Goal: Task Accomplishment & Management: Manage account settings

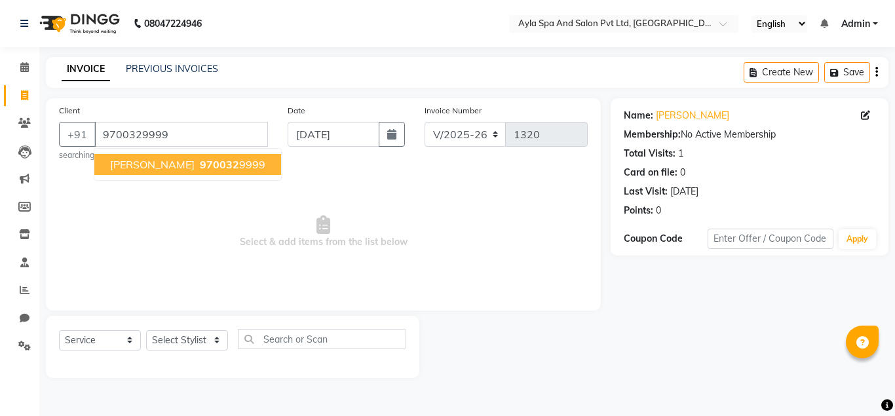
select select "7756"
select select "service"
click at [184, 134] on input "9700329999" at bounding box center [181, 134] width 174 height 25
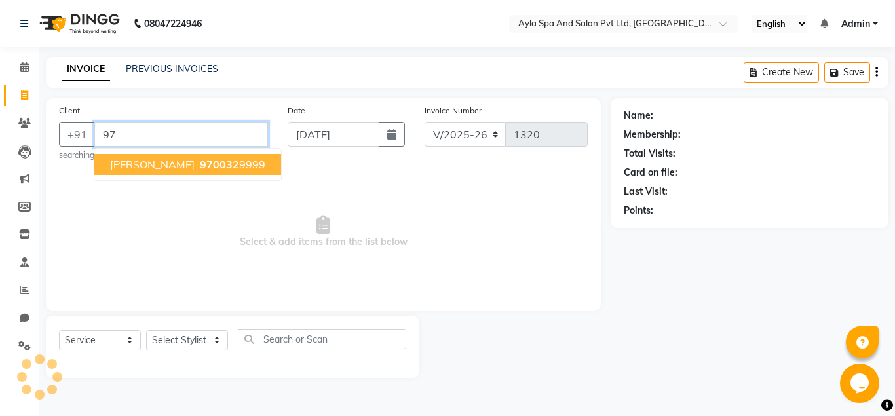
type input "9"
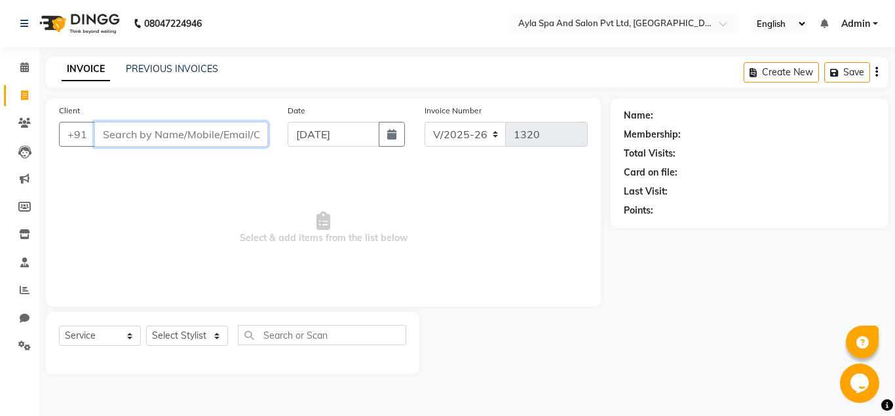
click at [227, 135] on input "Client" at bounding box center [181, 134] width 174 height 25
click at [208, 131] on input "Client" at bounding box center [181, 134] width 174 height 25
click at [208, 136] on input "Client" at bounding box center [181, 134] width 174 height 25
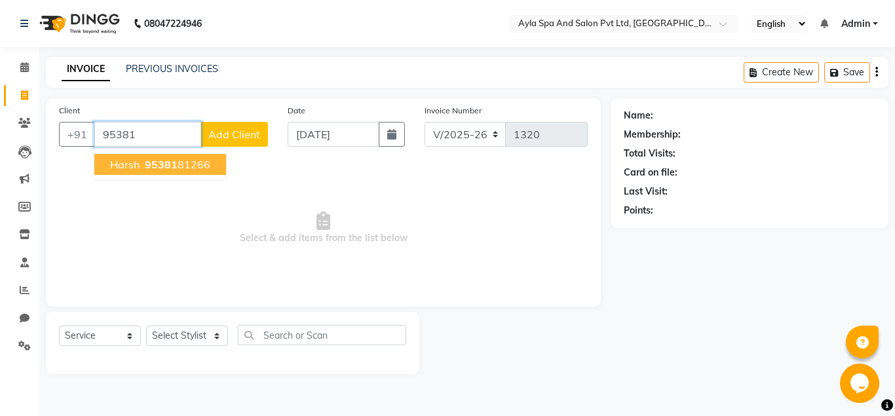
click at [171, 166] on span "95381" at bounding box center [161, 164] width 33 height 13
type input "9538181266"
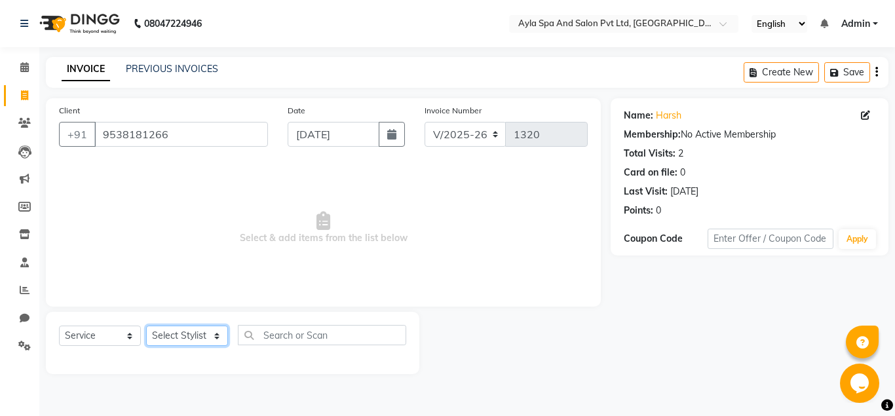
click at [146, 325] on select "Select Stylist [PERSON_NAME][DATE] [PERSON_NAME] [PERSON_NAME] [PERSON_NAME]" at bounding box center [187, 335] width 82 height 20
select select "86594"
click option "BALU" at bounding box center [0, 0] width 0 height 0
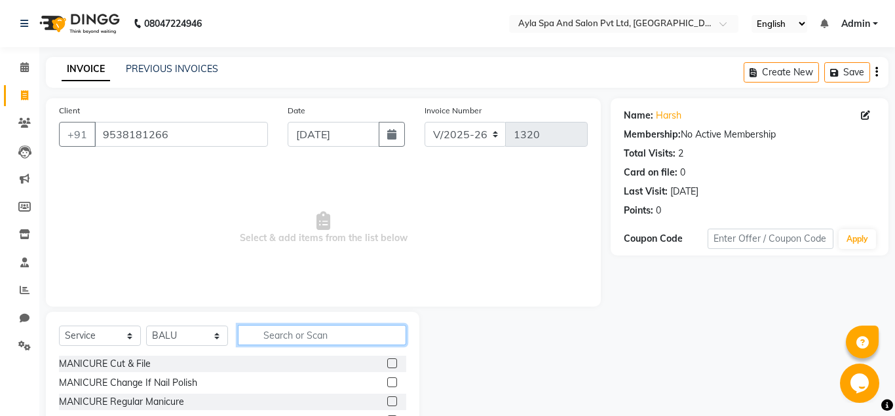
click at [257, 340] on input "text" at bounding box center [322, 335] width 168 height 20
type input "CUT"
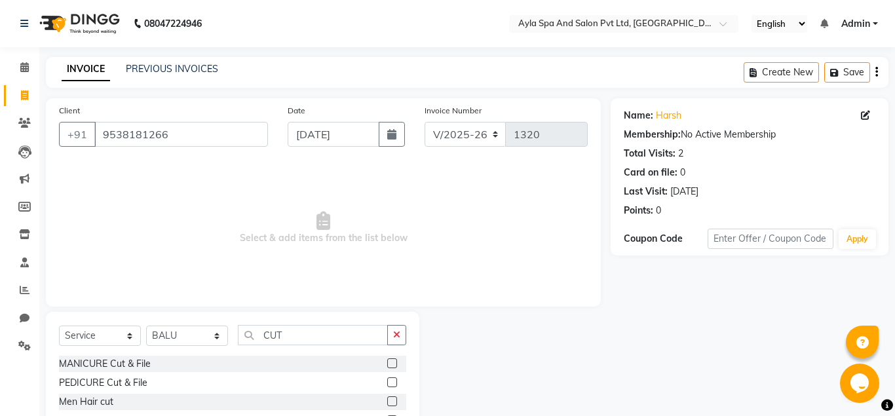
click at [390, 400] on label at bounding box center [392, 401] width 10 height 10
click at [390, 400] on input "checkbox" at bounding box center [391, 402] width 9 height 9
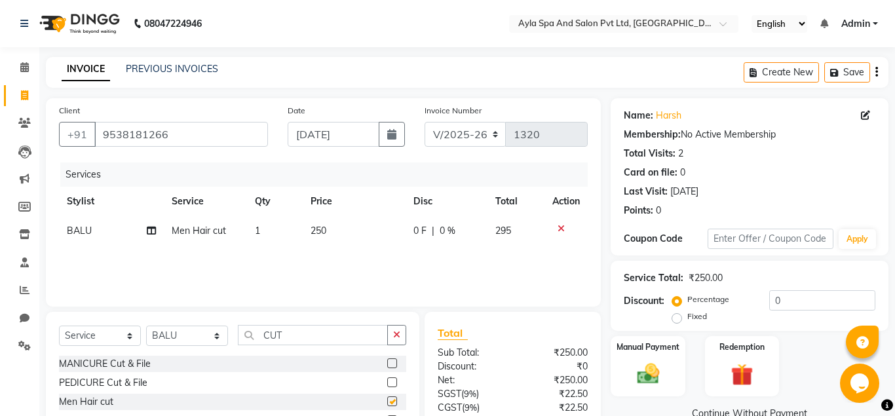
checkbox input "false"
click at [299, 335] on input "CUT" at bounding box center [313, 335] width 150 height 20
type input "C"
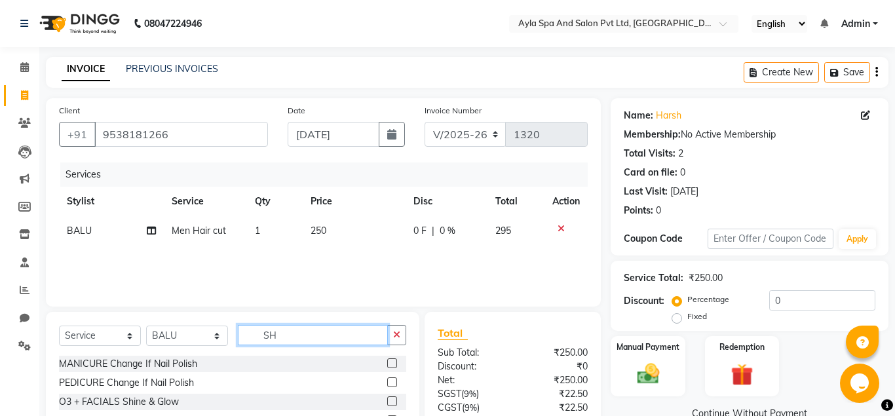
type input "S"
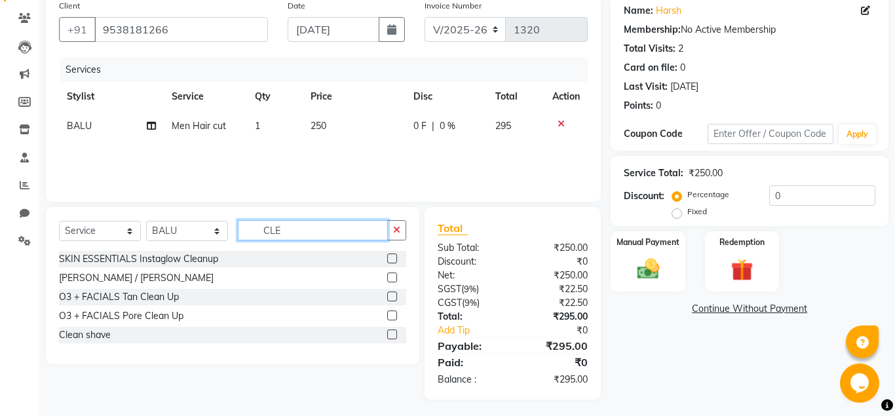
scroll to position [108, 0]
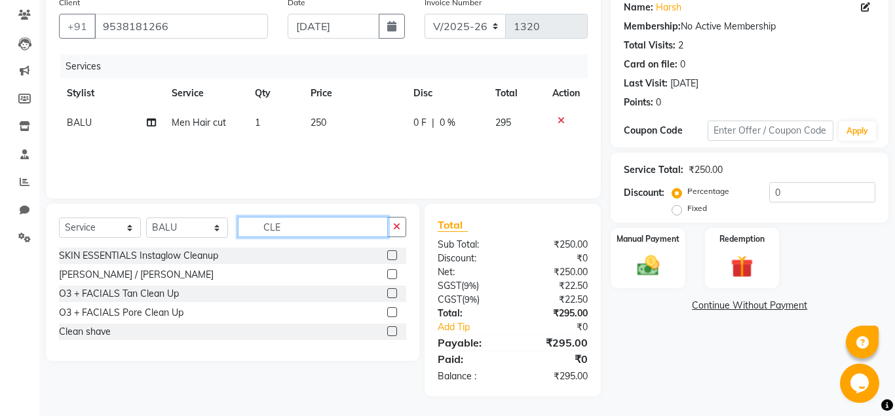
type input "CLE"
click at [390, 333] on label at bounding box center [392, 331] width 10 height 10
click at [390, 333] on input "checkbox" at bounding box center [391, 331] width 9 height 9
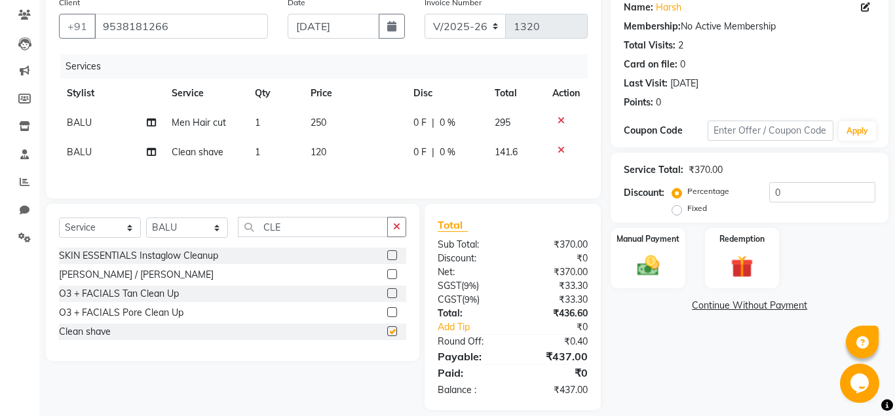
checkbox input "false"
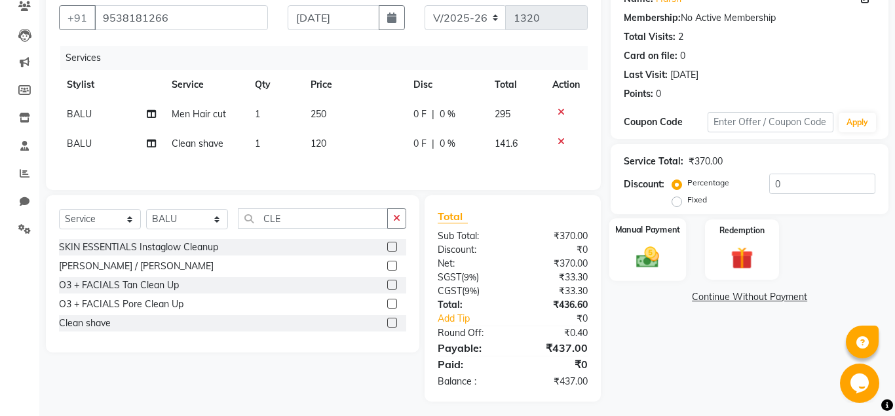
scroll to position [122, 0]
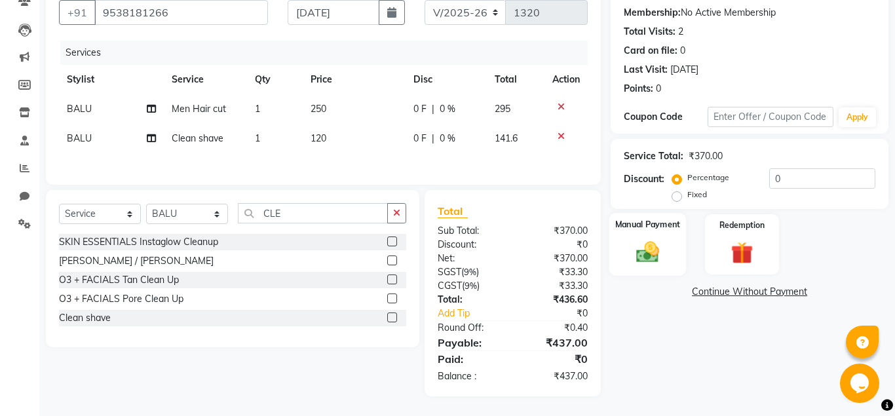
click at [629, 261] on div "Manual Payment" at bounding box center [647, 244] width 77 height 63
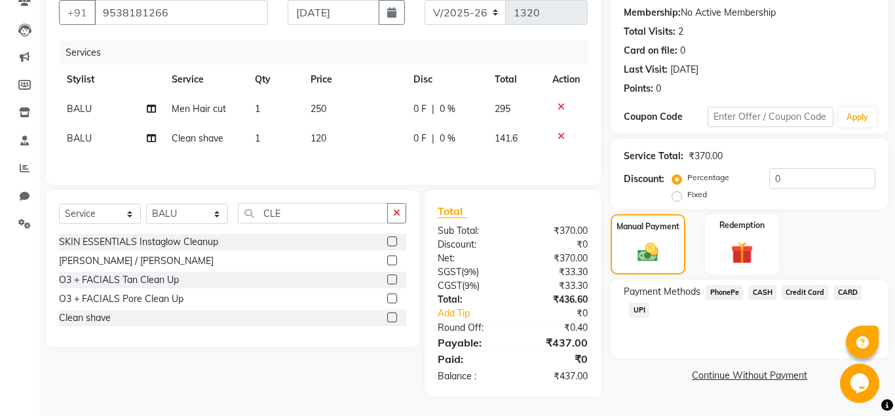
click at [643, 308] on span "UPI" at bounding box center [639, 310] width 20 height 15
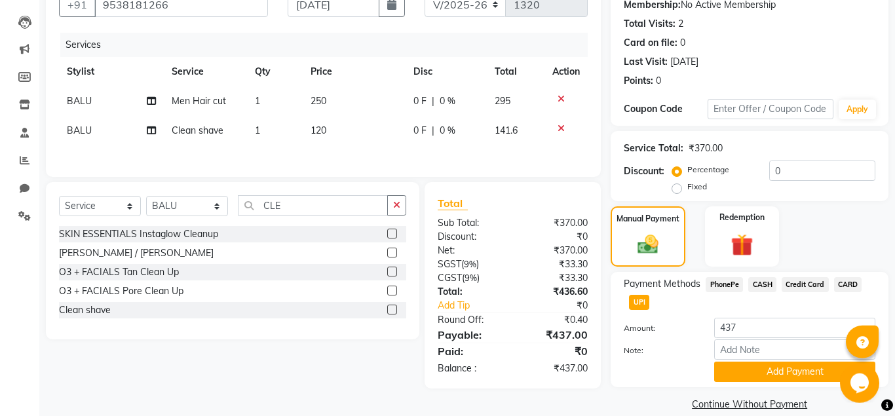
scroll to position [147, 0]
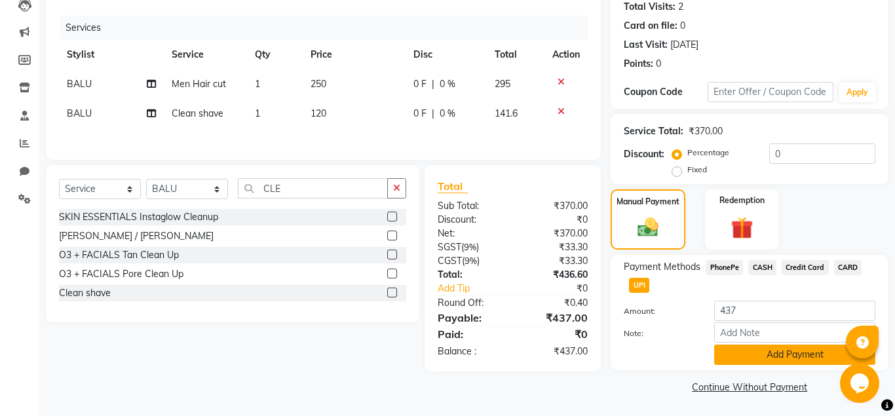
click at [737, 361] on button "Add Payment" at bounding box center [794, 354] width 161 height 20
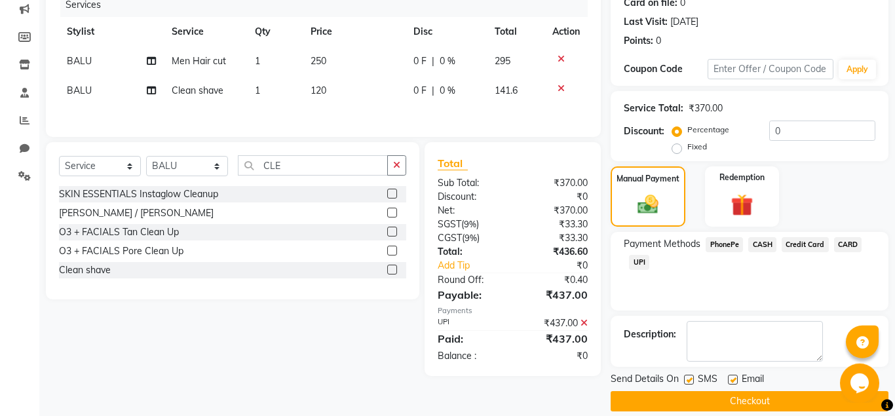
scroll to position [185, 0]
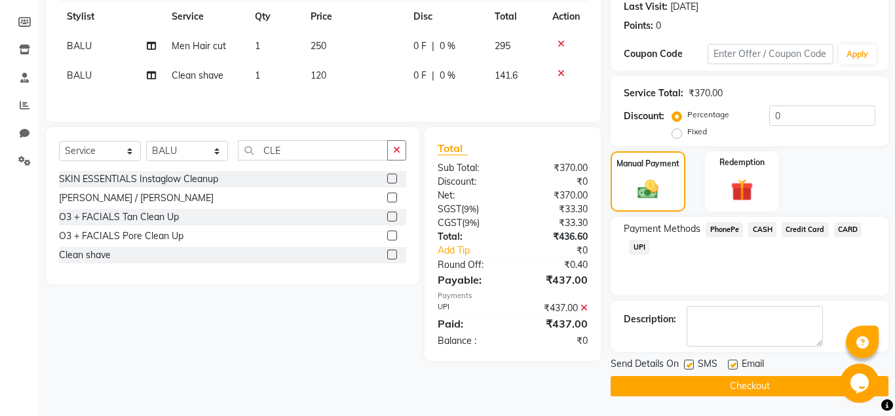
click at [735, 360] on label at bounding box center [733, 365] width 10 height 10
click at [735, 365] on label at bounding box center [733, 365] width 10 height 10
click at [735, 365] on input "checkbox" at bounding box center [732, 365] width 9 height 9
checkbox input "false"
click at [733, 380] on button "Checkout" at bounding box center [749, 386] width 278 height 20
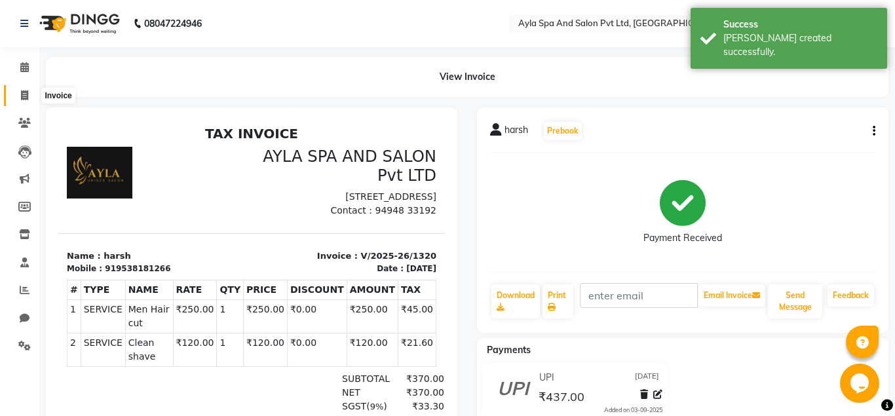
click at [27, 94] on icon at bounding box center [24, 95] width 7 height 10
select select "service"
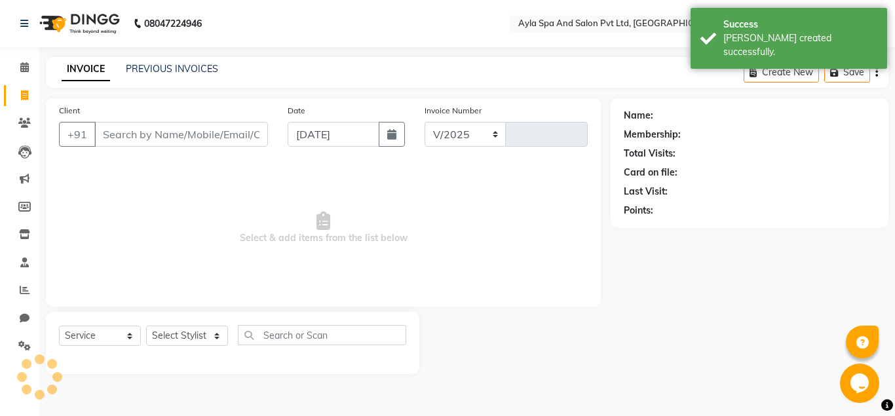
select select "7756"
type input "1321"
click at [127, 136] on input "Client" at bounding box center [181, 134] width 174 height 25
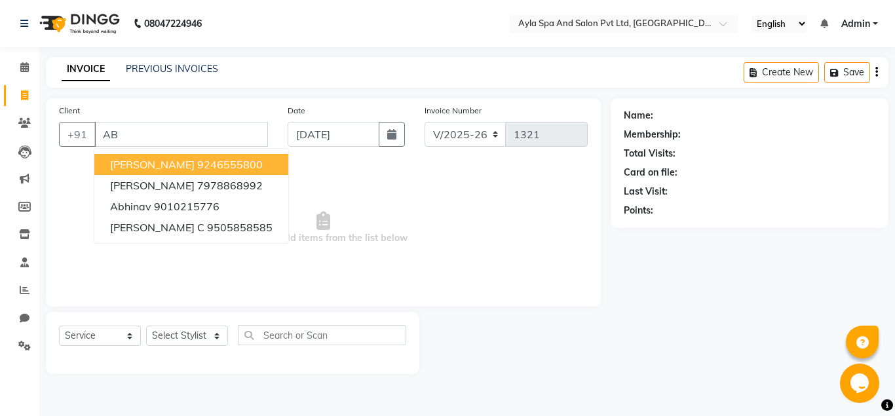
type input "A"
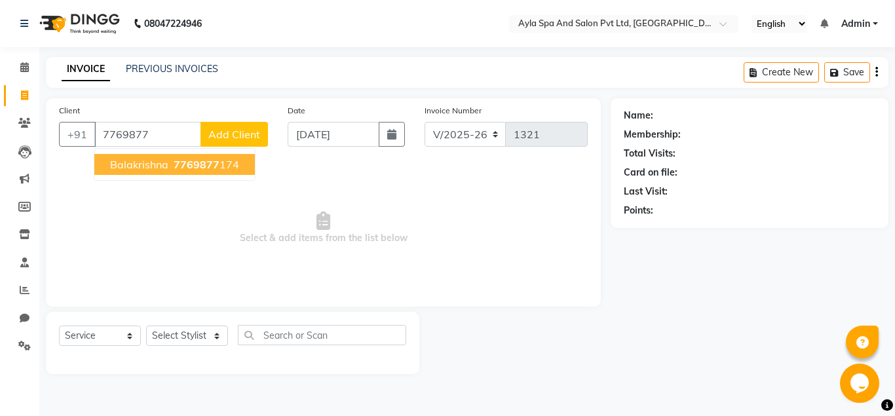
click at [134, 158] on span "Balakrishna" at bounding box center [139, 164] width 58 height 13
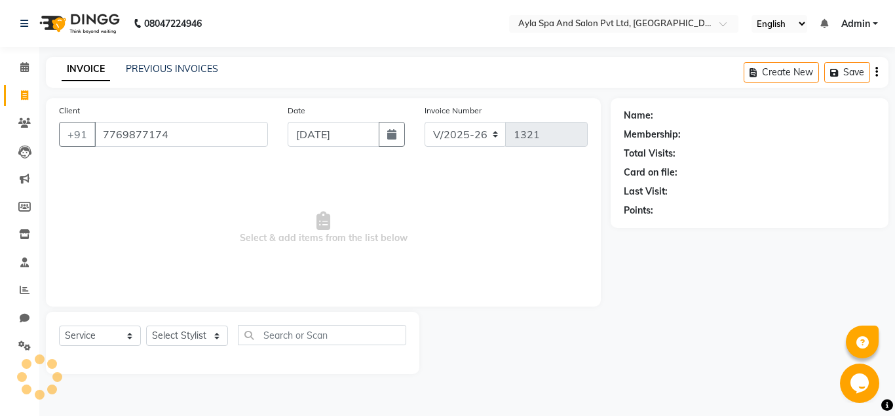
type input "7769877174"
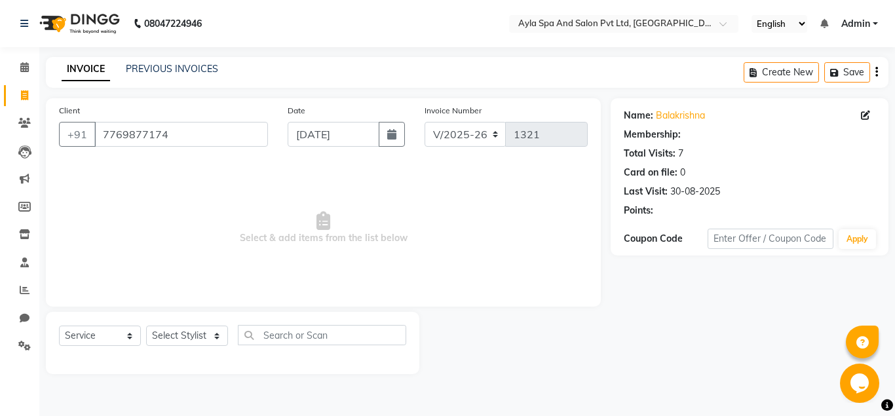
select select "1: Object"
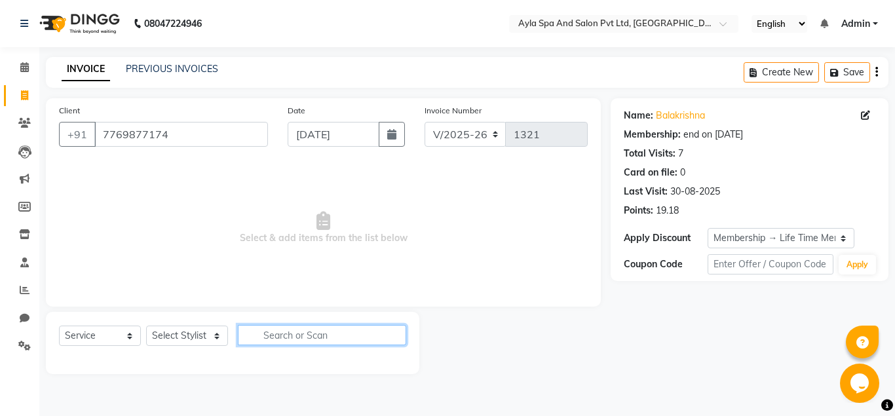
click at [260, 338] on input "text" at bounding box center [322, 335] width 168 height 20
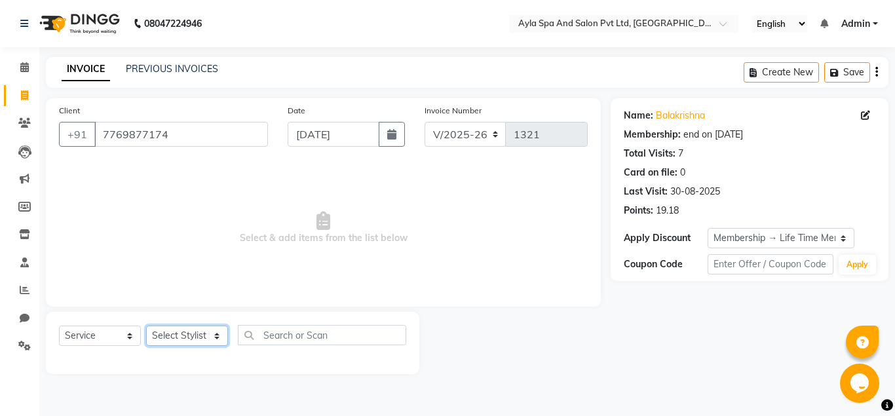
click at [146, 325] on select "Select Stylist [PERSON_NAME][DATE] [PERSON_NAME] [PERSON_NAME] [PERSON_NAME]" at bounding box center [187, 335] width 82 height 20
select select "86594"
click option "BALU" at bounding box center [0, 0] width 0 height 0
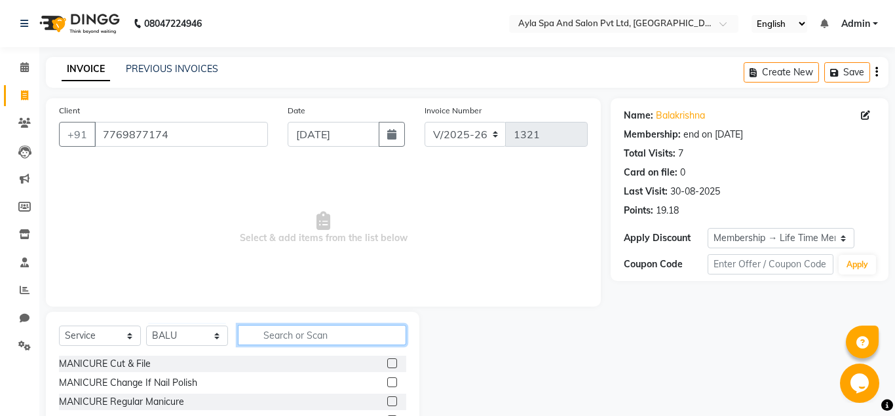
click at [265, 334] on input "text" at bounding box center [322, 335] width 168 height 20
type input "CUT"
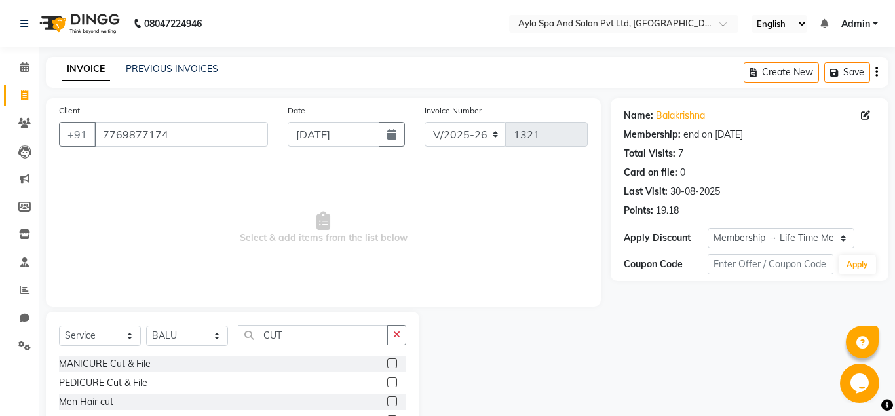
click at [395, 401] on label at bounding box center [392, 401] width 10 height 10
click at [395, 401] on input "checkbox" at bounding box center [391, 402] width 9 height 9
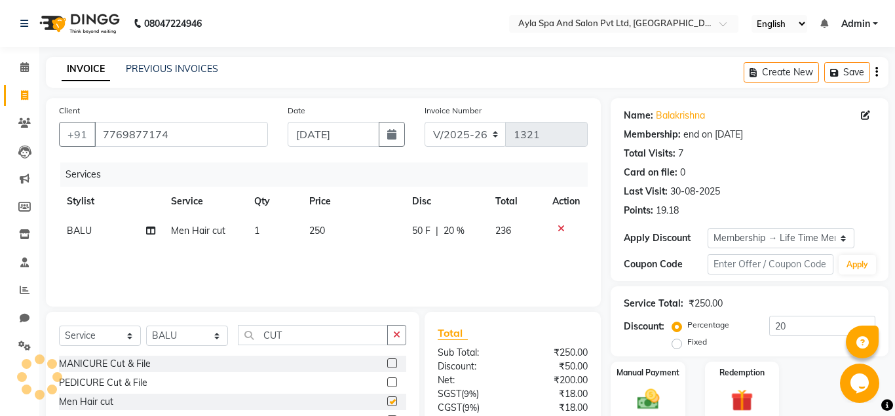
checkbox input "false"
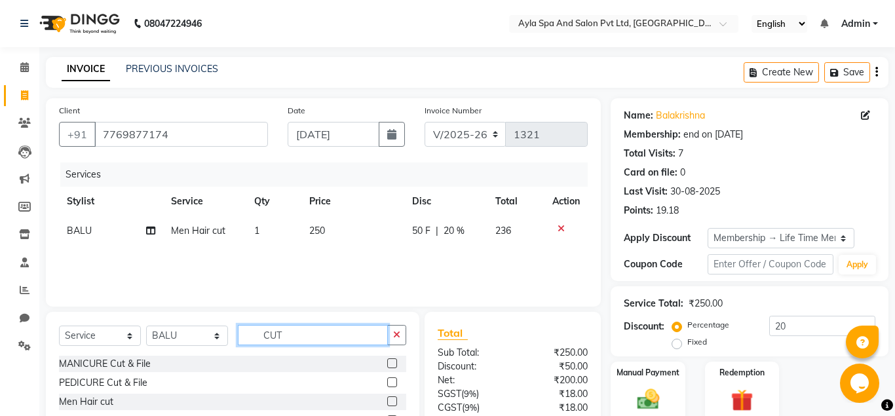
click at [308, 333] on input "CUT" at bounding box center [313, 335] width 150 height 20
type input "C"
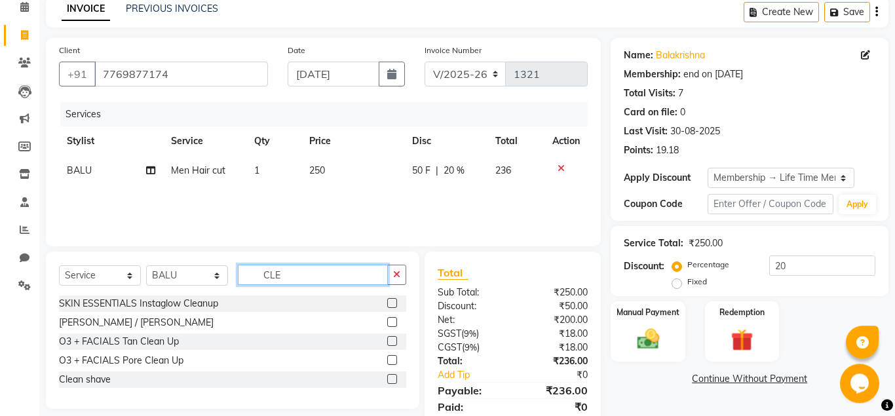
scroll to position [108, 0]
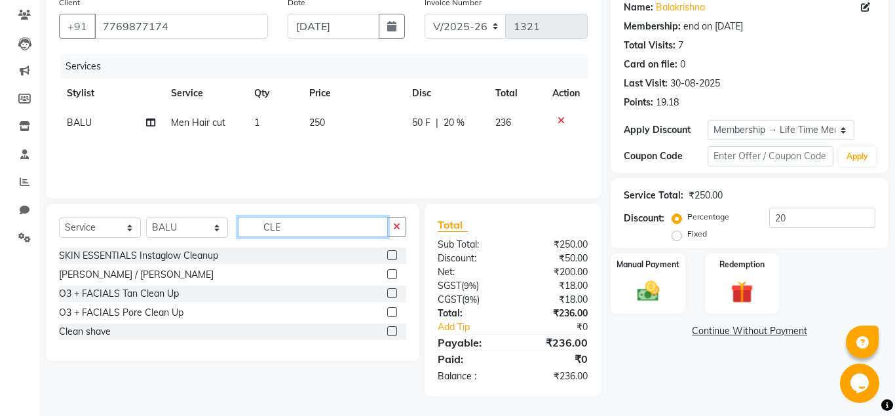
type input "CLE"
click at [392, 331] on label at bounding box center [392, 331] width 10 height 10
click at [392, 331] on input "checkbox" at bounding box center [391, 331] width 9 height 9
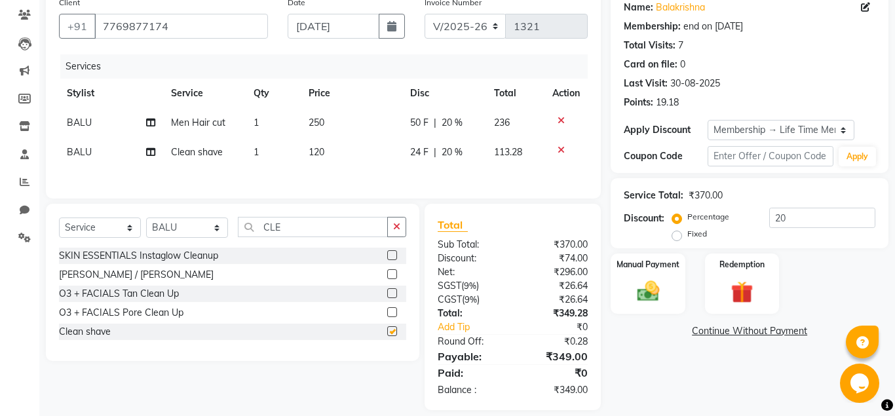
checkbox input "false"
click at [638, 305] on div "Manual Payment" at bounding box center [647, 283] width 77 height 63
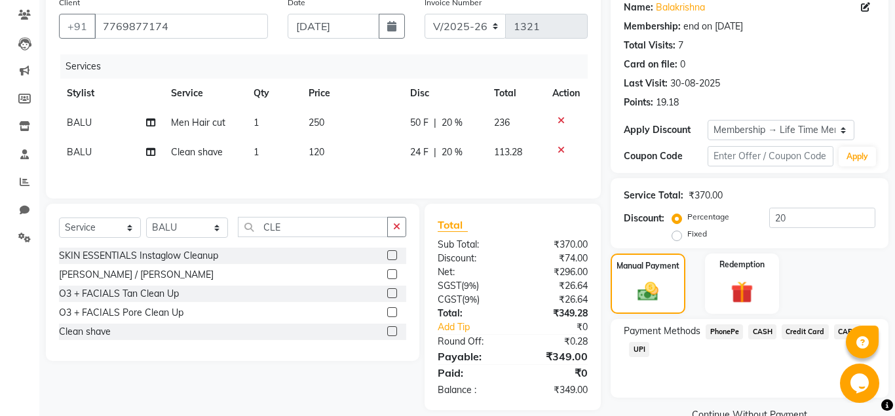
click at [637, 350] on span "UPI" at bounding box center [639, 349] width 20 height 15
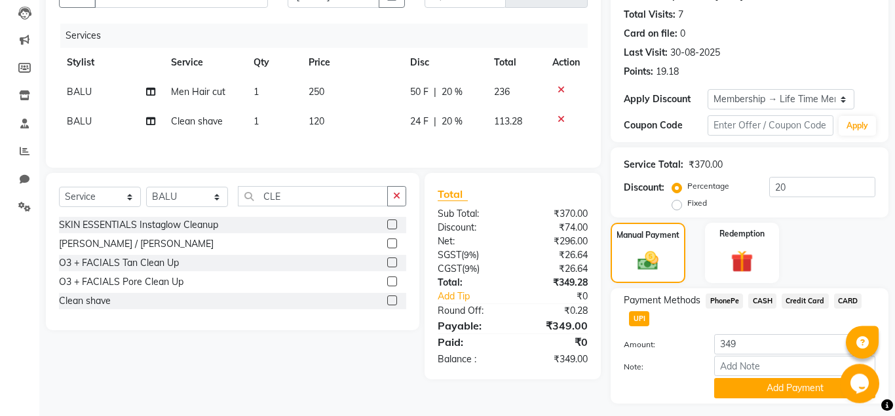
scroll to position [172, 0]
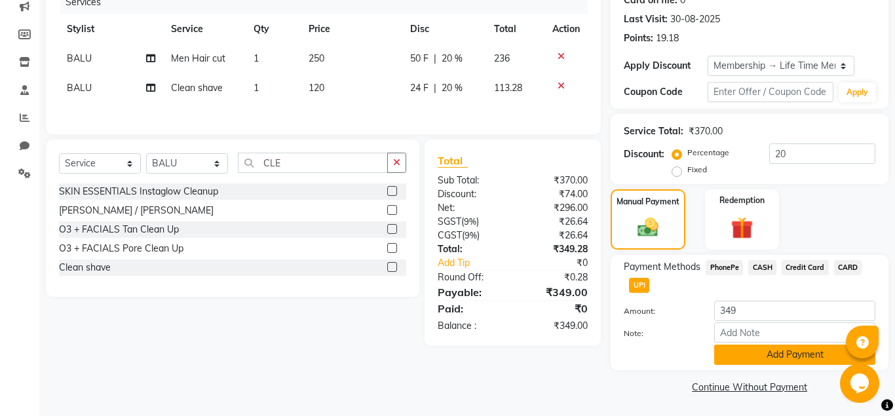
click at [721, 360] on button "Add Payment" at bounding box center [794, 354] width 161 height 20
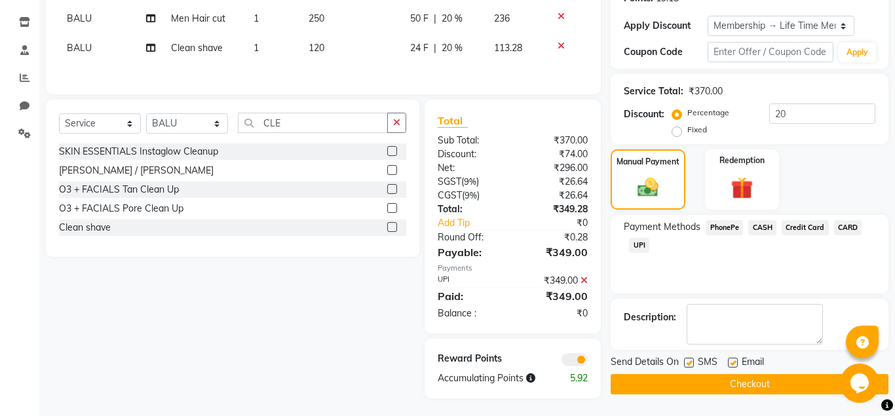
scroll to position [214, 0]
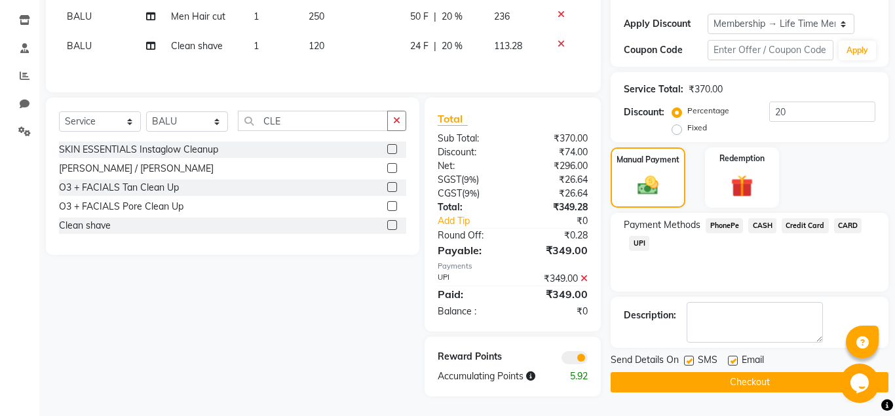
click at [735, 361] on label at bounding box center [733, 361] width 10 height 10
click at [735, 361] on input "checkbox" at bounding box center [732, 361] width 9 height 9
checkbox input "false"
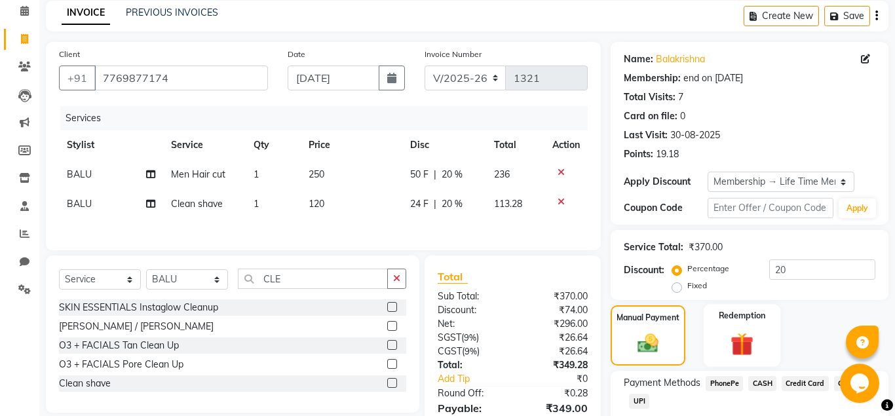
scroll to position [0, 0]
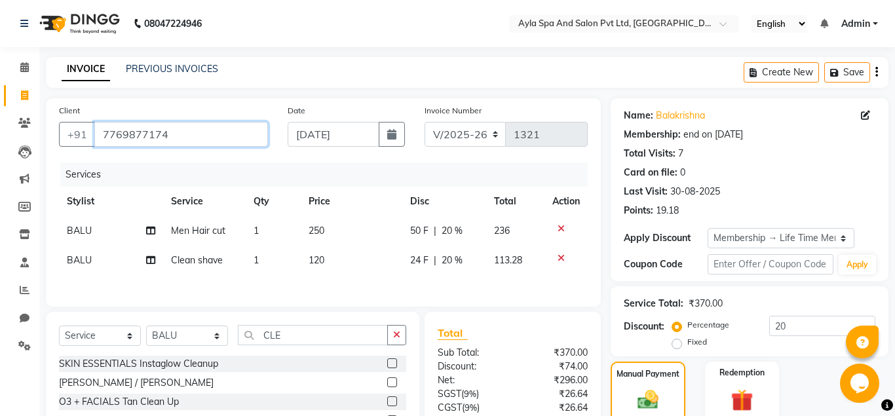
click at [186, 136] on input "7769877174" at bounding box center [181, 134] width 174 height 25
type input "776987717"
type input "0"
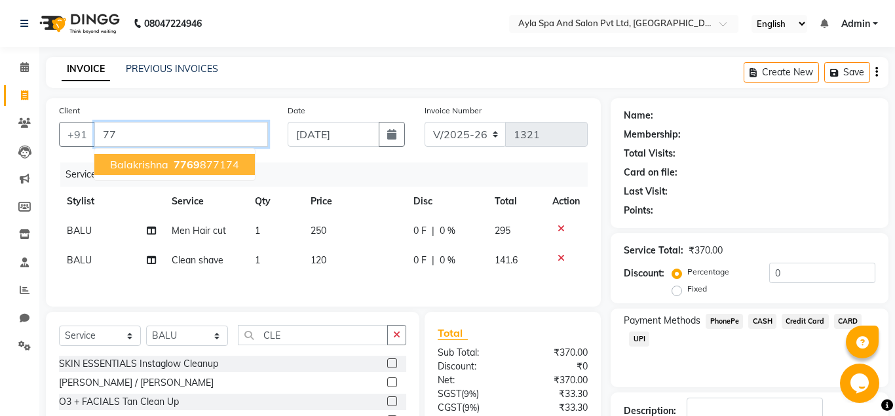
type input "7"
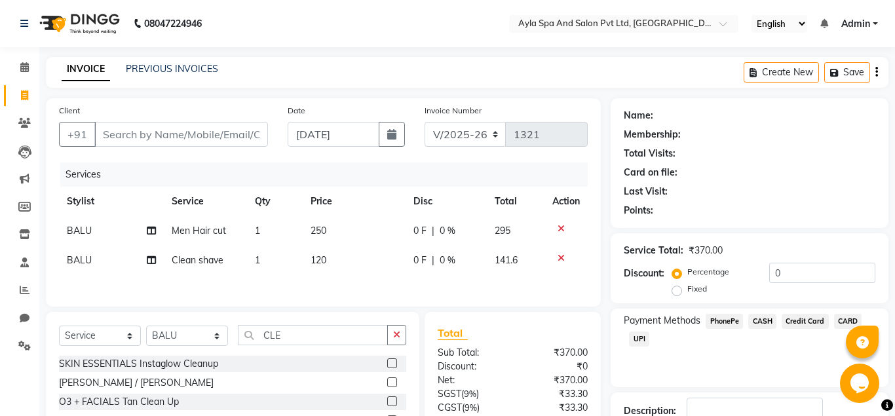
click at [557, 231] on icon at bounding box center [560, 228] width 7 height 9
click at [560, 231] on icon at bounding box center [560, 228] width 7 height 9
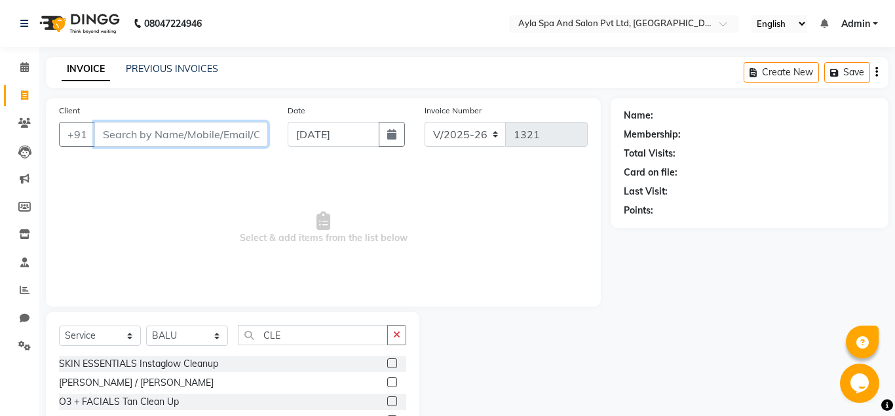
click at [181, 135] on input "Client" at bounding box center [181, 134] width 174 height 25
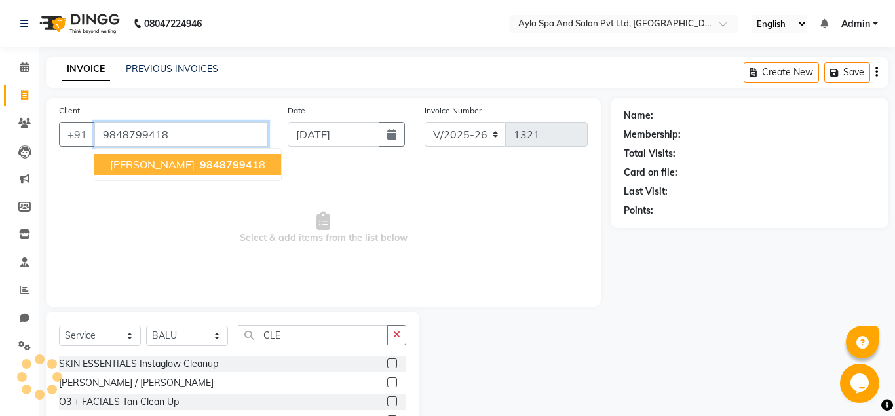
type input "9848799418"
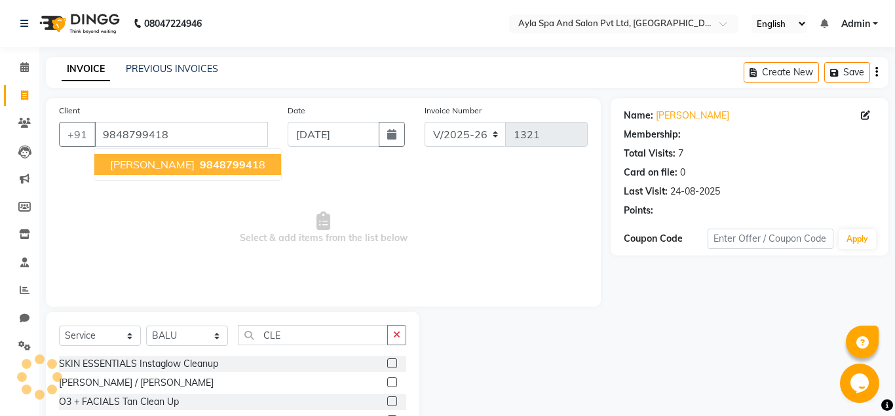
select select "1: Object"
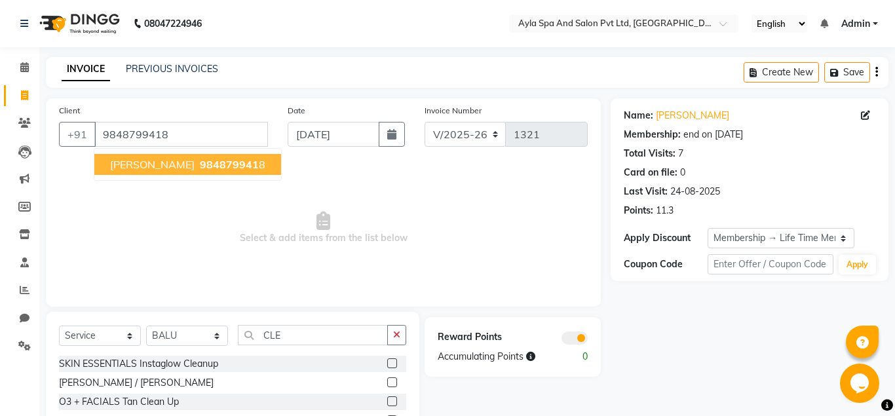
click at [153, 169] on span "[PERSON_NAME]" at bounding box center [152, 164] width 84 height 13
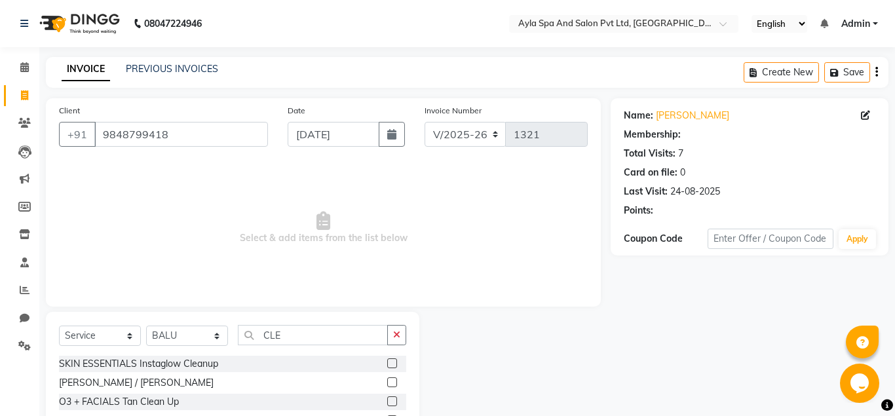
select select "1: Object"
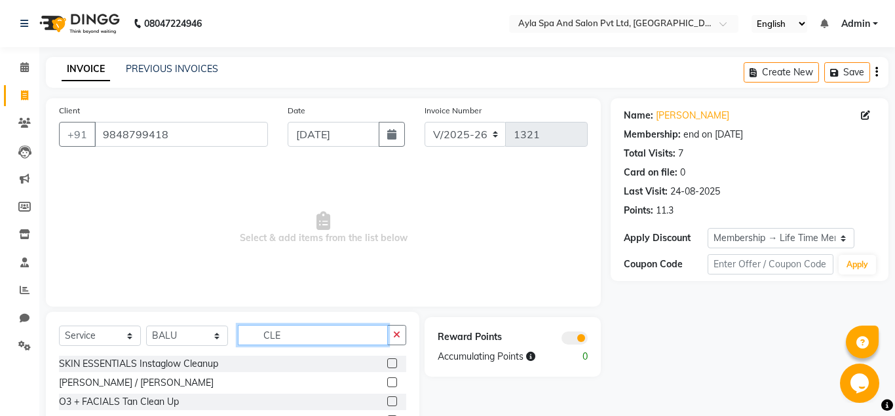
click at [293, 337] on input "CLE" at bounding box center [313, 335] width 150 height 20
type input "C"
type input "CUT"
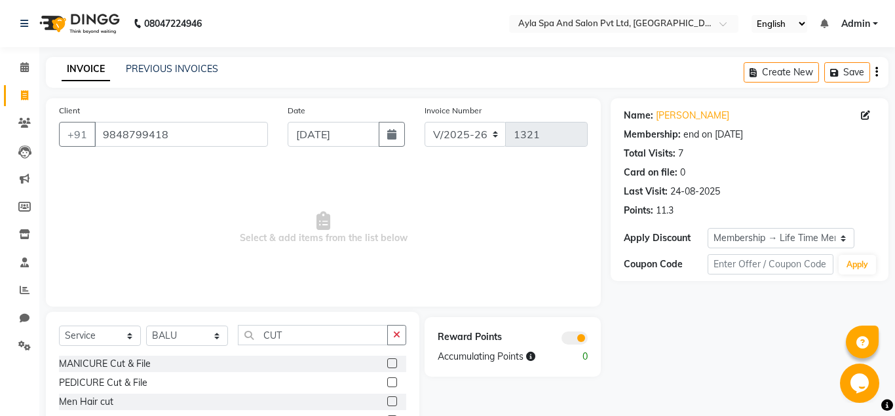
click at [392, 401] on label at bounding box center [392, 401] width 10 height 10
click at [392, 401] on input "checkbox" at bounding box center [391, 402] width 9 height 9
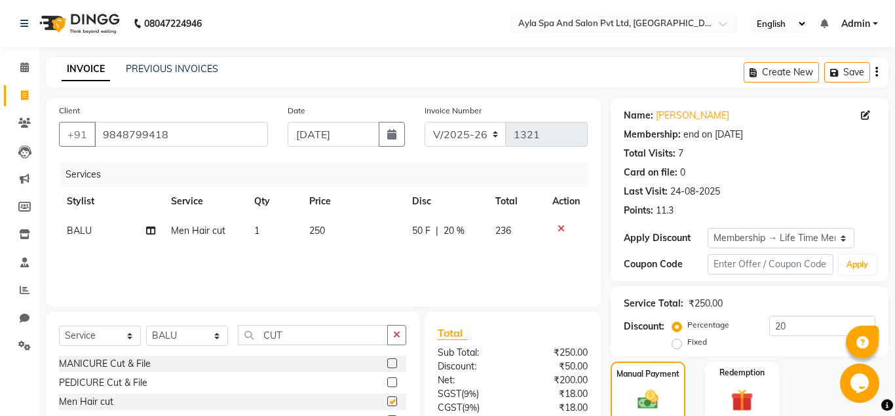
checkbox input "false"
click at [303, 339] on input "CUT" at bounding box center [313, 335] width 150 height 20
type input "C"
click at [146, 325] on select "Select Stylist [PERSON_NAME][DATE] [PERSON_NAME] [PERSON_NAME] [PERSON_NAME]" at bounding box center [187, 335] width 82 height 20
select select "72807"
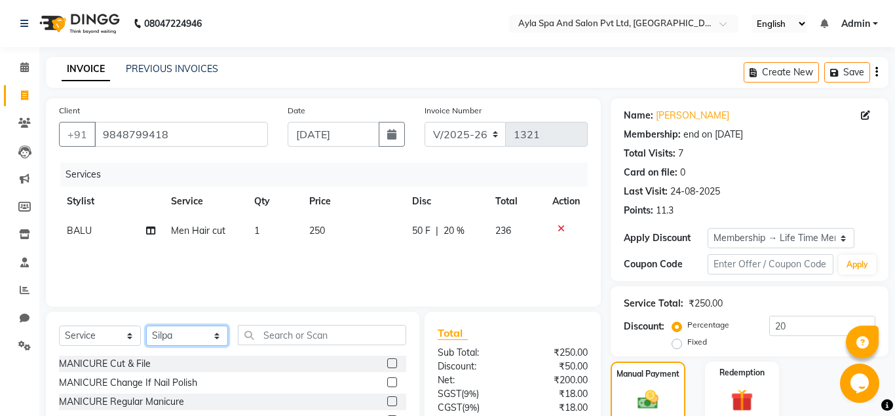
click option "Silpa" at bounding box center [0, 0] width 0 height 0
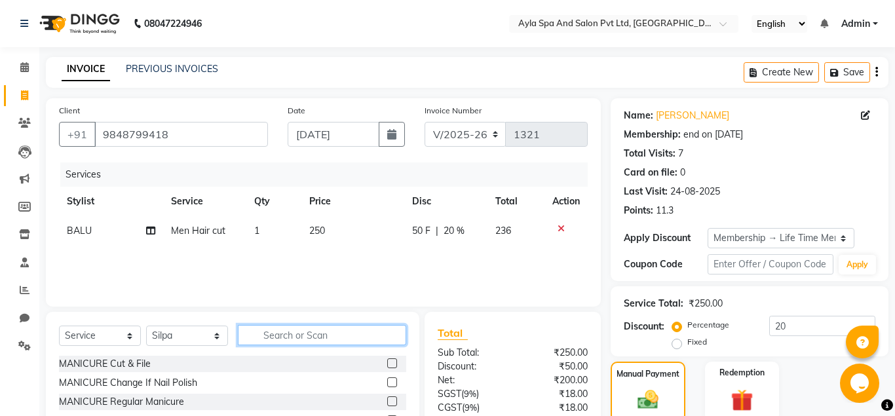
click at [256, 334] on input "text" at bounding box center [322, 335] width 168 height 20
type input "EYE"
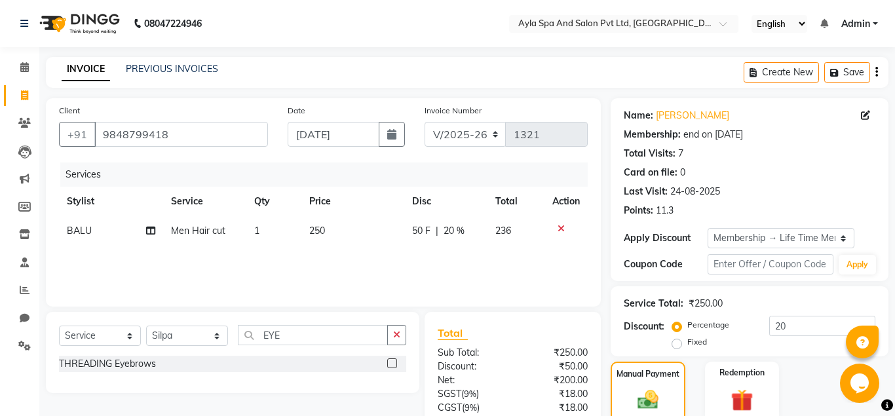
click at [394, 363] on label at bounding box center [392, 363] width 10 height 10
click at [394, 363] on input "checkbox" at bounding box center [391, 364] width 9 height 9
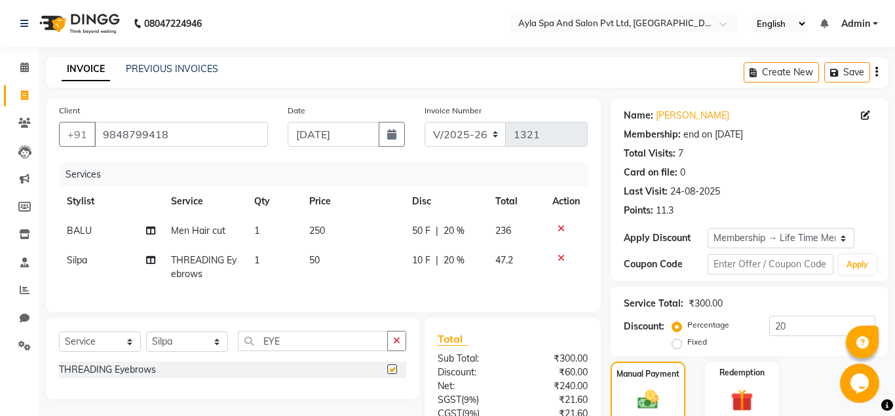
checkbox input "false"
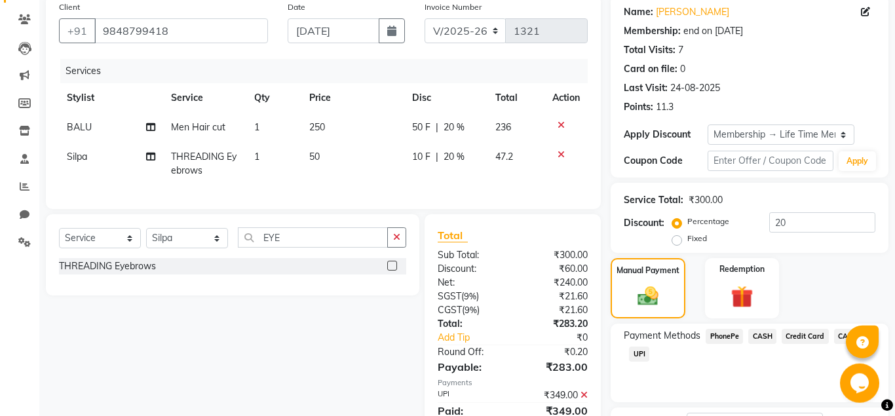
scroll to position [134, 0]
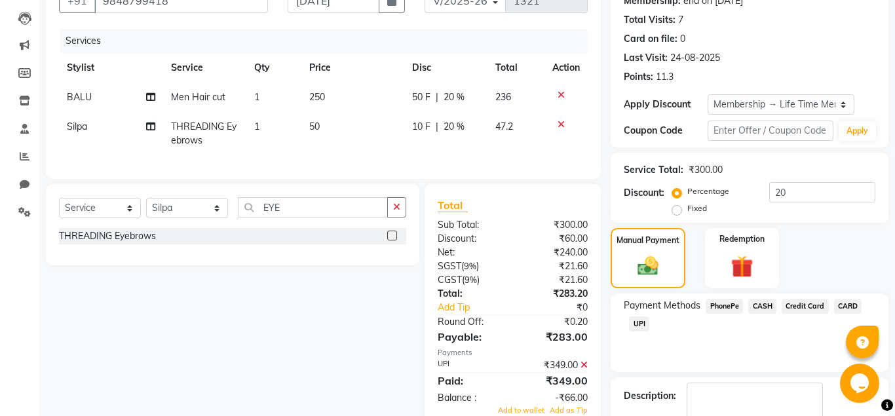
click at [642, 323] on span "UPI" at bounding box center [639, 323] width 20 height 15
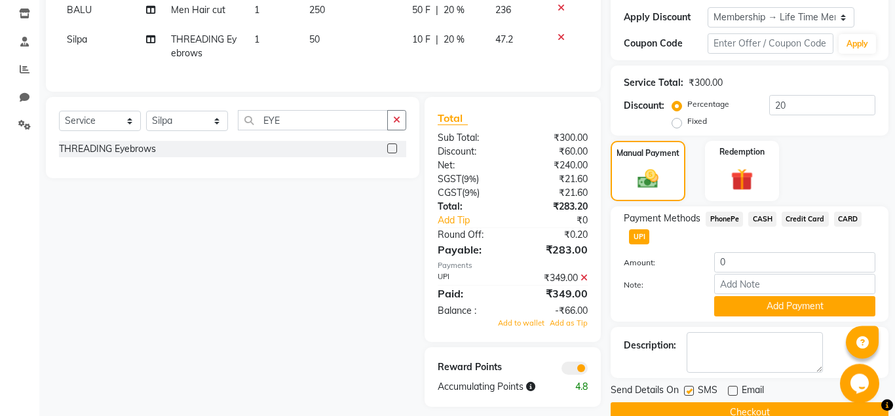
scroll to position [246, 0]
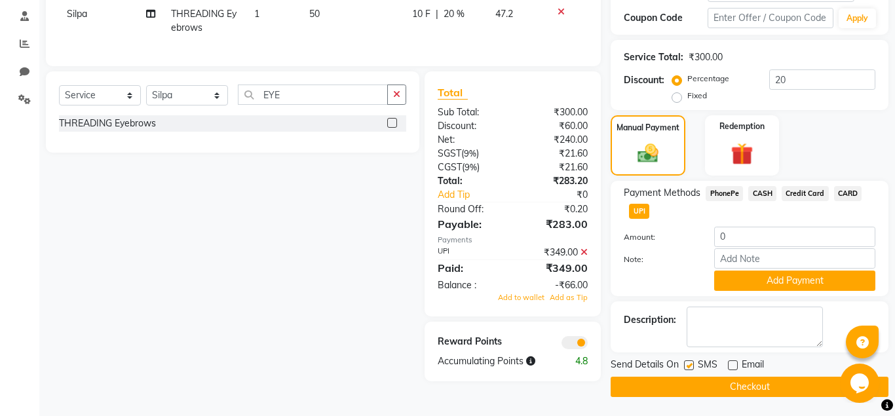
click at [583, 250] on icon at bounding box center [583, 252] width 7 height 9
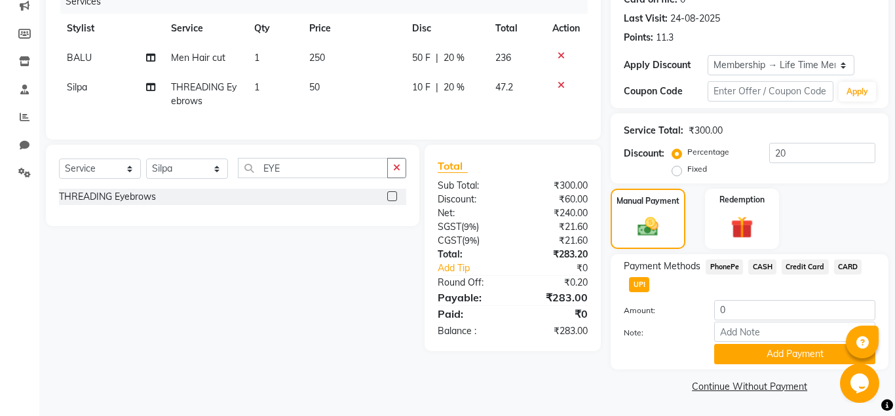
scroll to position [172, 0]
click at [734, 354] on button "Add Payment" at bounding box center [794, 354] width 161 height 20
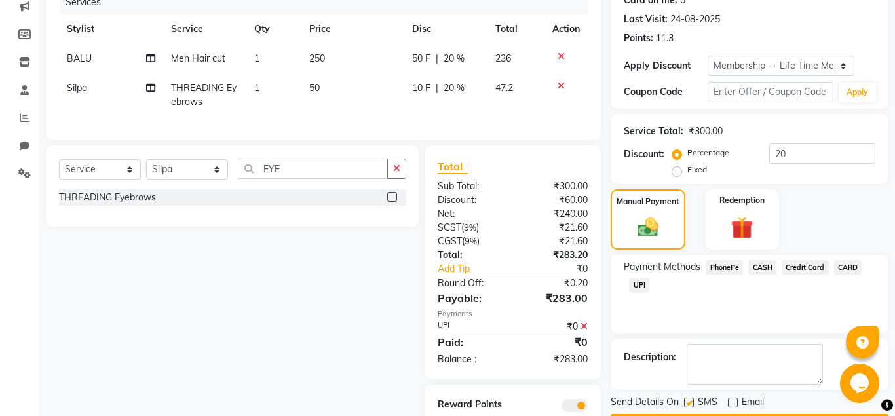
scroll to position [220, 0]
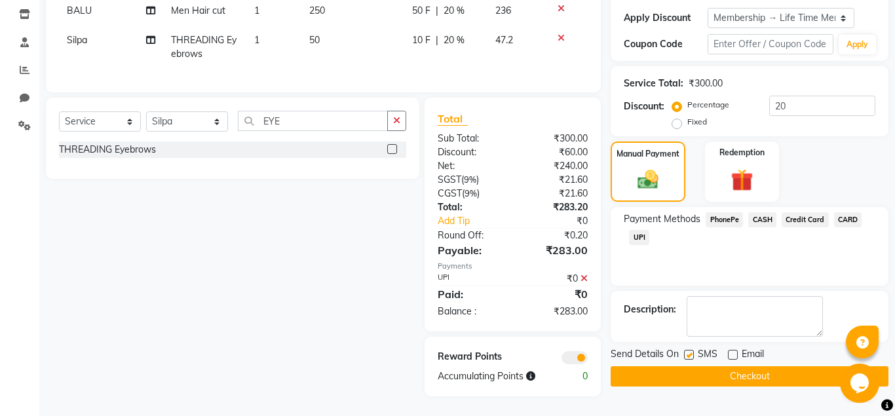
click at [684, 355] on label at bounding box center [689, 355] width 10 height 10
click at [684, 355] on input "checkbox" at bounding box center [688, 355] width 9 height 9
checkbox input "false"
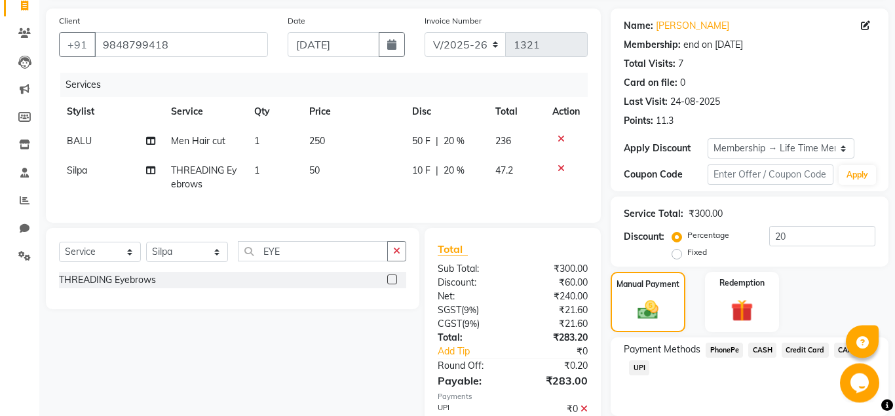
scroll to position [86, 0]
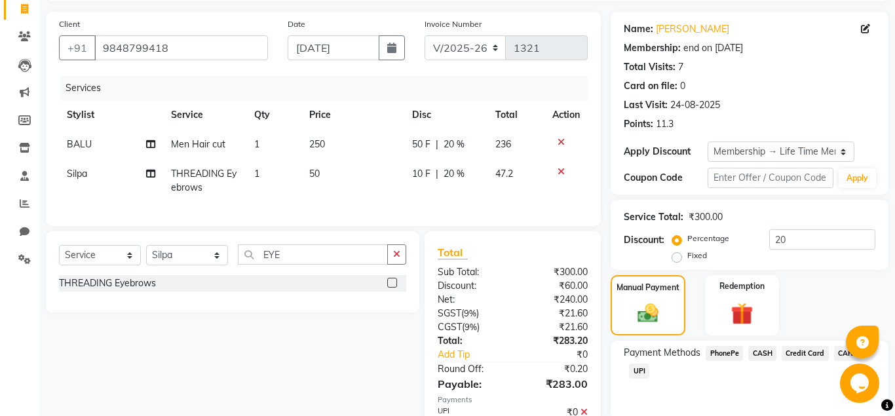
click at [559, 141] on icon at bounding box center [560, 142] width 7 height 9
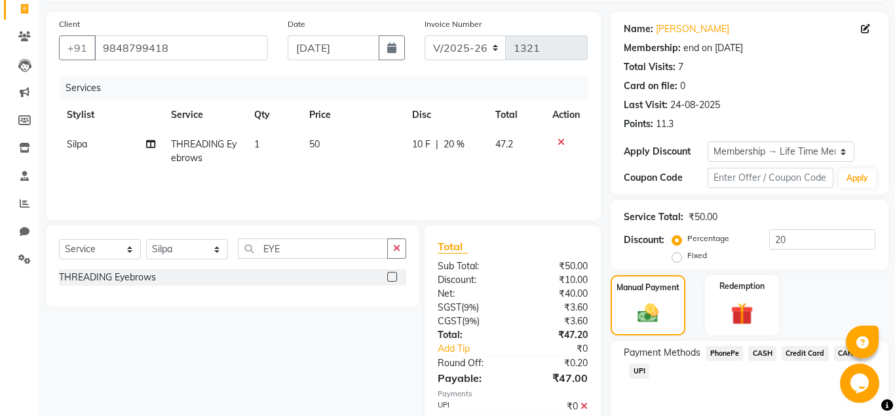
click at [561, 136] on td at bounding box center [565, 151] width 43 height 43
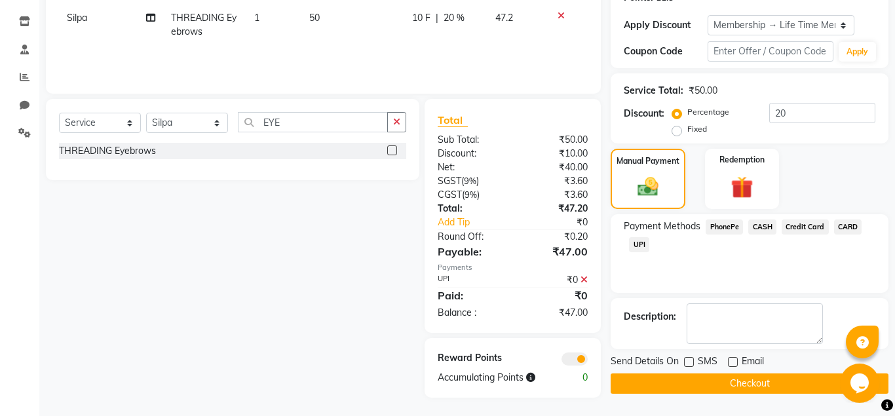
scroll to position [214, 0]
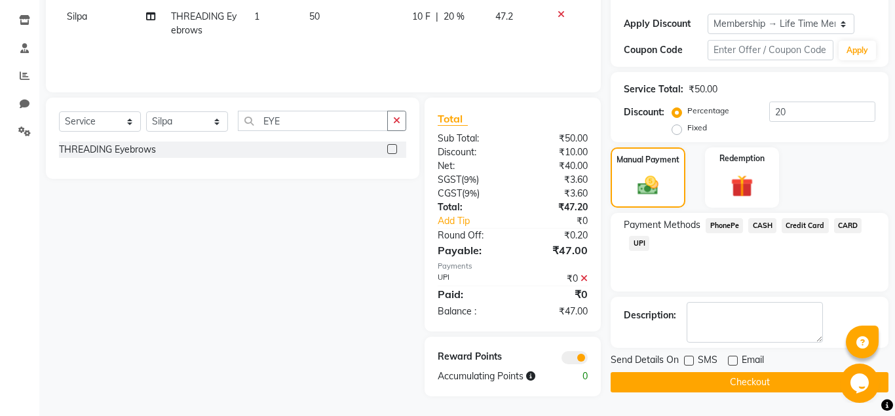
click at [584, 279] on icon at bounding box center [583, 278] width 7 height 9
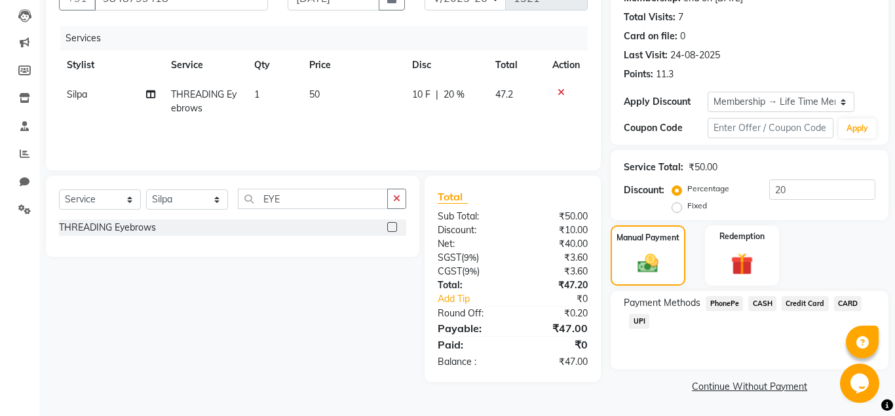
click at [557, 94] on icon at bounding box center [560, 92] width 7 height 9
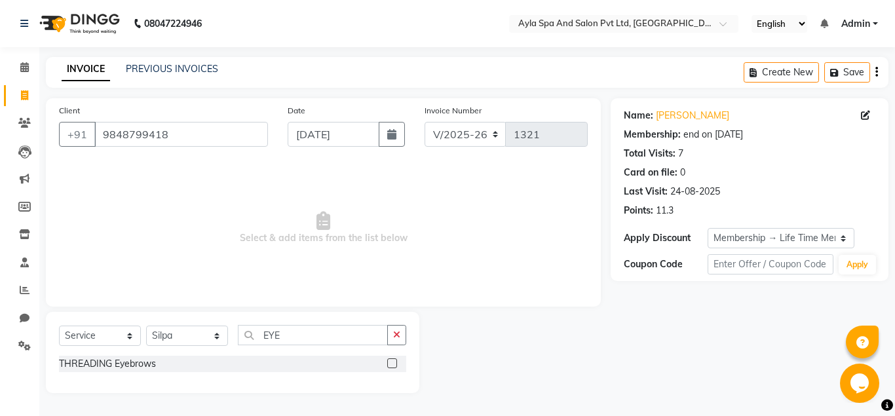
scroll to position [0, 0]
click at [392, 363] on label at bounding box center [392, 363] width 10 height 10
click at [392, 363] on input "checkbox" at bounding box center [391, 364] width 9 height 9
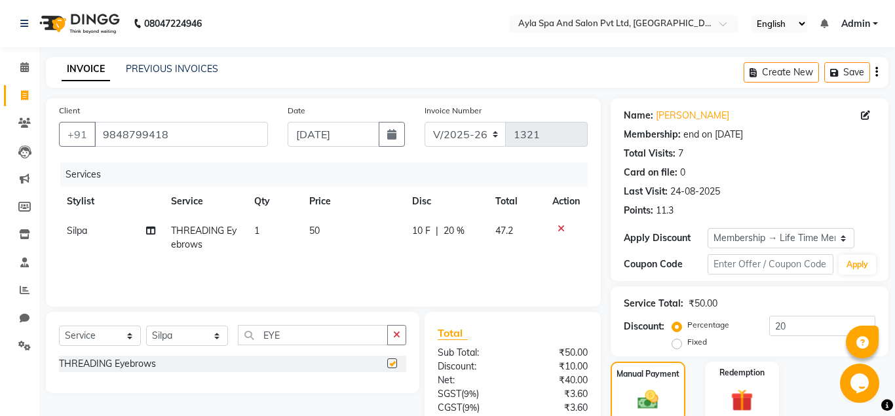
checkbox input "false"
click at [146, 325] on select "Select Stylist [PERSON_NAME][DATE] [PERSON_NAME] [PERSON_NAME] [PERSON_NAME]" at bounding box center [187, 335] width 82 height 20
select select "86594"
click option "BALU" at bounding box center [0, 0] width 0 height 0
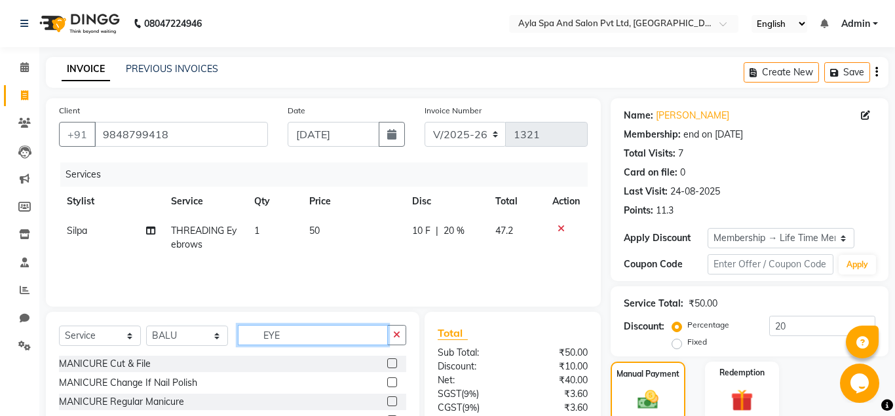
click at [286, 335] on input "EYE" at bounding box center [313, 335] width 150 height 20
type input "E"
type input "CUT"
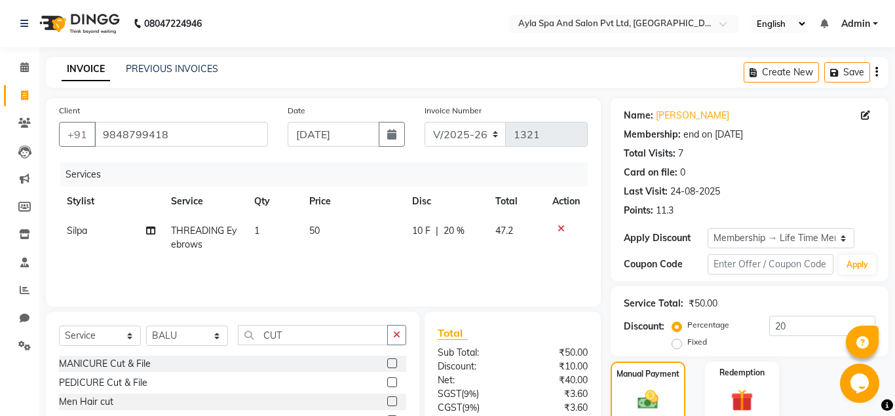
click at [392, 403] on label at bounding box center [392, 401] width 10 height 10
click at [392, 403] on input "checkbox" at bounding box center [391, 402] width 9 height 9
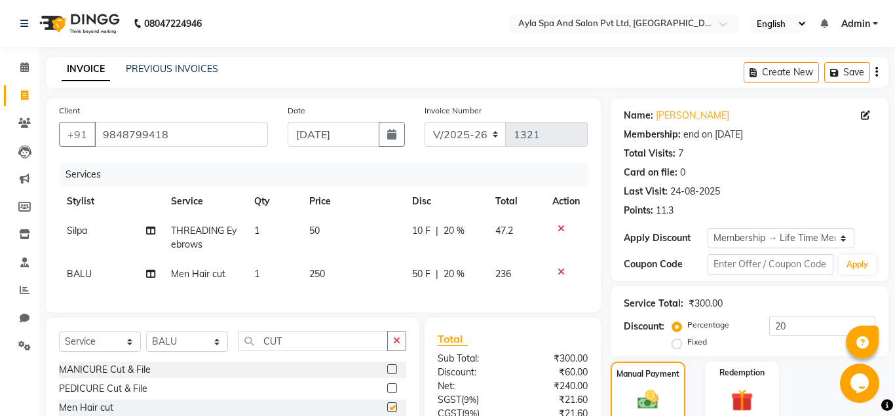
checkbox input "false"
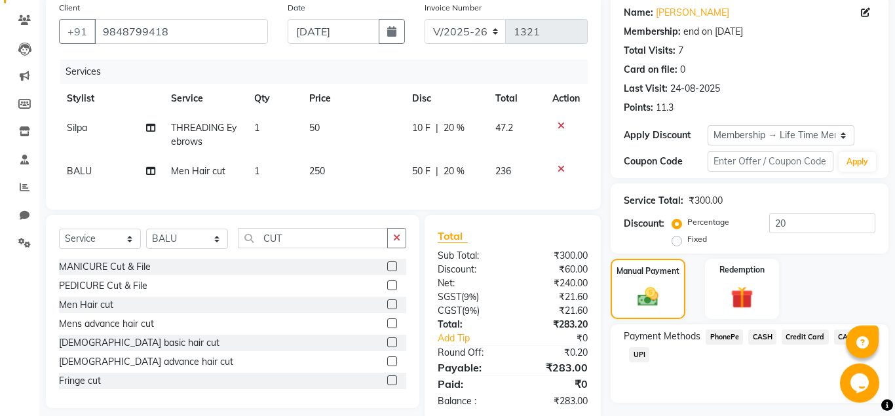
scroll to position [134, 0]
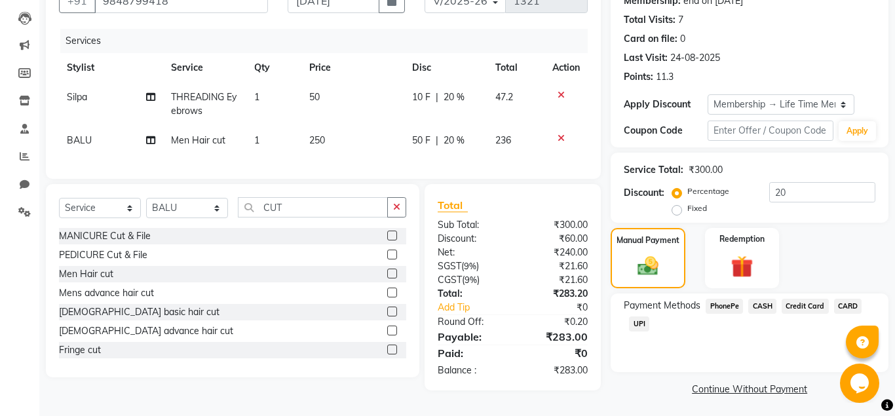
click at [640, 321] on span "UPI" at bounding box center [639, 323] width 20 height 15
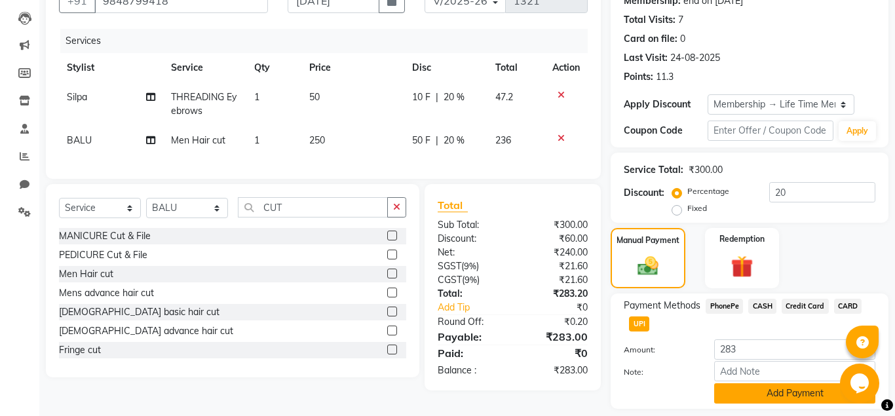
click at [741, 398] on button "Add Payment" at bounding box center [794, 393] width 161 height 20
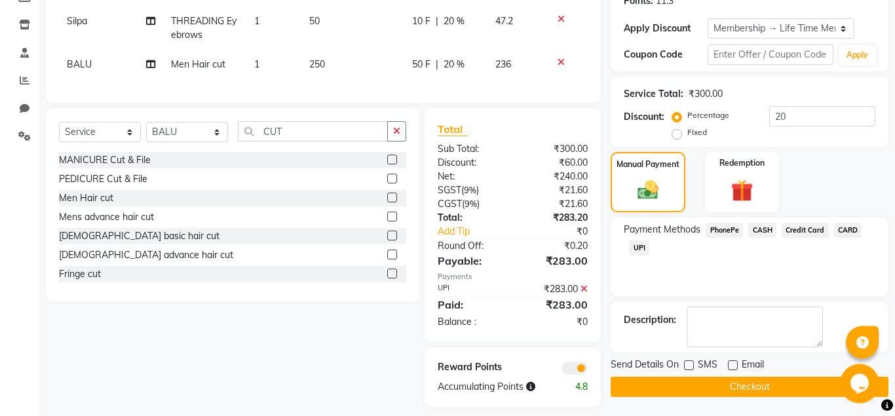
scroll to position [220, 0]
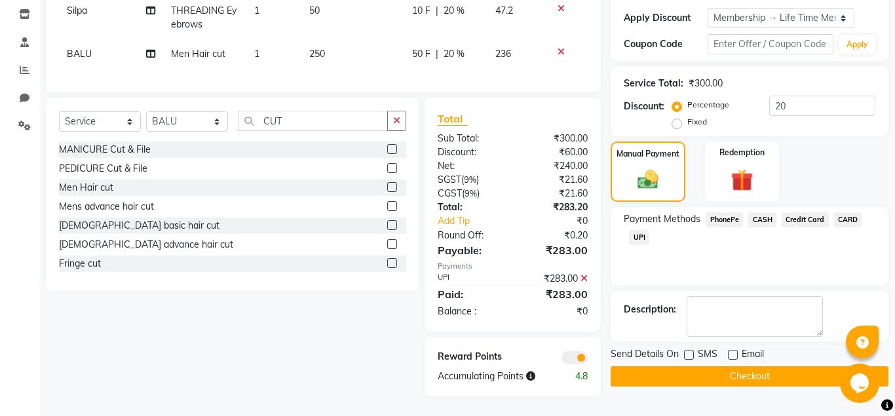
click at [732, 355] on label at bounding box center [733, 355] width 10 height 10
click at [732, 355] on input "checkbox" at bounding box center [732, 355] width 9 height 9
click at [731, 357] on label at bounding box center [733, 355] width 10 height 10
click at [731, 357] on input "checkbox" at bounding box center [732, 355] width 9 height 9
checkbox input "false"
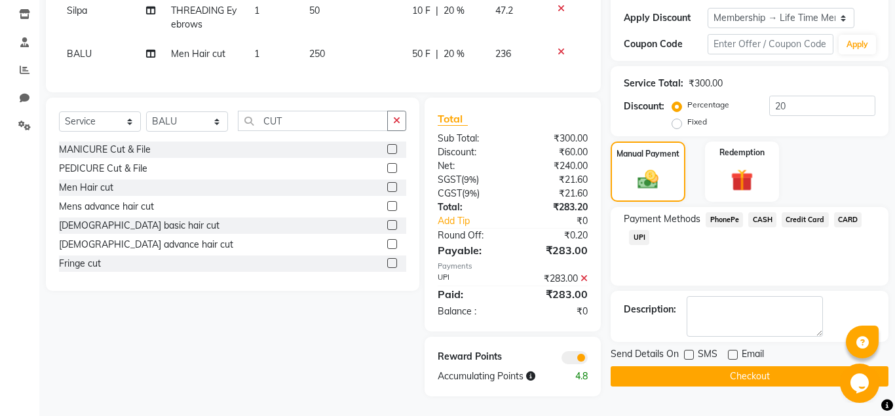
click at [689, 353] on label at bounding box center [689, 355] width 10 height 10
click at [689, 353] on input "checkbox" at bounding box center [688, 355] width 9 height 9
checkbox input "true"
click at [689, 378] on button "Checkout" at bounding box center [749, 376] width 278 height 20
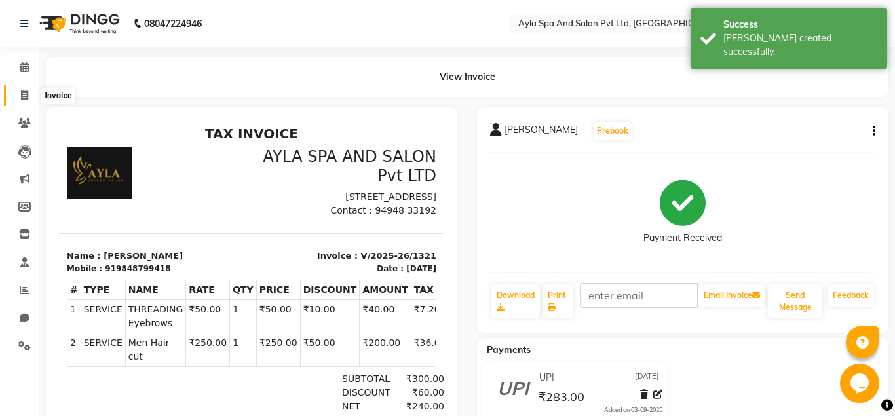
click at [24, 92] on icon at bounding box center [24, 95] width 7 height 10
select select "service"
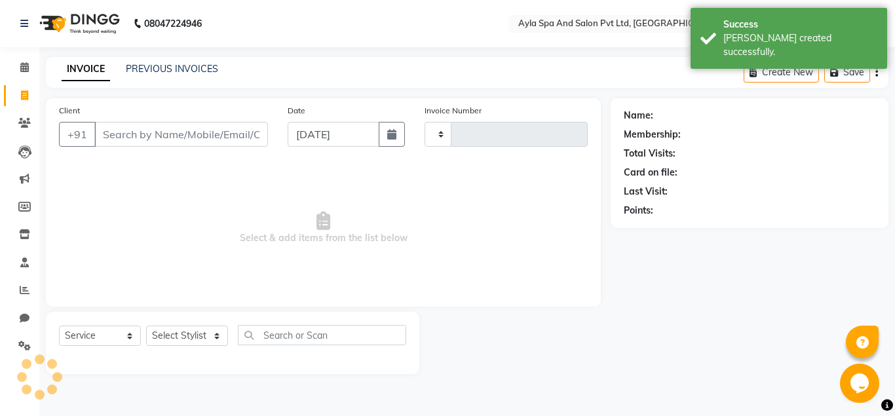
type input "1322"
select select "7756"
click at [173, 73] on link "PREVIOUS INVOICES" at bounding box center [172, 69] width 92 height 12
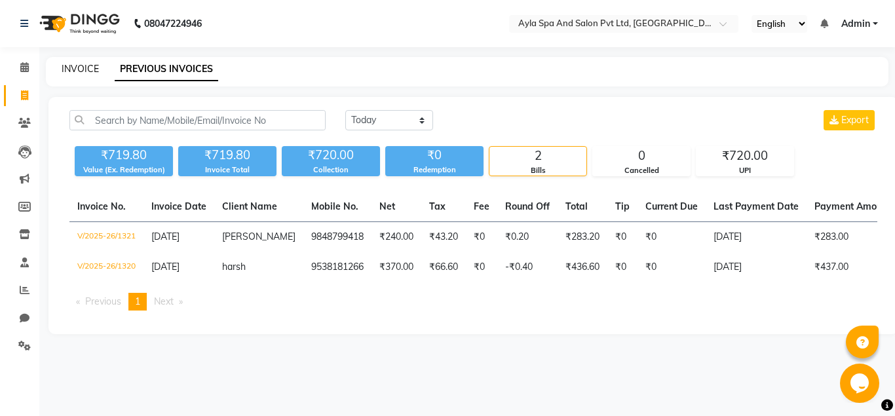
click at [74, 68] on link "INVOICE" at bounding box center [80, 69] width 37 height 12
select select "service"
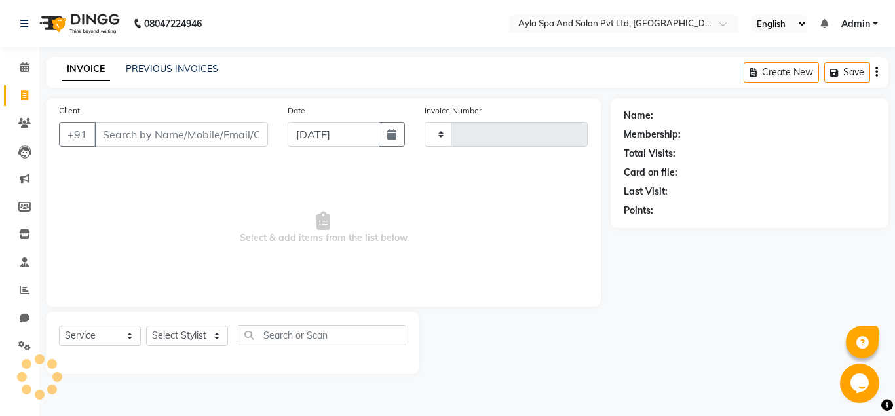
type input "1322"
select select "7756"
click at [115, 128] on input "Client" at bounding box center [181, 134] width 174 height 25
click at [115, 131] on input "Client" at bounding box center [181, 134] width 174 height 25
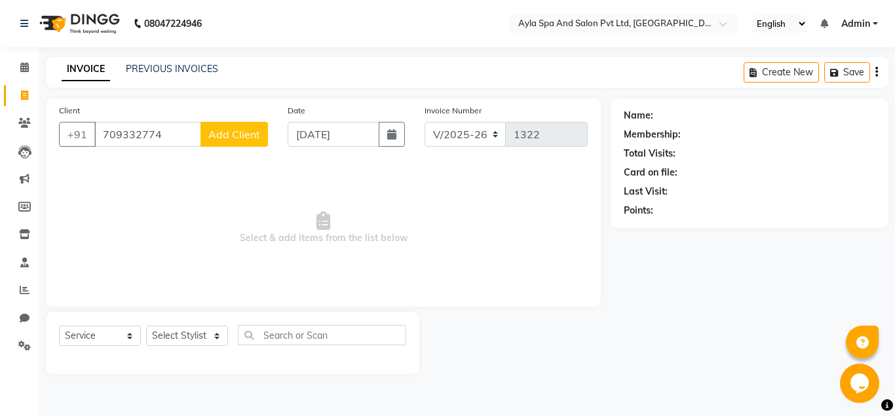
click at [128, 134] on input "709332774" at bounding box center [147, 134] width 107 height 25
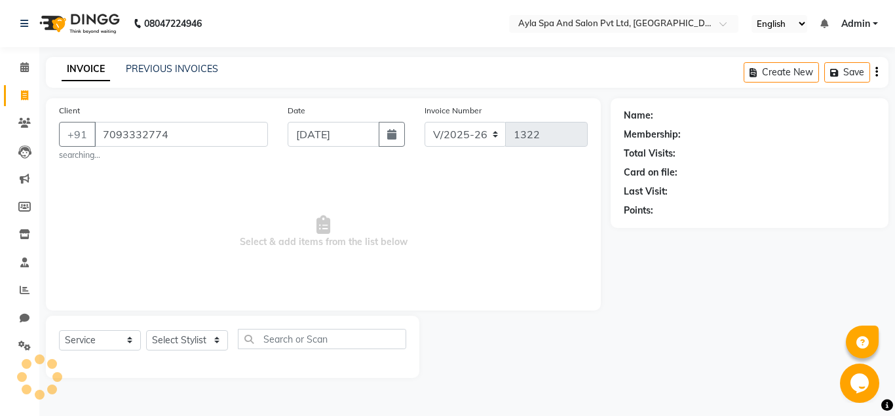
type input "7093332774"
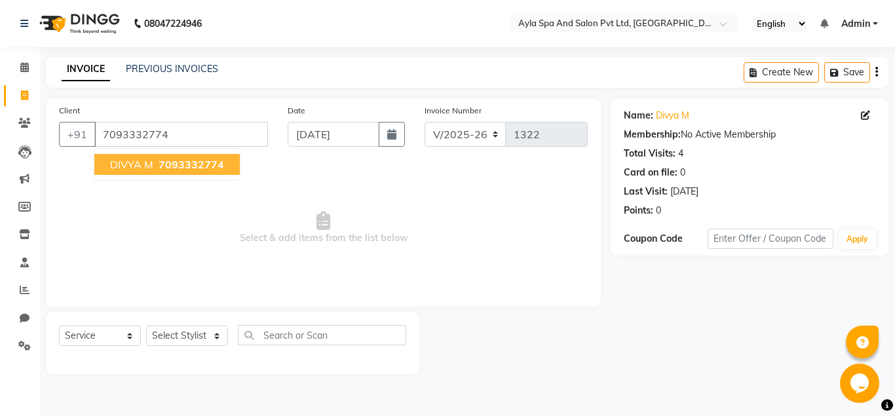
click at [134, 164] on span "DIVYA M" at bounding box center [131, 164] width 43 height 13
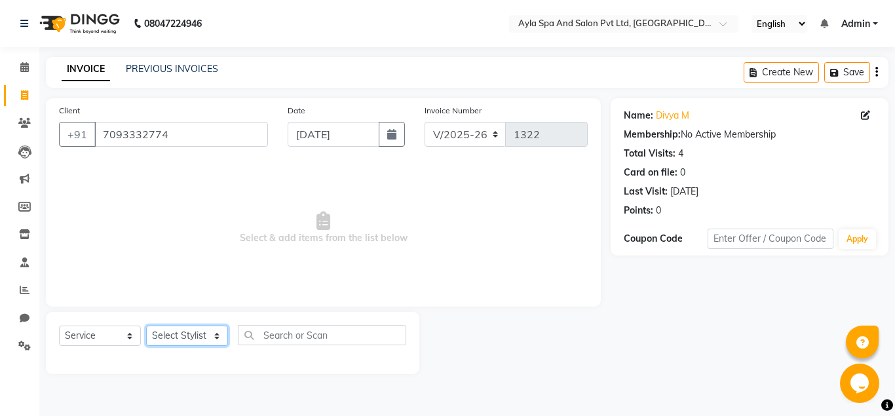
click at [146, 325] on select "Select Stylist [PERSON_NAME][DATE] [PERSON_NAME] [PERSON_NAME] [PERSON_NAME]" at bounding box center [187, 335] width 82 height 20
select select "72807"
click option "Silpa" at bounding box center [0, 0] width 0 height 0
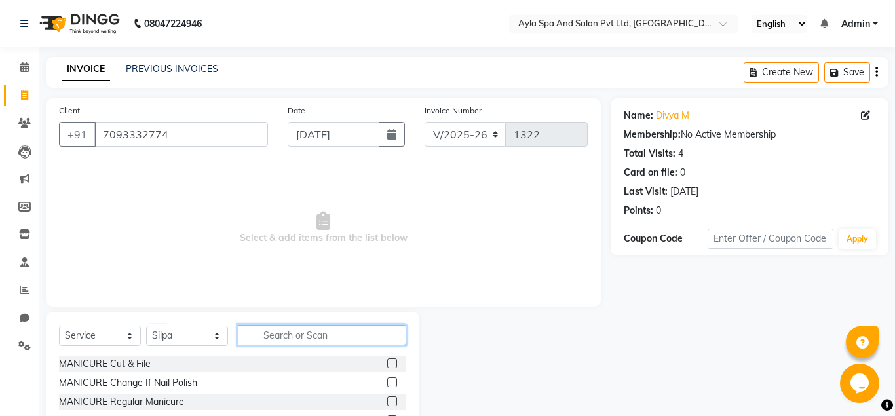
click at [262, 334] on input "text" at bounding box center [322, 335] width 168 height 20
type input "EYE"
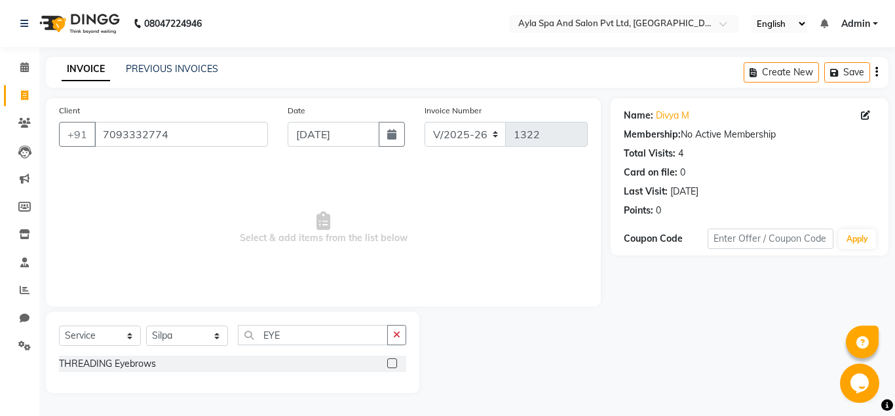
click at [390, 364] on label at bounding box center [392, 363] width 10 height 10
click at [390, 364] on input "checkbox" at bounding box center [391, 364] width 9 height 9
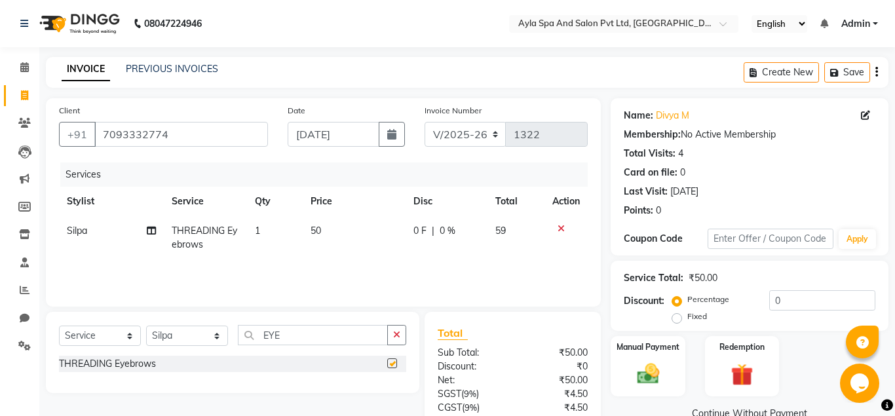
checkbox input "false"
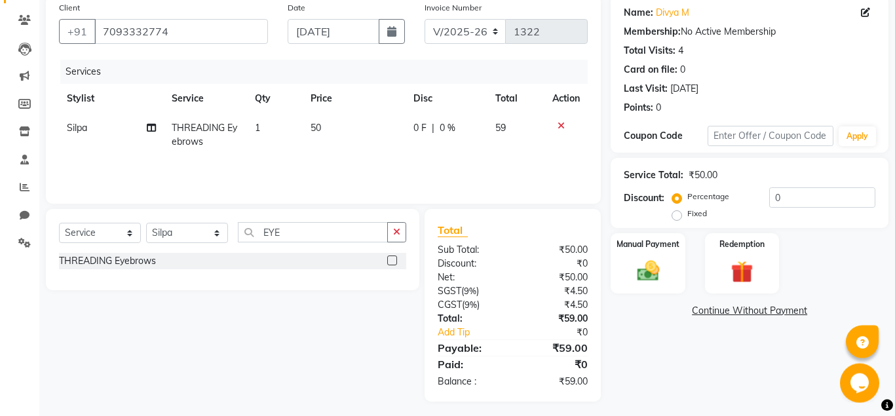
scroll to position [108, 0]
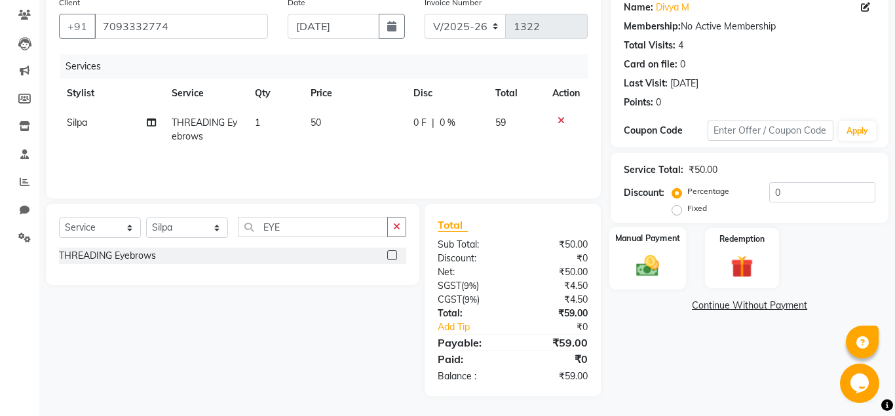
click at [660, 282] on div "Manual Payment" at bounding box center [647, 258] width 77 height 63
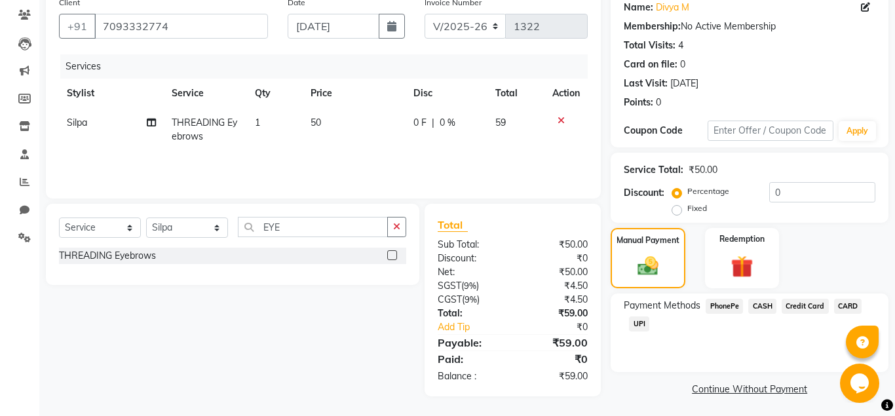
click at [640, 322] on span "UPI" at bounding box center [639, 323] width 20 height 15
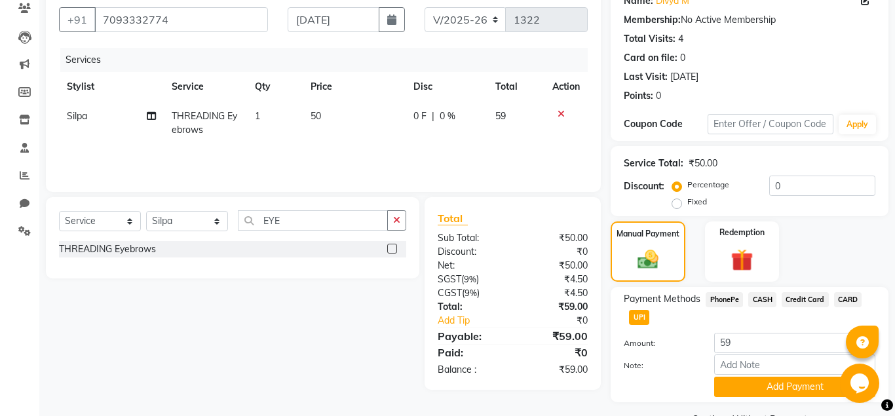
scroll to position [147, 0]
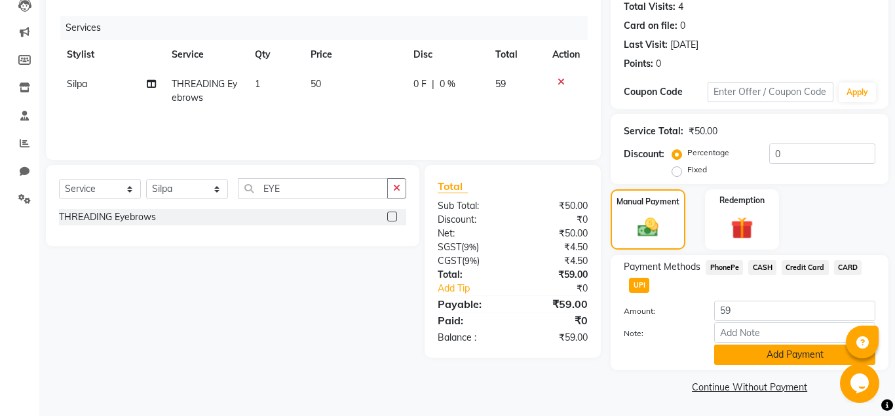
click at [773, 344] on button "Add Payment" at bounding box center [794, 354] width 161 height 20
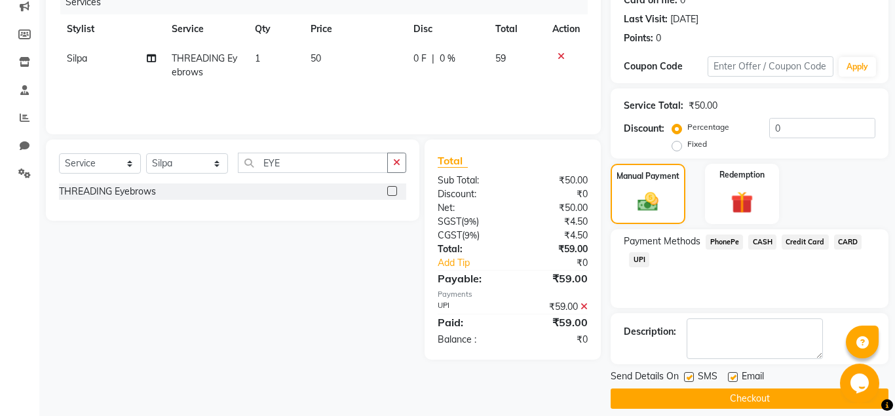
scroll to position [185, 0]
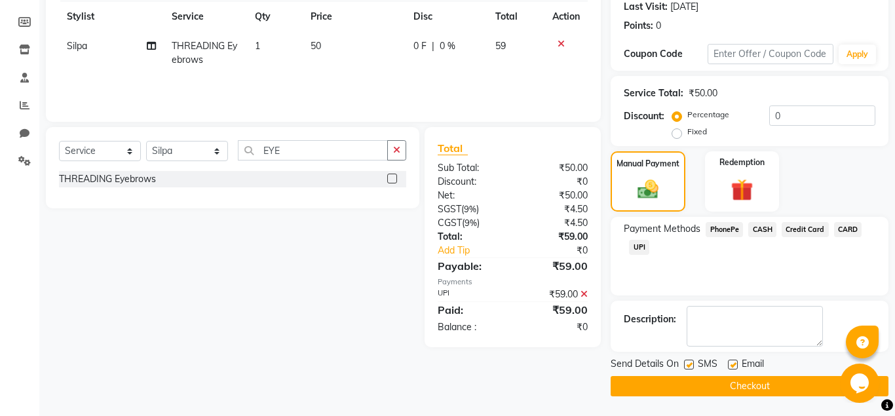
click at [731, 363] on label at bounding box center [733, 365] width 10 height 10
click at [731, 363] on input "checkbox" at bounding box center [732, 365] width 9 height 9
checkbox input "false"
click at [735, 379] on button "Checkout" at bounding box center [749, 386] width 278 height 20
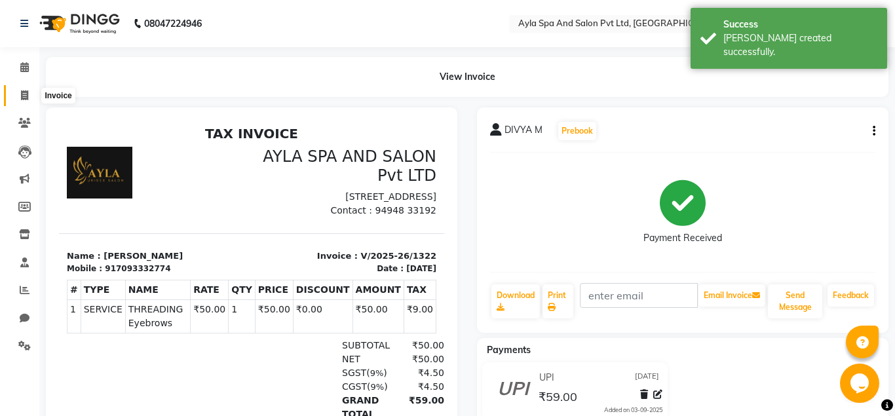
click at [23, 94] on icon at bounding box center [24, 95] width 7 height 10
select select "service"
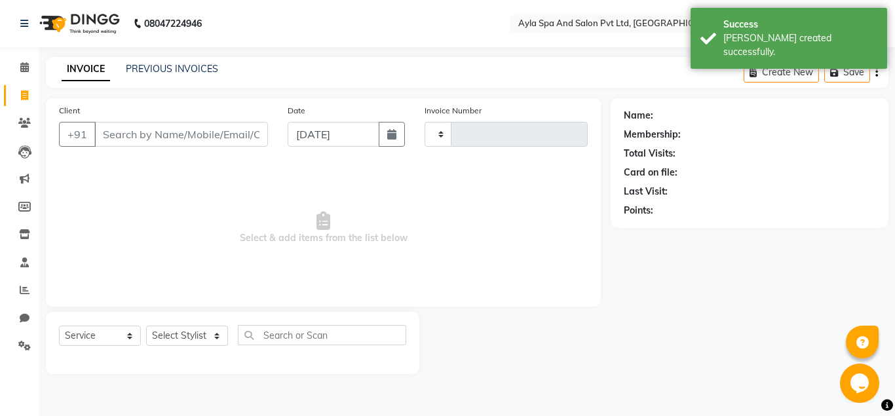
type input "1323"
select select "7756"
click at [109, 129] on input "Client" at bounding box center [181, 134] width 174 height 25
click at [109, 133] on input "Client" at bounding box center [181, 134] width 174 height 25
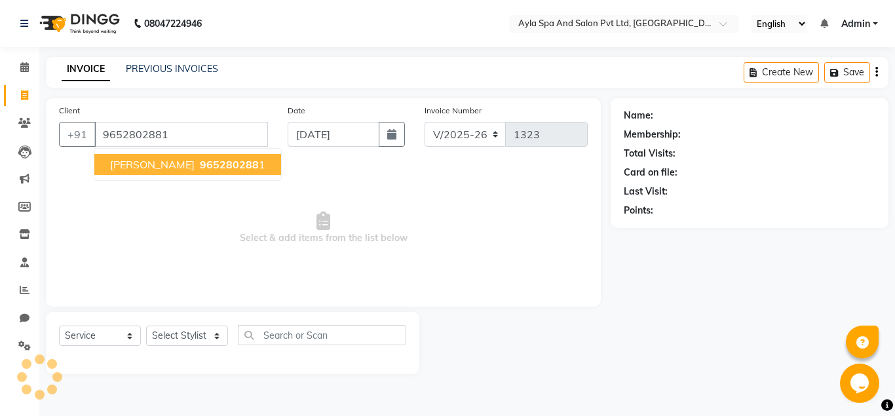
type input "9652802881"
select select "1: Object"
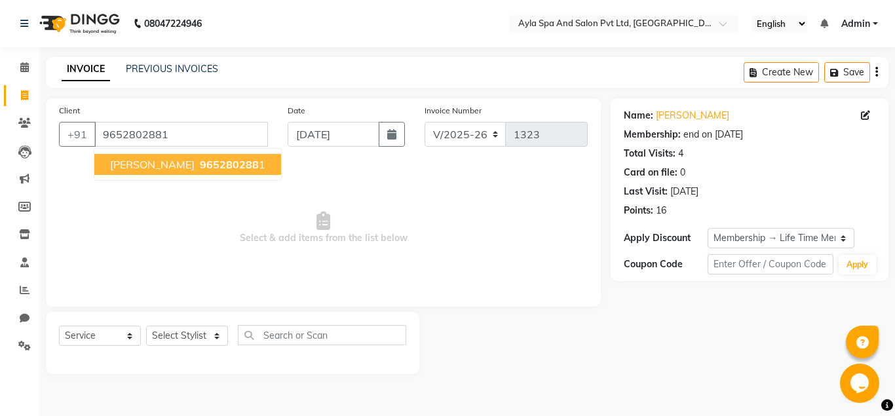
click at [132, 166] on span "[PERSON_NAME]" at bounding box center [152, 164] width 84 height 13
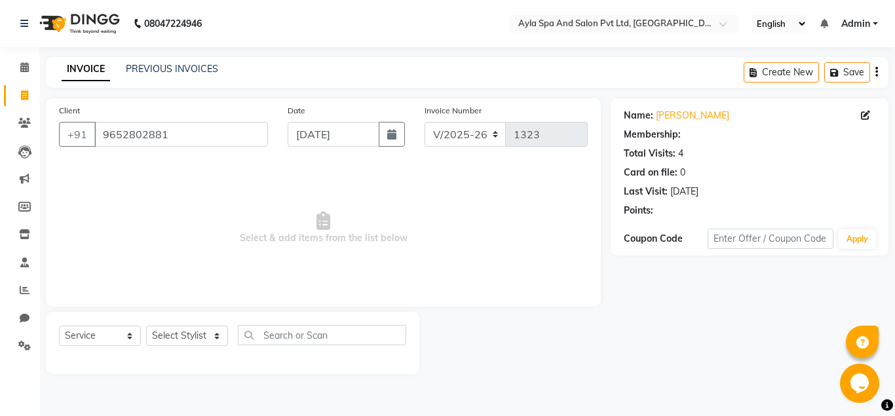
select select "1: Object"
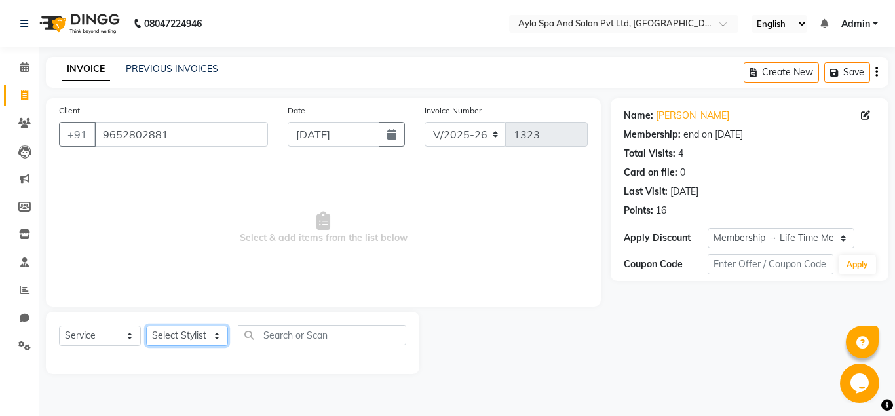
click at [146, 325] on select "Select Stylist [PERSON_NAME][DATE] [PERSON_NAME] [PERSON_NAME] [PERSON_NAME]" at bounding box center [187, 335] width 82 height 20
select select "86594"
click option "BALU" at bounding box center [0, 0] width 0 height 0
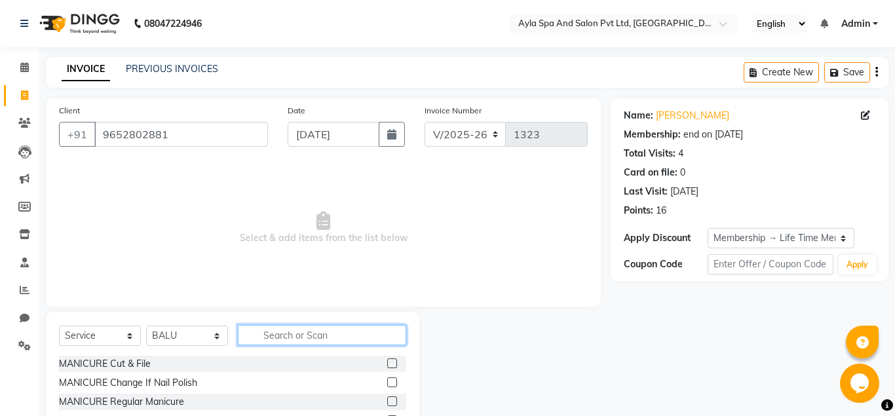
click at [260, 331] on input "text" at bounding box center [322, 335] width 168 height 20
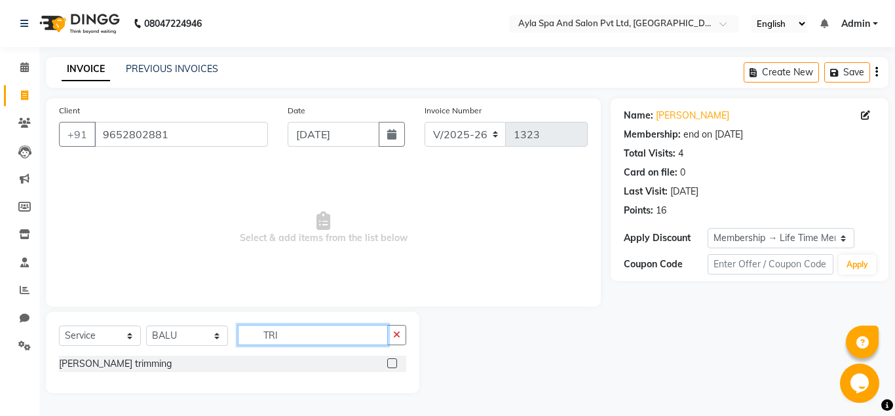
type input "TRI"
click at [392, 362] on label at bounding box center [392, 363] width 10 height 10
click at [392, 362] on input "checkbox" at bounding box center [391, 364] width 9 height 9
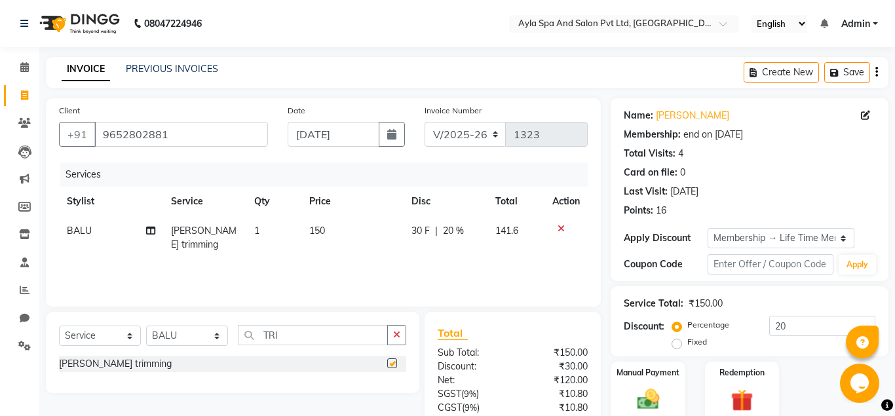
checkbox input "false"
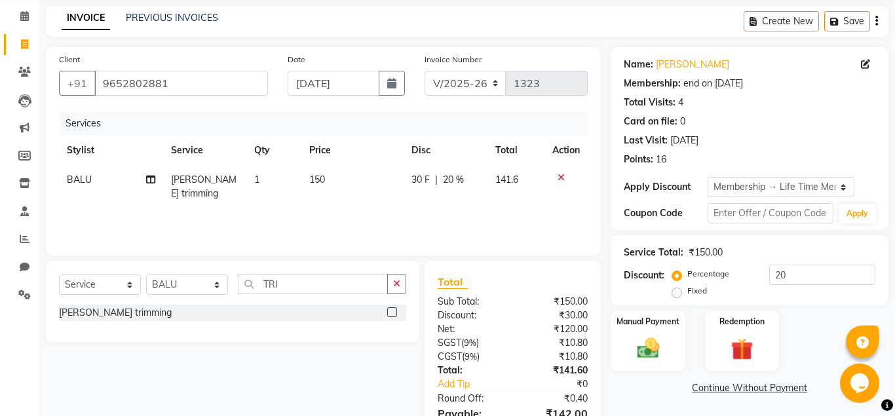
scroll to position [122, 0]
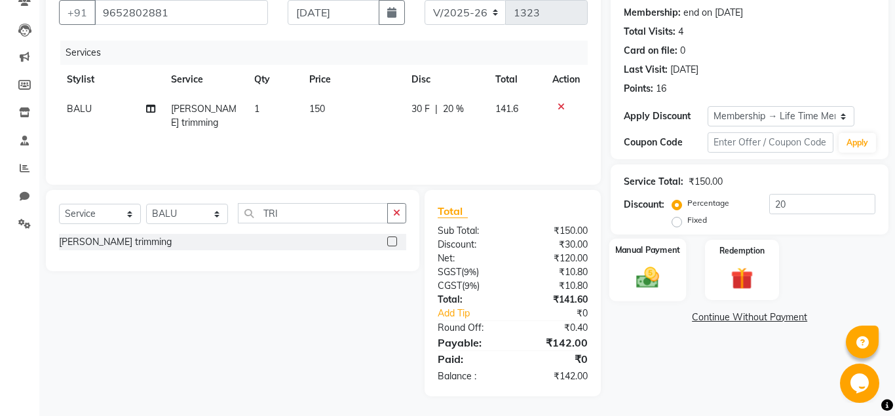
click at [661, 287] on img at bounding box center [647, 277] width 37 height 27
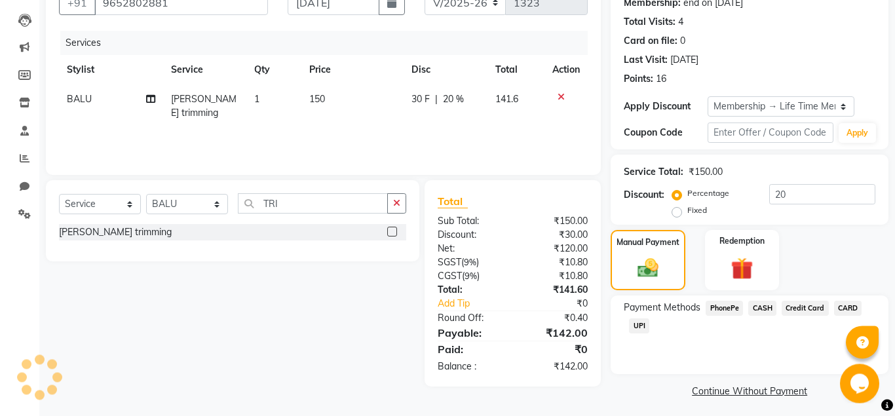
scroll to position [136, 0]
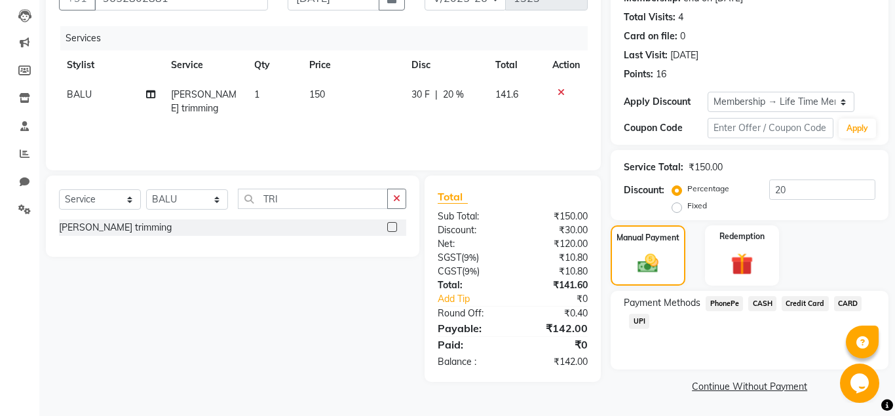
click at [638, 320] on span "UPI" at bounding box center [639, 321] width 20 height 15
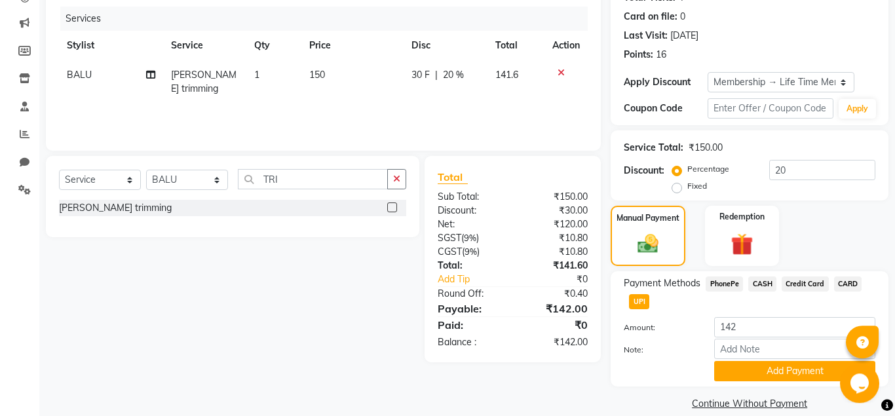
scroll to position [172, 0]
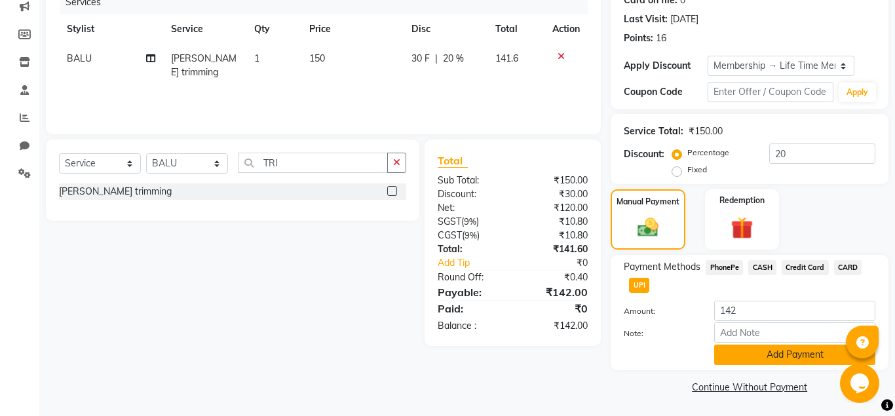
click at [735, 352] on button "Add Payment" at bounding box center [794, 354] width 161 height 20
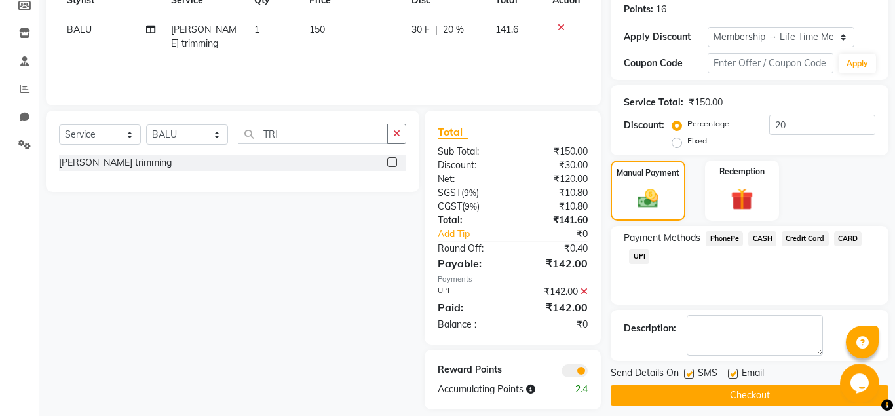
scroll to position [214, 0]
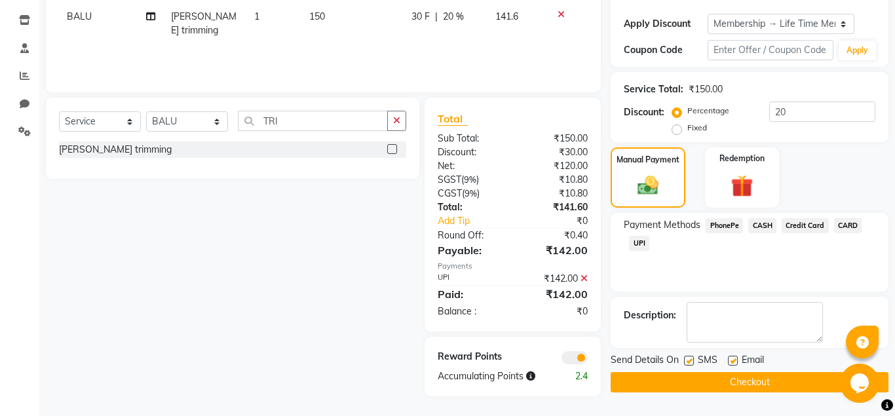
click at [734, 356] on label at bounding box center [733, 361] width 10 height 10
click at [734, 357] on input "checkbox" at bounding box center [732, 361] width 9 height 9
checkbox input "false"
click at [722, 379] on button "Checkout" at bounding box center [749, 382] width 278 height 20
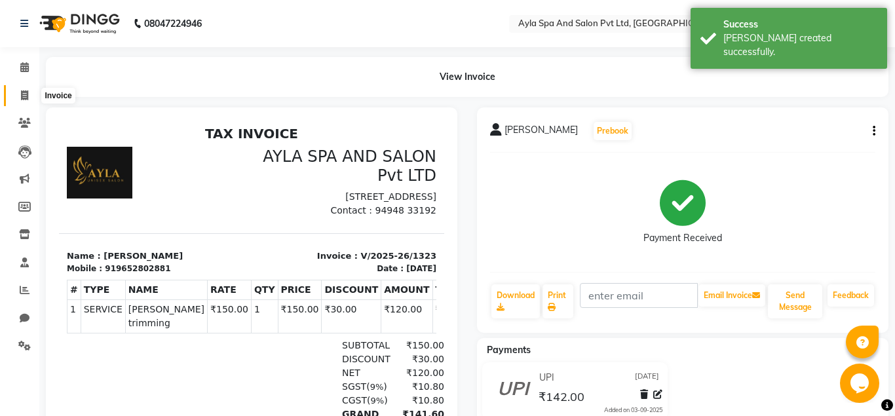
click at [20, 93] on span at bounding box center [24, 95] width 23 height 15
select select "service"
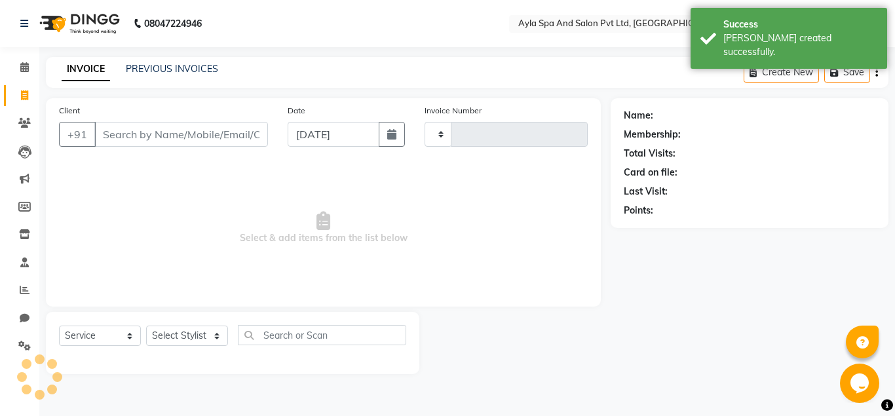
type input "1324"
select select "7756"
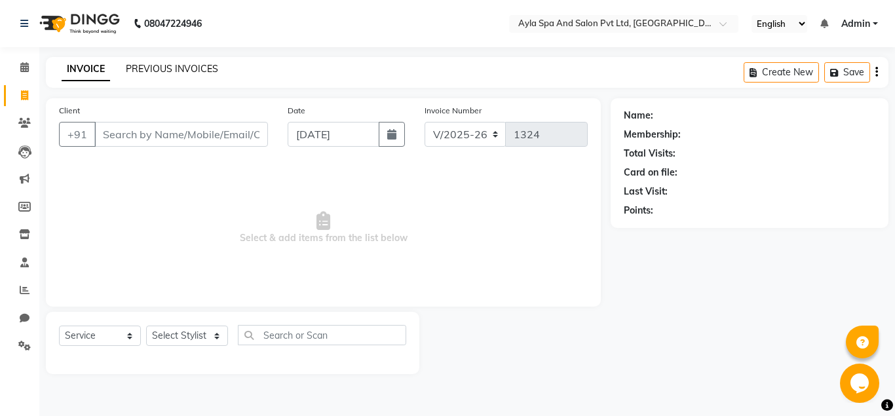
click at [160, 67] on link "PREVIOUS INVOICES" at bounding box center [172, 69] width 92 height 12
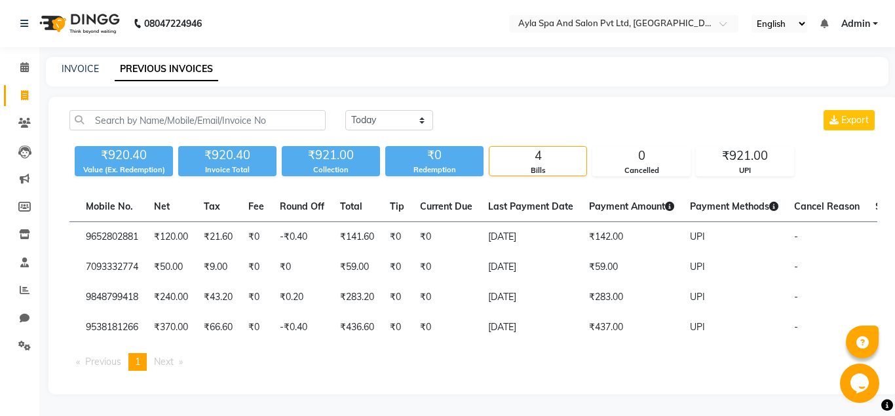
scroll to position [0, 249]
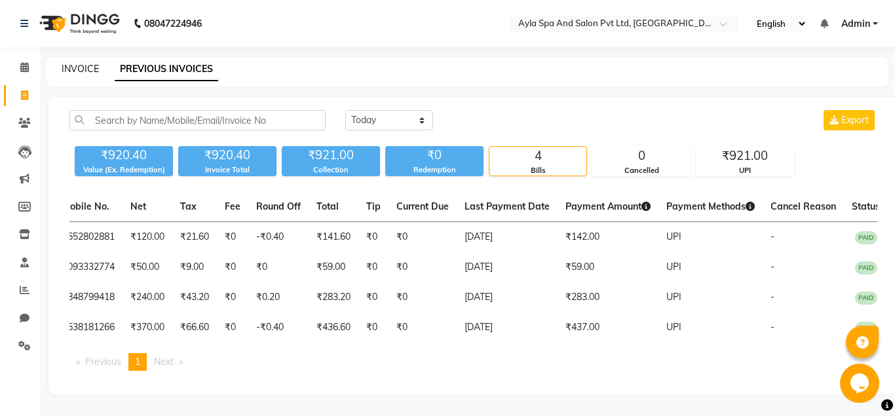
click at [93, 65] on link "INVOICE" at bounding box center [80, 69] width 37 height 12
select select "service"
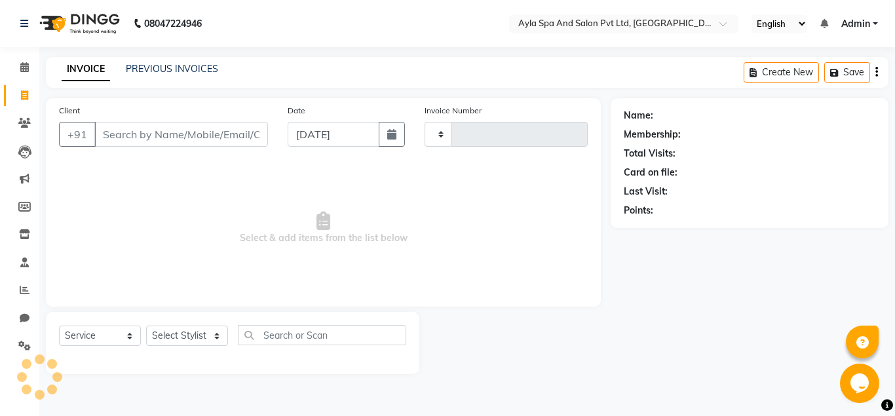
type input "1324"
select select "7756"
click at [113, 132] on input "Client" at bounding box center [181, 134] width 174 height 25
click at [113, 141] on input "Client" at bounding box center [181, 134] width 174 height 25
click at [113, 137] on input "Client" at bounding box center [181, 134] width 174 height 25
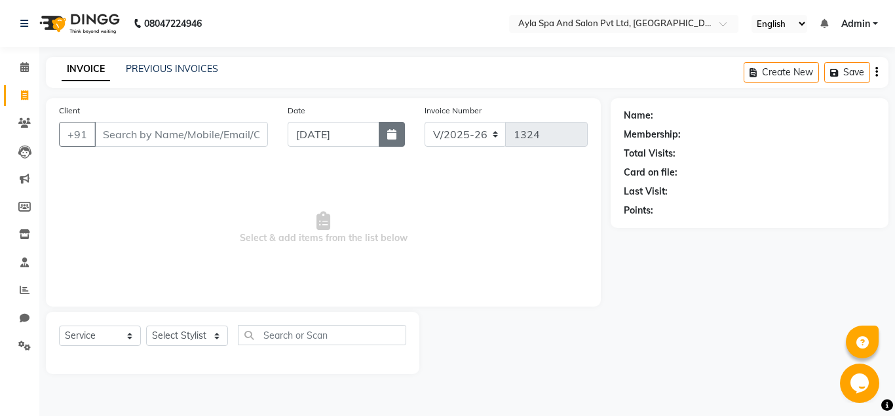
click at [387, 139] on button "button" at bounding box center [392, 134] width 26 height 25
select select "9"
select select "2025"
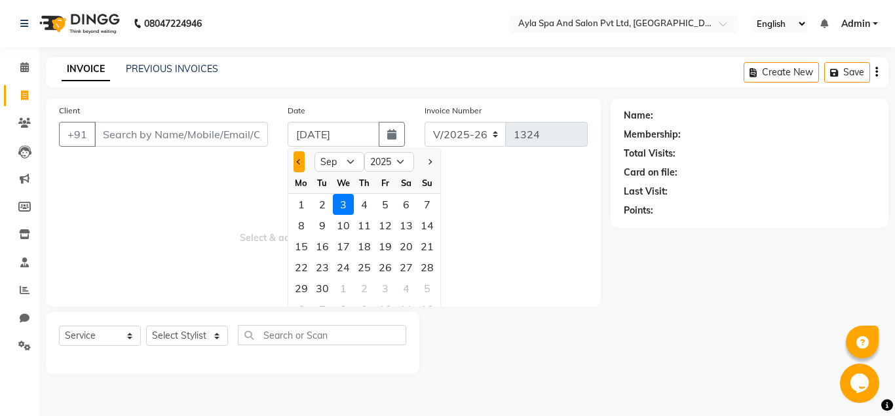
click at [298, 165] on button "Previous month" at bounding box center [298, 161] width 11 height 21
select select "8"
click at [343, 299] on div "3" at bounding box center [343, 309] width 21 height 21
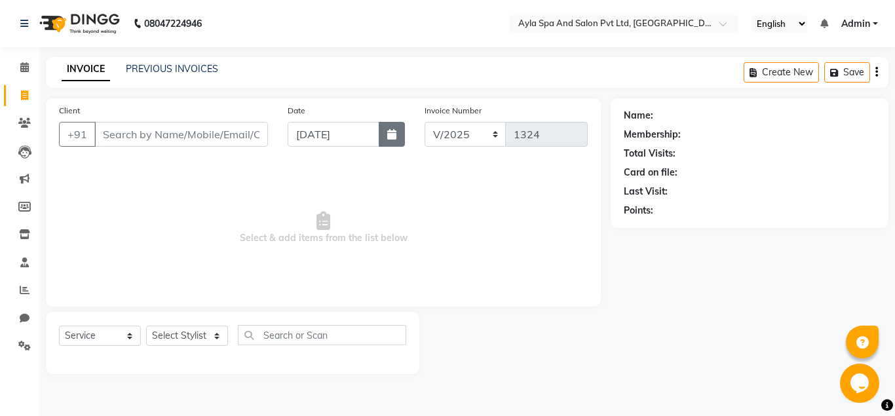
click at [392, 140] on button "button" at bounding box center [392, 134] width 26 height 25
select select "9"
select select "2025"
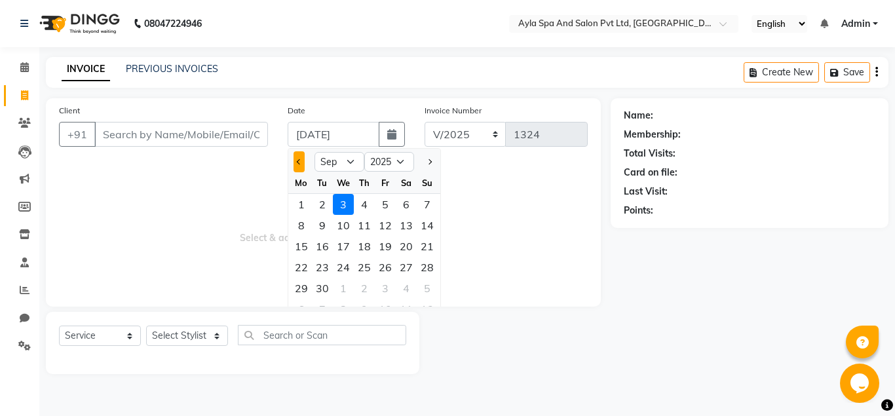
click at [301, 161] on span "Previous month" at bounding box center [299, 161] width 5 height 5
select select "8"
click at [429, 289] on div "31" at bounding box center [427, 288] width 21 height 21
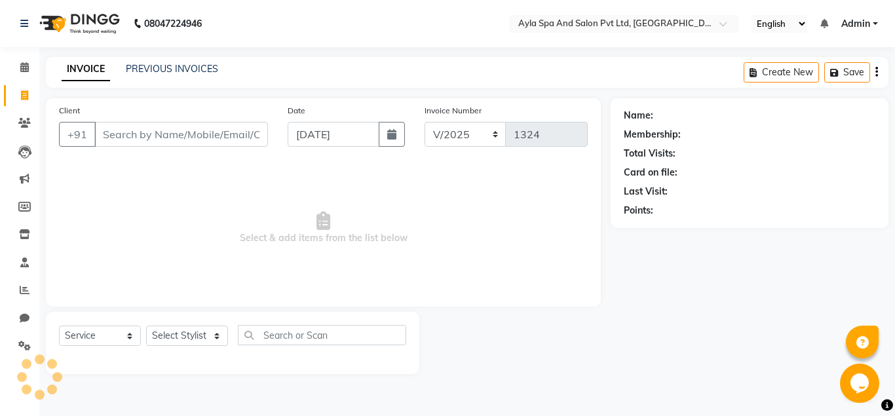
type input "31-08-2025"
click at [140, 133] on input "Client" at bounding box center [181, 134] width 174 height 25
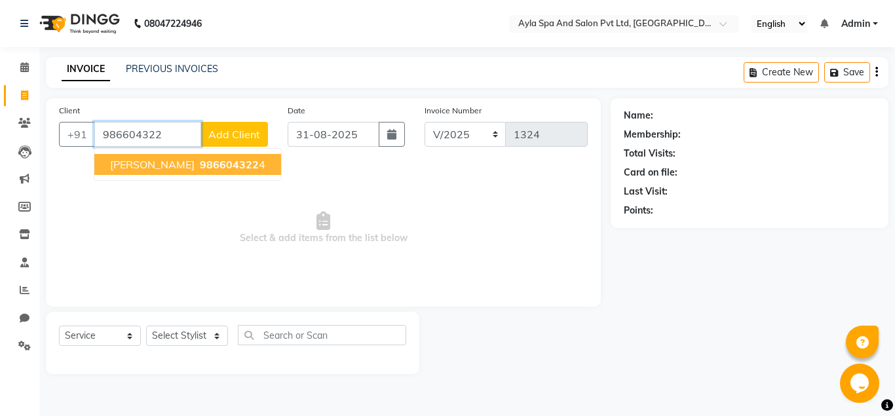
click at [128, 160] on span "[PERSON_NAME]" at bounding box center [152, 164] width 84 height 13
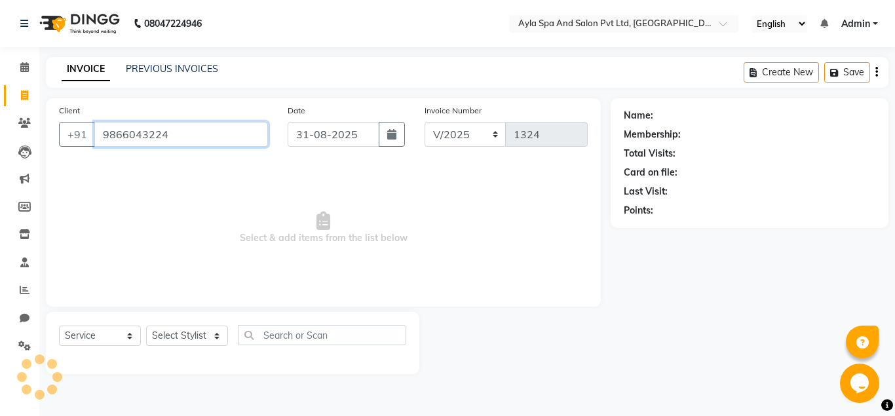
type input "9866043224"
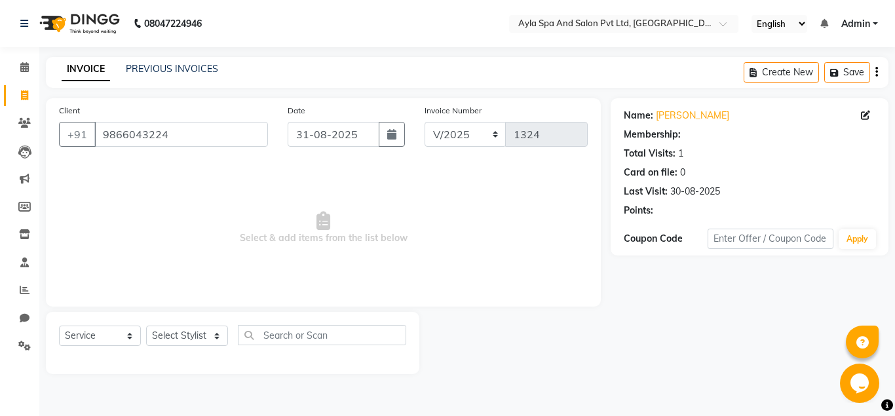
select select "1: Object"
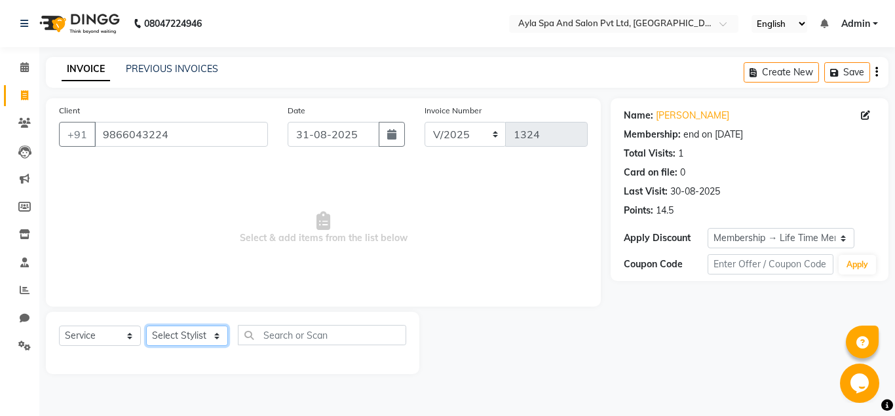
click at [146, 325] on select "Select Stylist [PERSON_NAME][DATE] [PERSON_NAME] [PERSON_NAME] [PERSON_NAME]" at bounding box center [187, 335] width 82 height 20
select select "86594"
click option "BALU" at bounding box center [0, 0] width 0 height 0
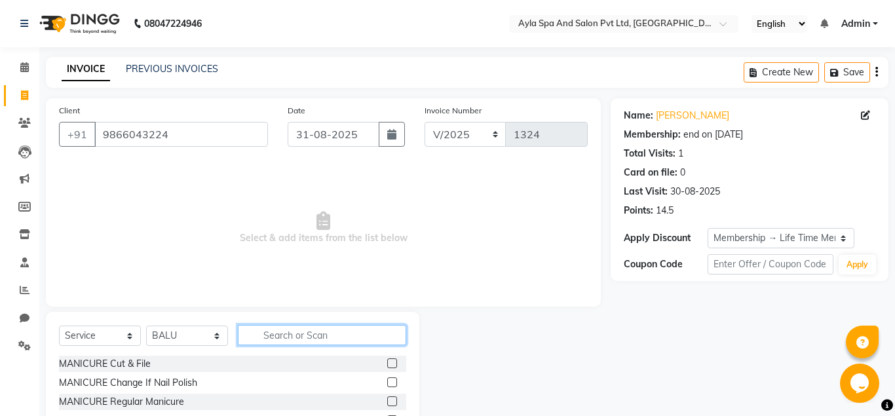
click at [258, 335] on input "text" at bounding box center [322, 335] width 168 height 20
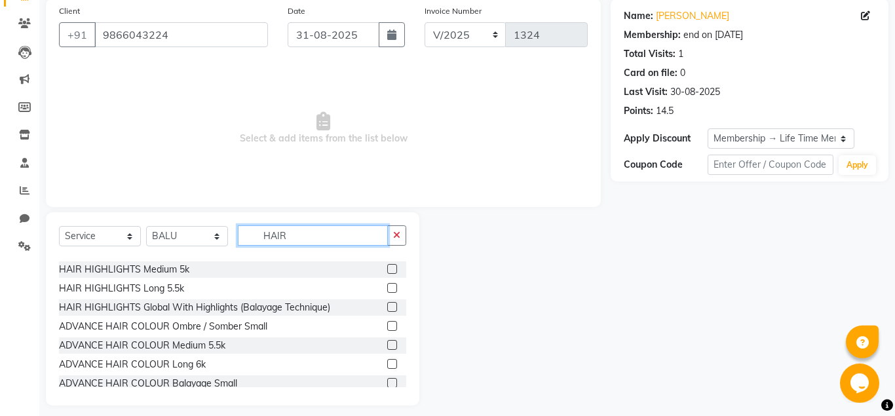
scroll to position [109, 0]
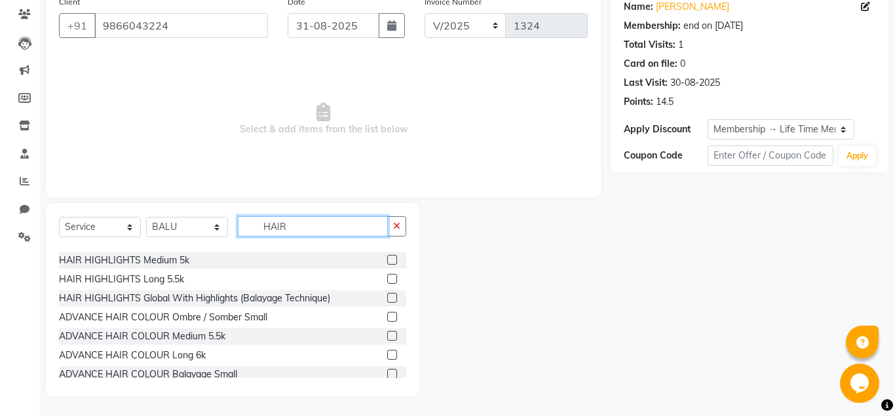
click at [306, 223] on input "HAIR" at bounding box center [313, 226] width 150 height 20
type input "H"
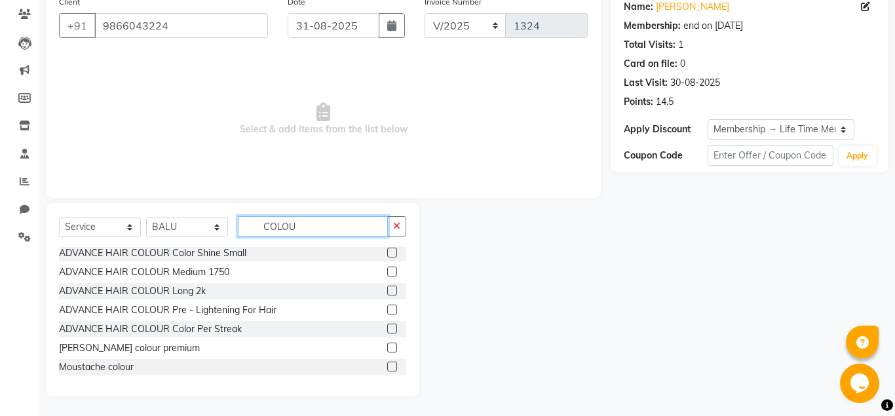
scroll to position [230, 0]
click at [318, 226] on input "COLOU" at bounding box center [313, 226] width 150 height 20
type input "C"
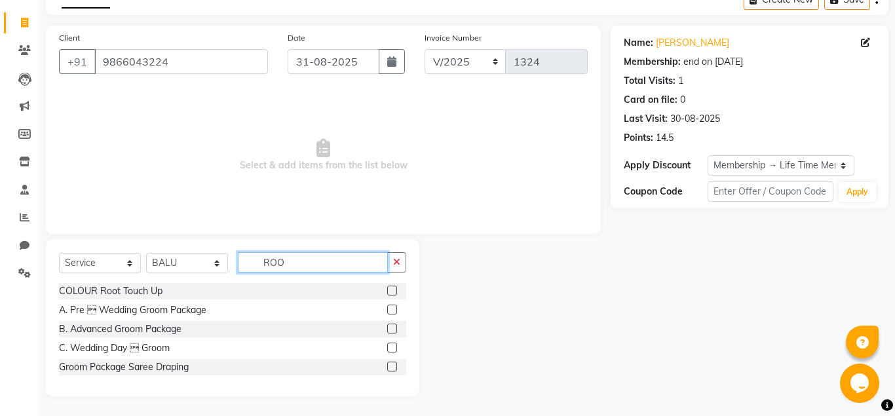
scroll to position [73, 0]
type input "ROO"
click at [390, 291] on label at bounding box center [392, 291] width 10 height 10
click at [390, 291] on input "checkbox" at bounding box center [391, 291] width 9 height 9
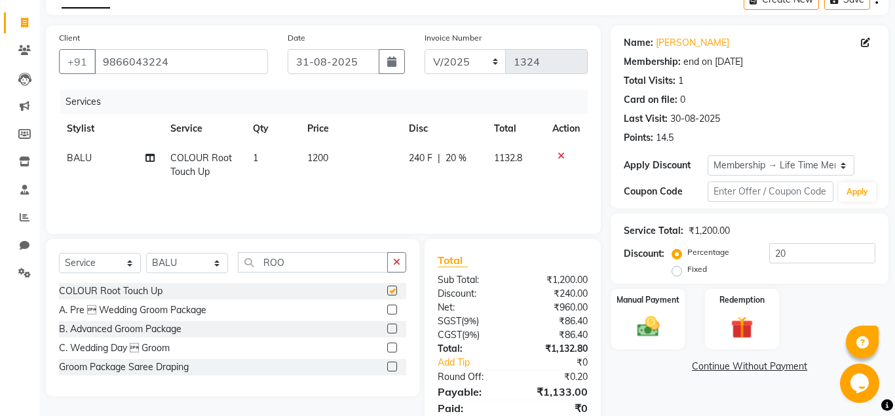
checkbox input "false"
click at [331, 265] on input "ROO" at bounding box center [313, 262] width 150 height 20
type input "R"
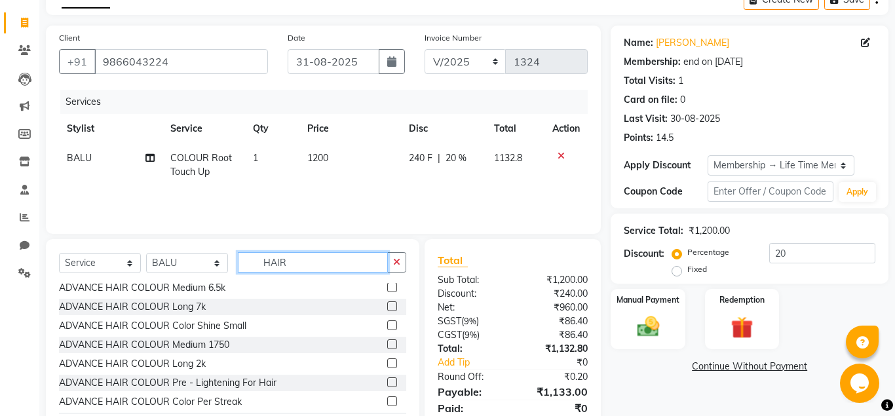
scroll to position [141, 0]
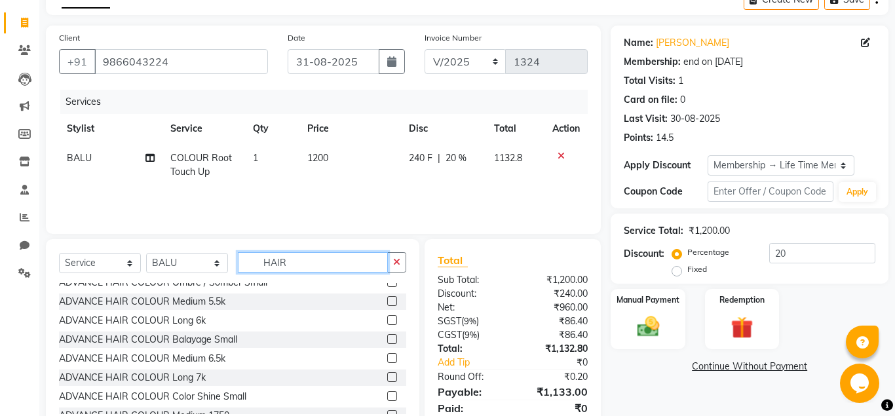
click at [305, 264] on input "HAIR" at bounding box center [313, 262] width 150 height 20
type input "H"
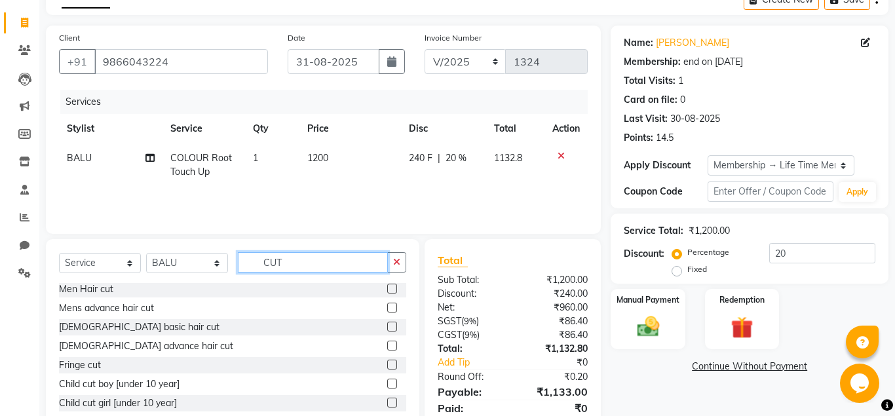
scroll to position [40, 0]
type input "CUT"
click at [394, 291] on label at bounding box center [392, 289] width 10 height 10
click at [394, 291] on input "checkbox" at bounding box center [391, 289] width 9 height 9
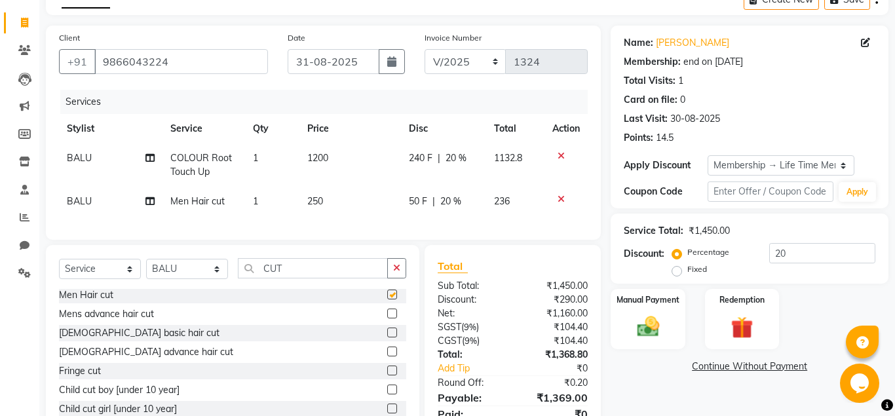
checkbox input "false"
click at [320, 266] on input "CUT" at bounding box center [313, 268] width 150 height 20
type input "C"
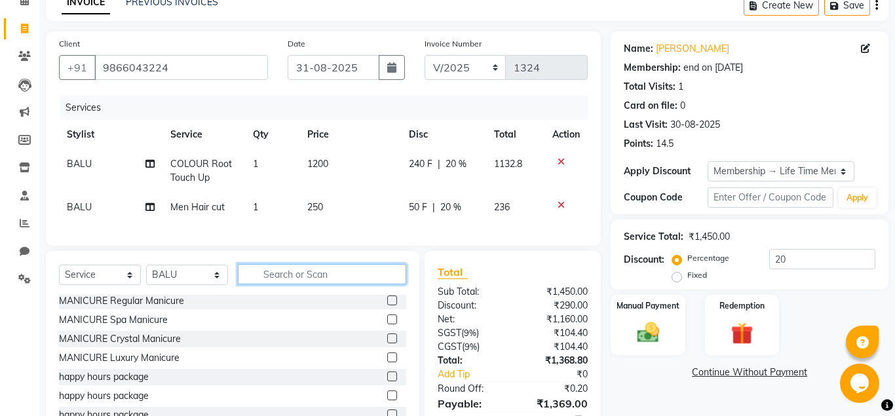
scroll to position [128, 0]
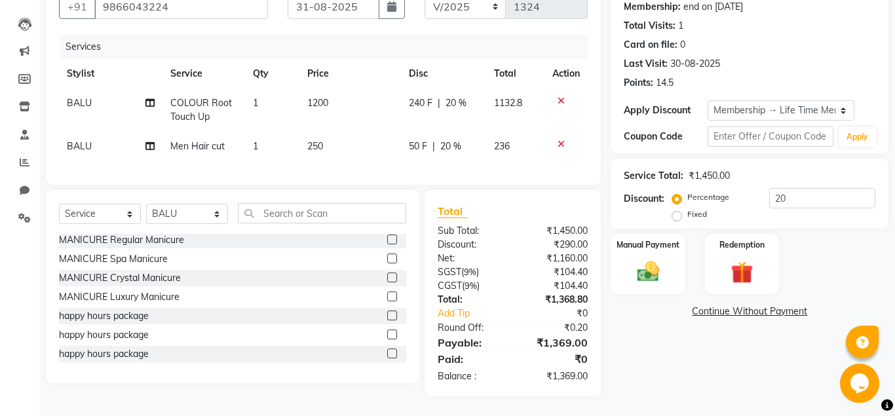
click at [328, 102] on span "1200" at bounding box center [317, 103] width 21 height 12
select select "86594"
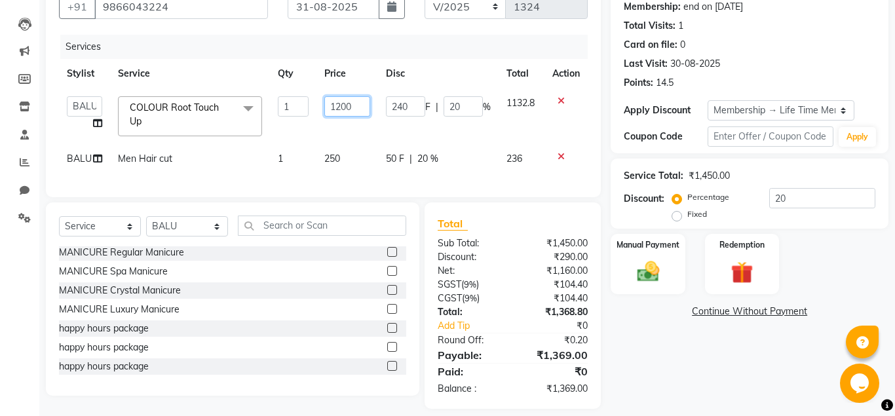
click at [343, 105] on input "1200" at bounding box center [347, 106] width 46 height 20
type input "1440"
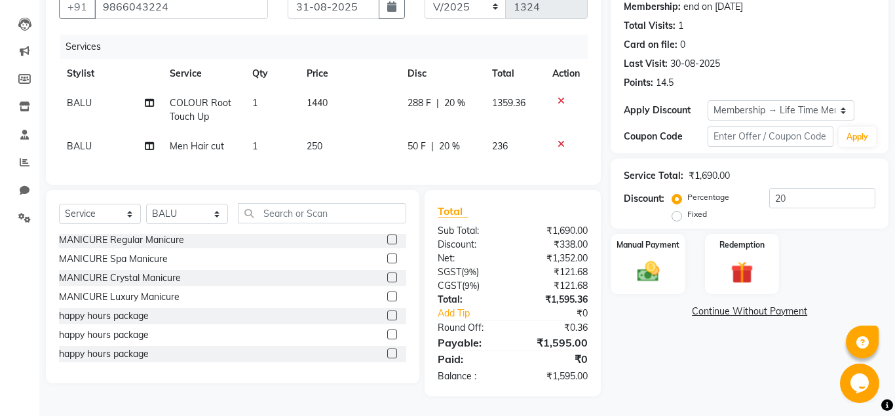
click at [635, 300] on div "Name: [PERSON_NAME] Membership: end on [DATE] Total Visits: 1 Card on file: 0 L…" at bounding box center [753, 184] width 287 height 426
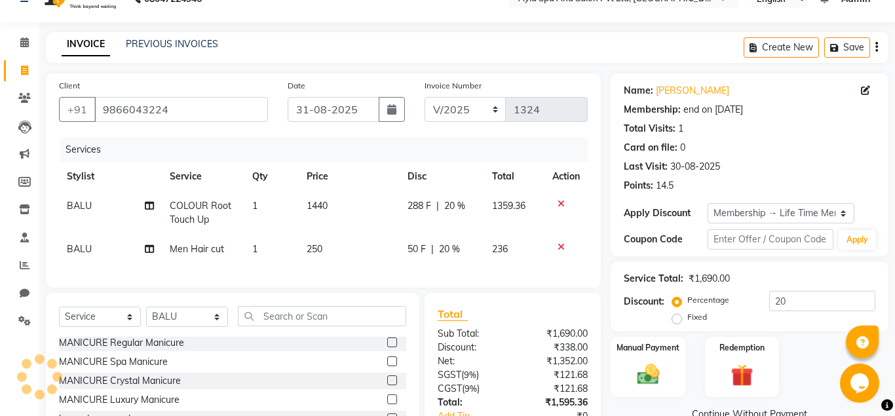
scroll to position [0, 0]
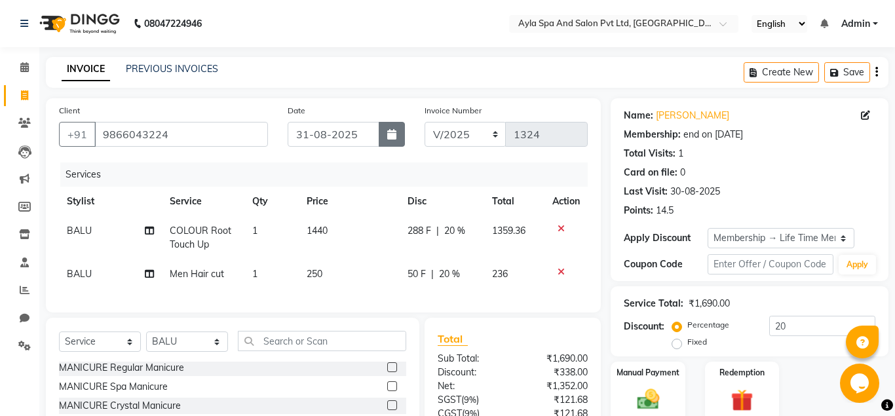
click at [396, 134] on icon "button" at bounding box center [391, 134] width 9 height 10
select select "8"
select select "2025"
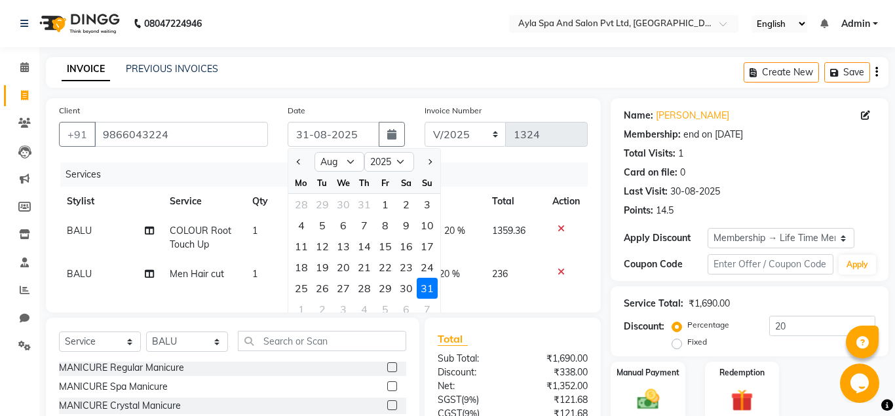
click at [423, 161] on div at bounding box center [427, 161] width 26 height 21
click at [435, 159] on div at bounding box center [427, 161] width 26 height 21
click at [314, 152] on select "Jan Feb Mar Apr May Jun [DATE] Aug Sep Oct Nov Dec" at bounding box center [339, 162] width 50 height 20
select select "9"
click option "Sep" at bounding box center [0, 0] width 0 height 0
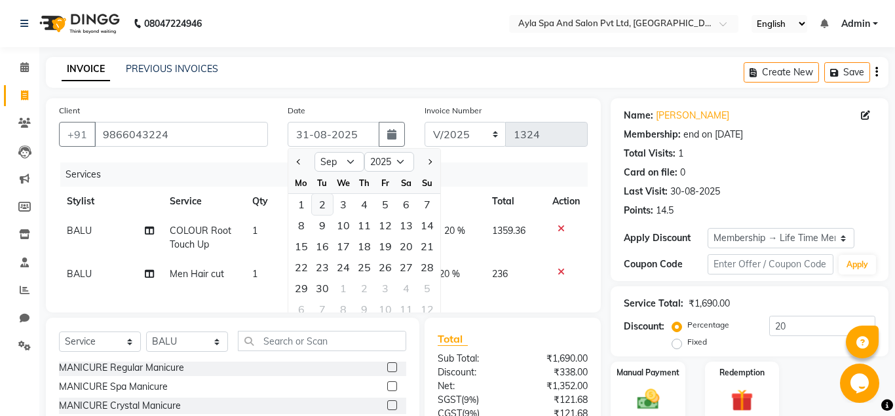
click at [329, 201] on div "2" at bounding box center [322, 204] width 21 height 21
type input "02-09-2025"
type input "0"
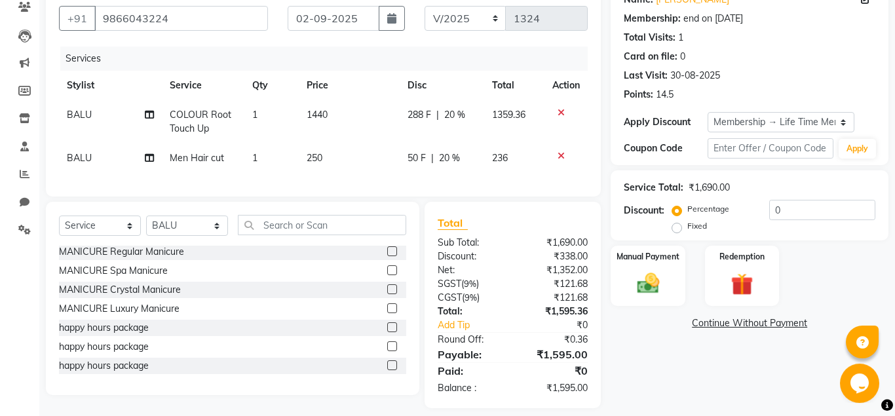
scroll to position [128, 0]
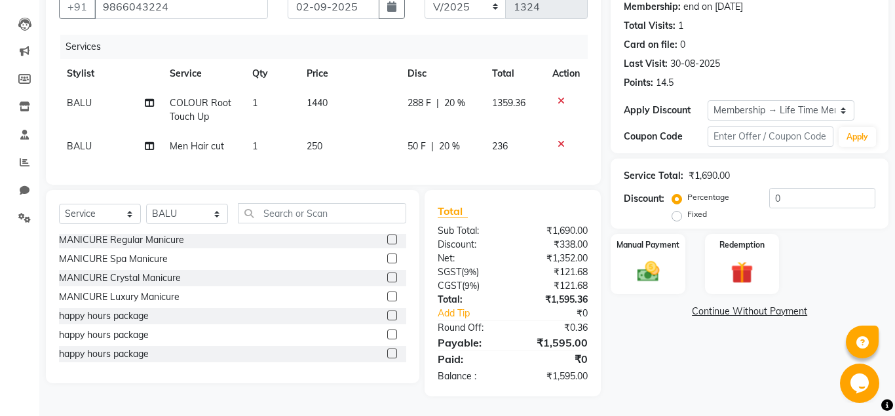
click at [563, 140] on icon at bounding box center [560, 143] width 7 height 9
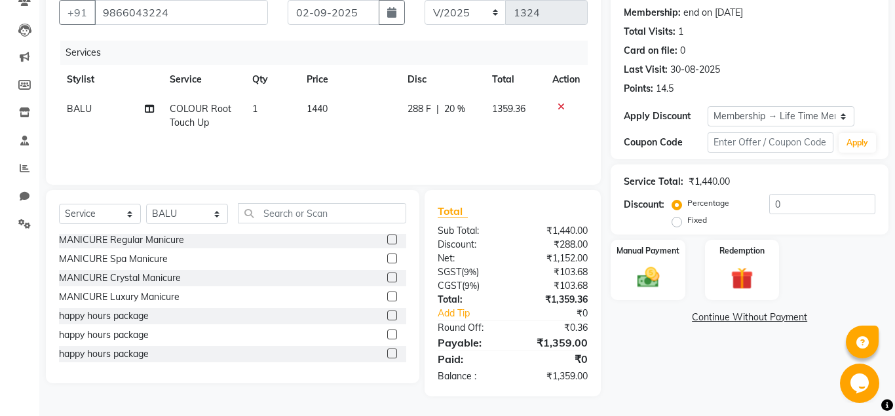
scroll to position [122, 0]
click at [327, 211] on input "text" at bounding box center [322, 213] width 168 height 20
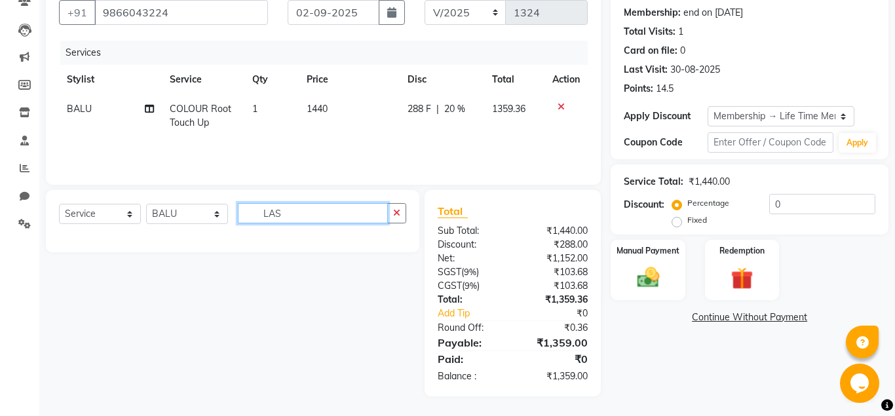
scroll to position [0, 0]
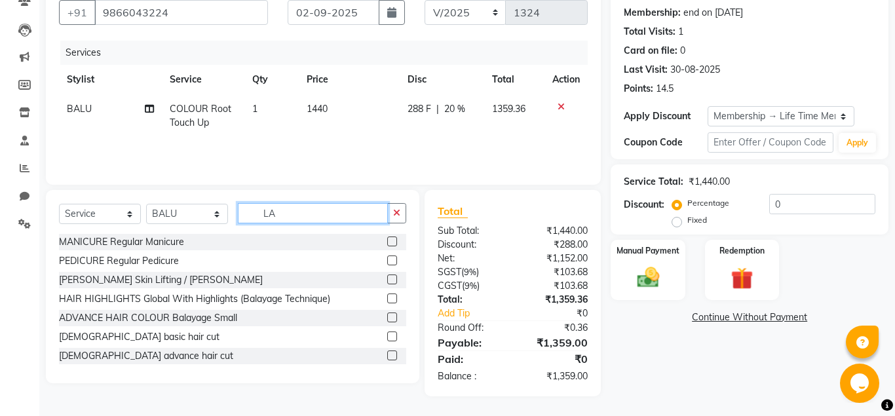
type input "LA"
click at [394, 357] on label at bounding box center [392, 355] width 10 height 10
click at [394, 357] on input "checkbox" at bounding box center [391, 356] width 9 height 9
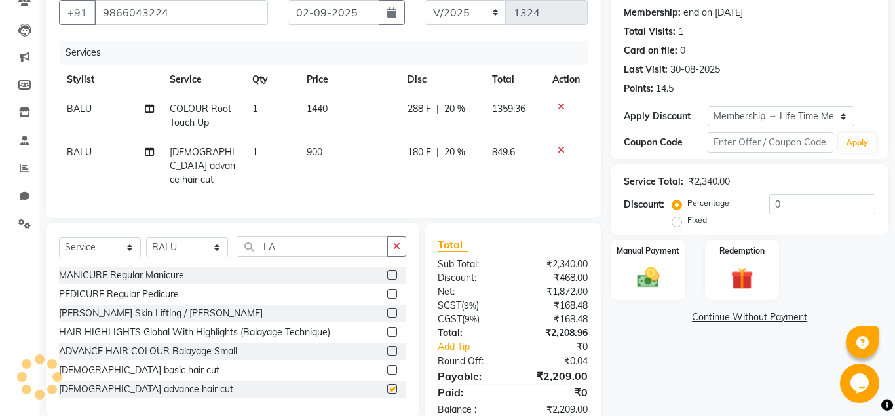
checkbox input "false"
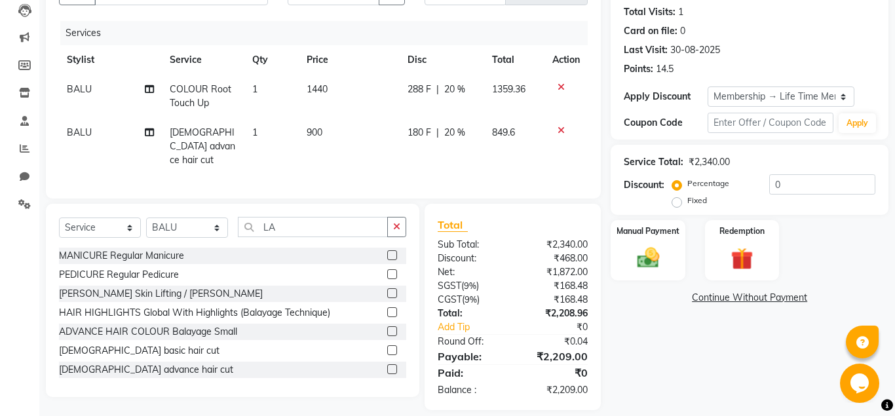
click at [318, 84] on span "1440" at bounding box center [316, 89] width 21 height 12
select select "86594"
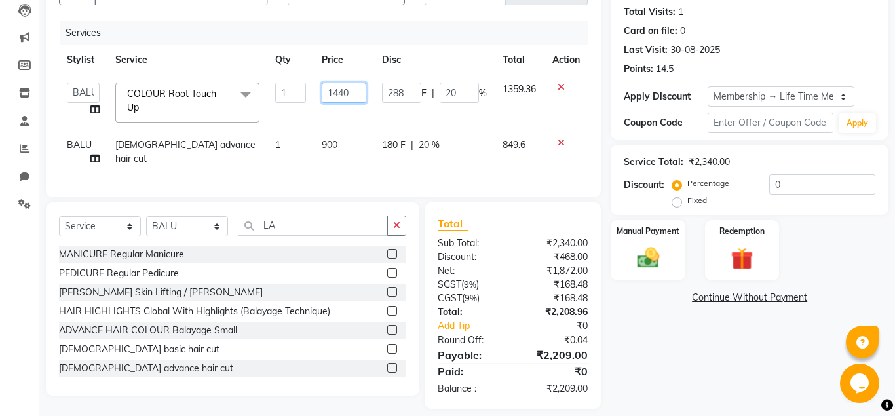
click at [343, 92] on input "1440" at bounding box center [344, 93] width 44 height 20
type input "1200"
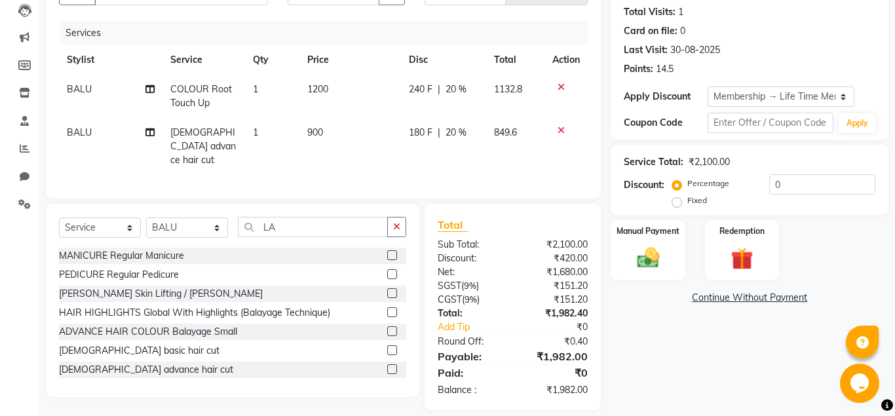
click at [610, 302] on div "Client [PHONE_NUMBER] Date [DATE] Invoice Number V/2025 V/[PHONE_NUMBER] Servic…" at bounding box center [467, 183] width 862 height 453
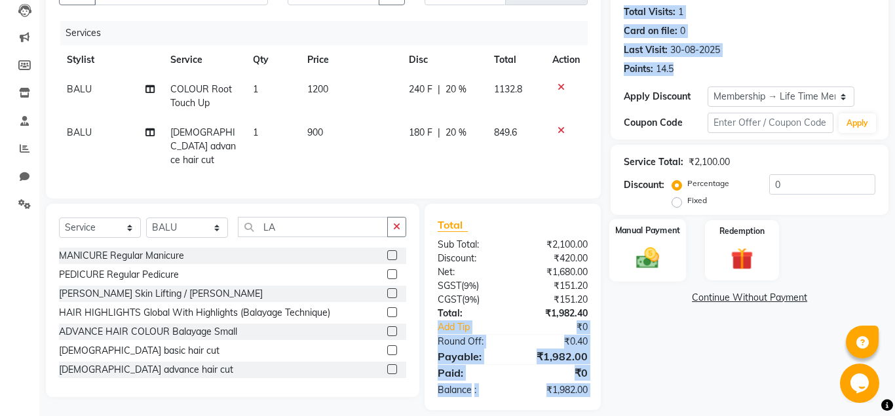
click at [669, 267] on div "Manual Payment" at bounding box center [647, 250] width 77 height 63
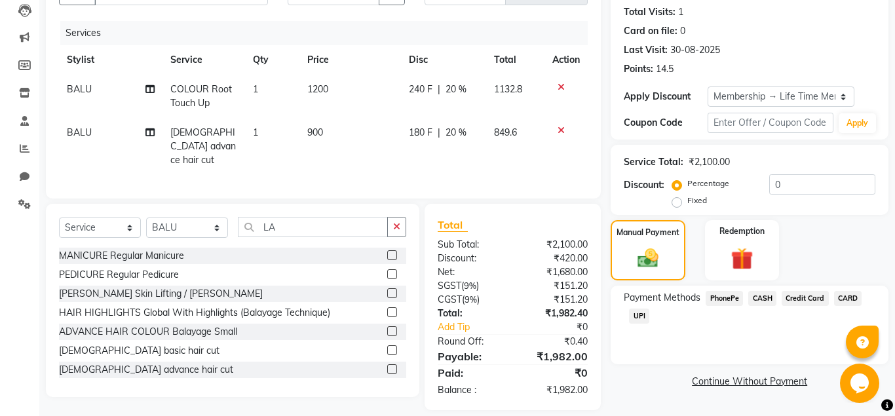
click at [642, 313] on span "UPI" at bounding box center [639, 315] width 20 height 15
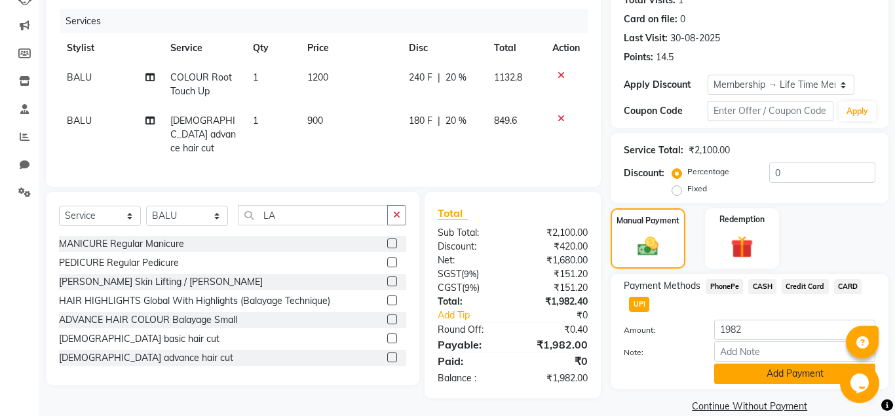
scroll to position [172, 0]
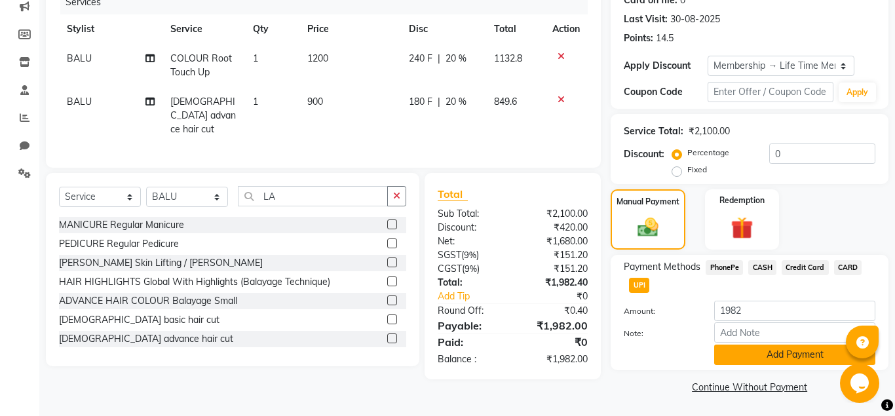
click at [726, 352] on button "Add Payment" at bounding box center [794, 354] width 161 height 20
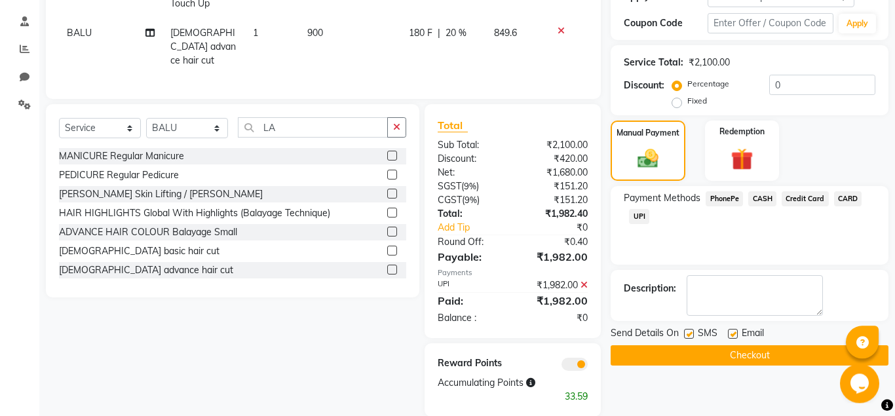
scroll to position [248, 0]
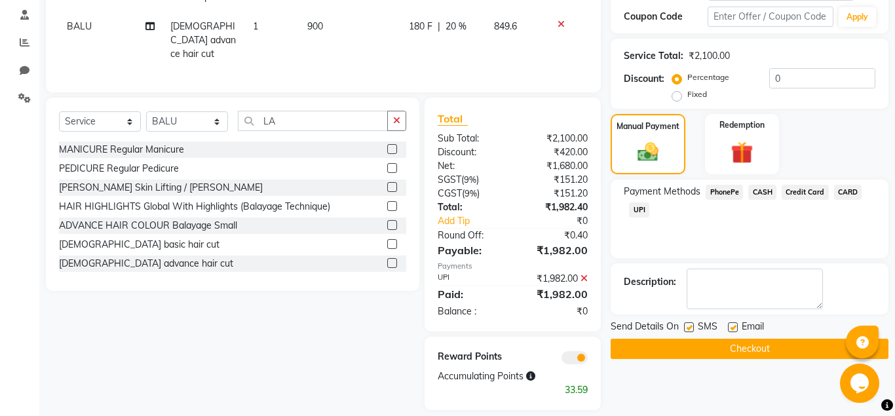
click at [732, 327] on label at bounding box center [733, 327] width 10 height 10
click at [732, 327] on input "checkbox" at bounding box center [732, 328] width 9 height 9
checkbox input "false"
click at [732, 345] on button "Checkout" at bounding box center [749, 349] width 278 height 20
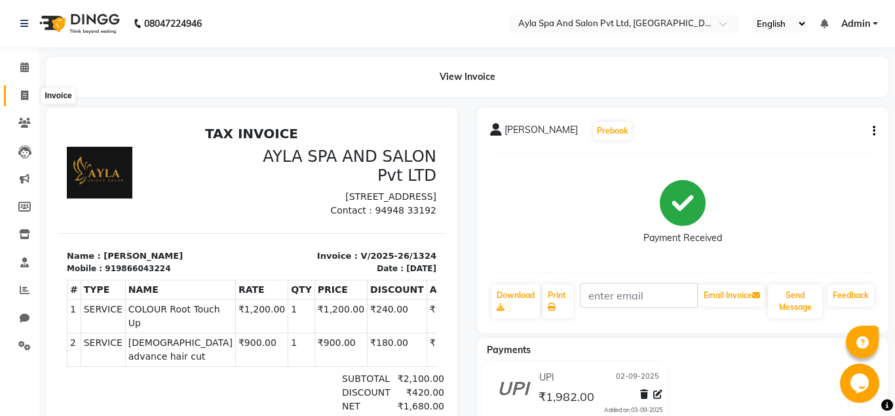
click at [28, 99] on icon at bounding box center [24, 95] width 7 height 10
select select "service"
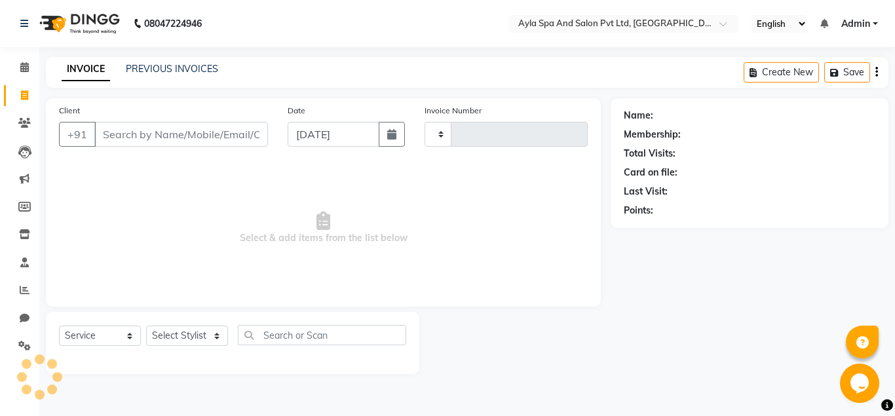
type input "1325"
select select "7756"
click at [386, 138] on button "button" at bounding box center [392, 134] width 26 height 25
select select "9"
select select "2025"
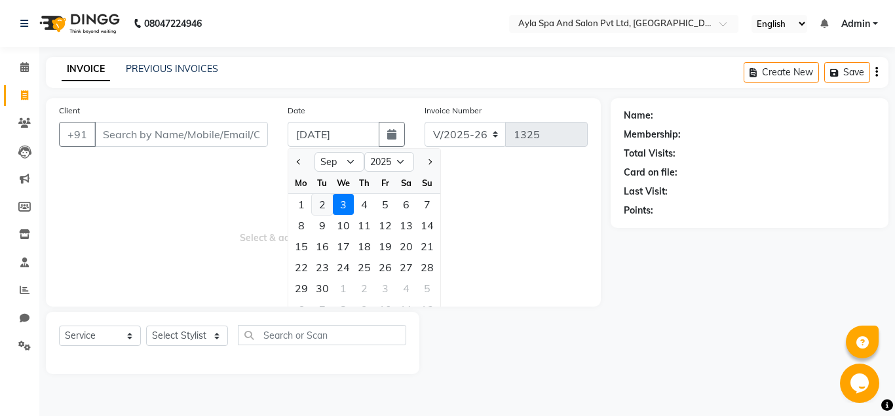
click at [325, 199] on div "2" at bounding box center [322, 204] width 21 height 21
type input "02-09-2025"
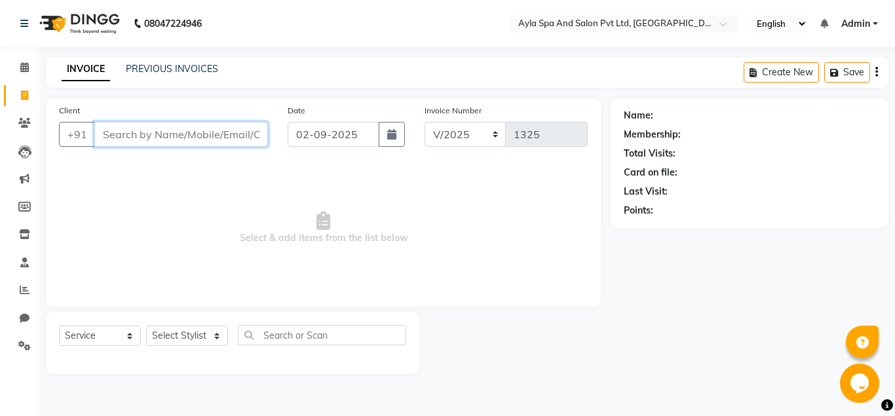
click at [111, 131] on input "Client" at bounding box center [181, 134] width 174 height 25
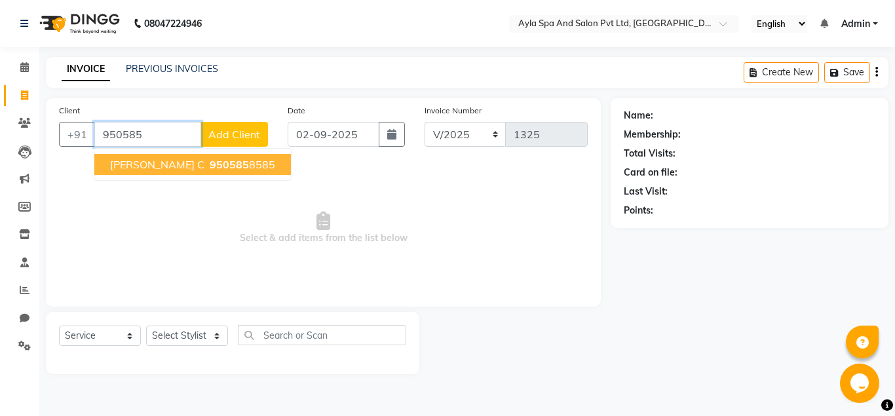
click at [141, 165] on span "[PERSON_NAME] C" at bounding box center [157, 164] width 94 height 13
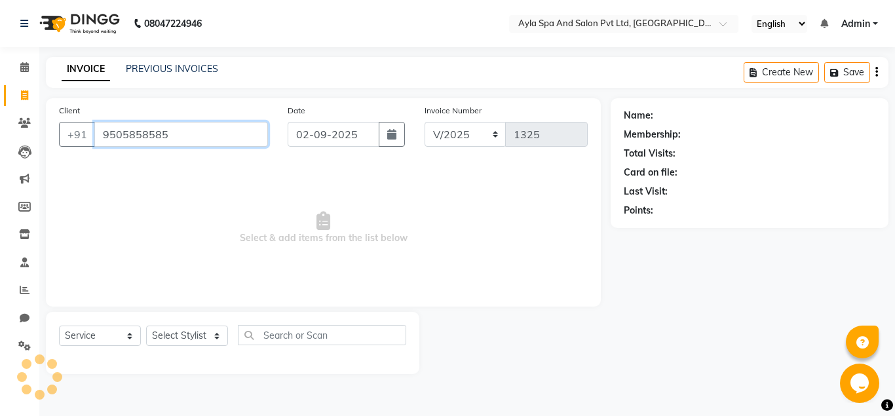
type input "9505858585"
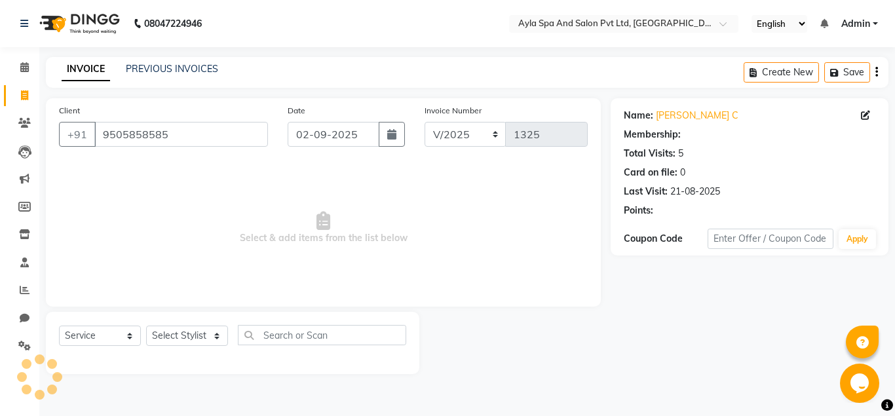
select select "1: Object"
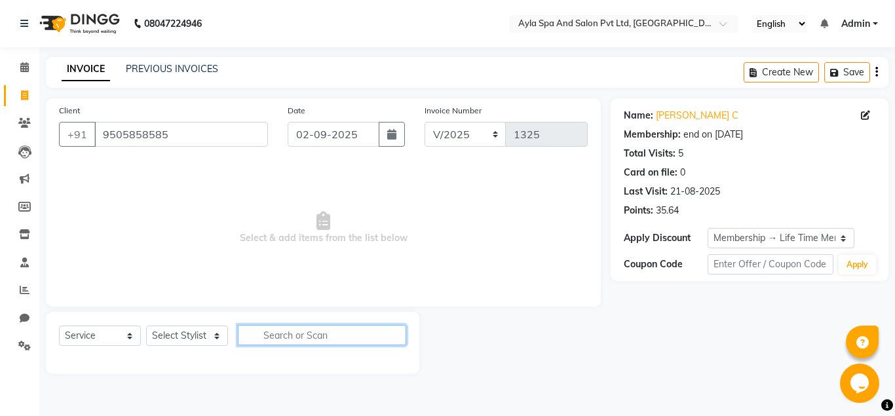
click at [323, 334] on input "text" at bounding box center [322, 335] width 168 height 20
click at [178, 324] on div "Select Service Product Membership Package Voucher Prepaid Gift Card Select Styl…" at bounding box center [232, 343] width 373 height 62
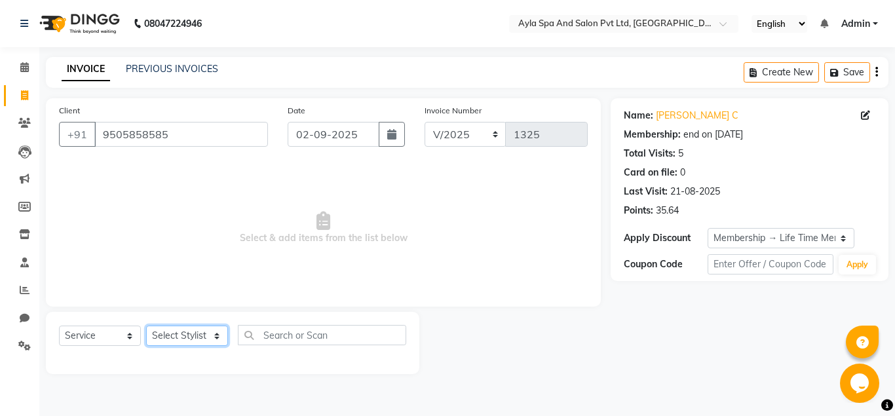
click at [146, 325] on select "Select Stylist [PERSON_NAME][DATE] [PERSON_NAME] [PERSON_NAME] [PERSON_NAME]" at bounding box center [187, 335] width 82 height 20
select select "86594"
click option "BALU" at bounding box center [0, 0] width 0 height 0
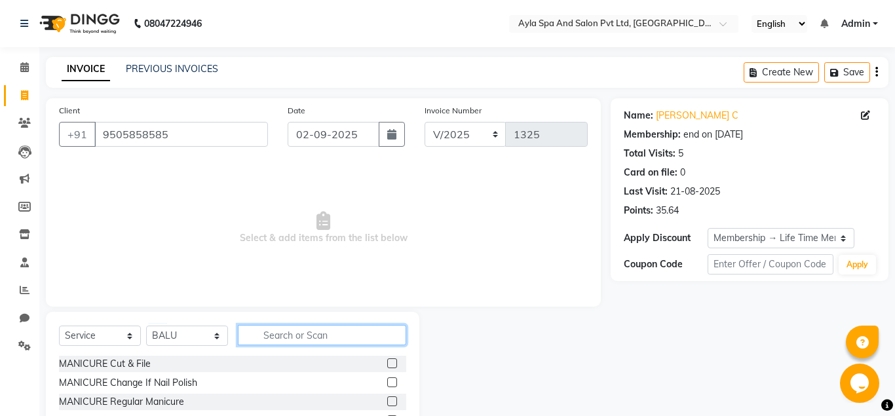
click at [267, 327] on input "text" at bounding box center [322, 335] width 168 height 20
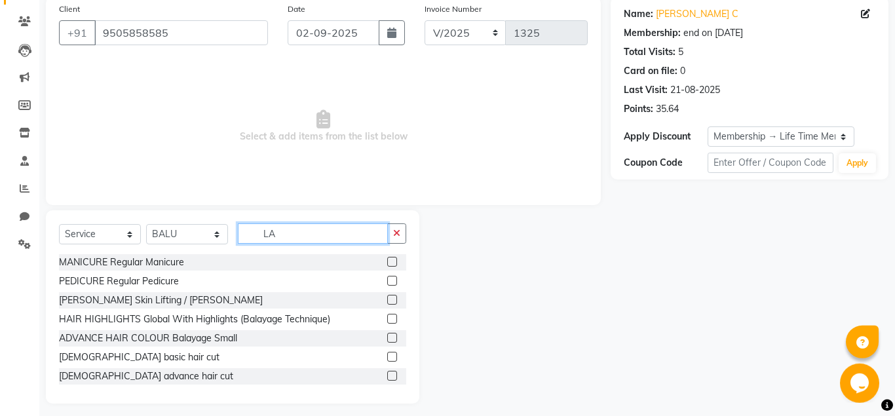
scroll to position [109, 0]
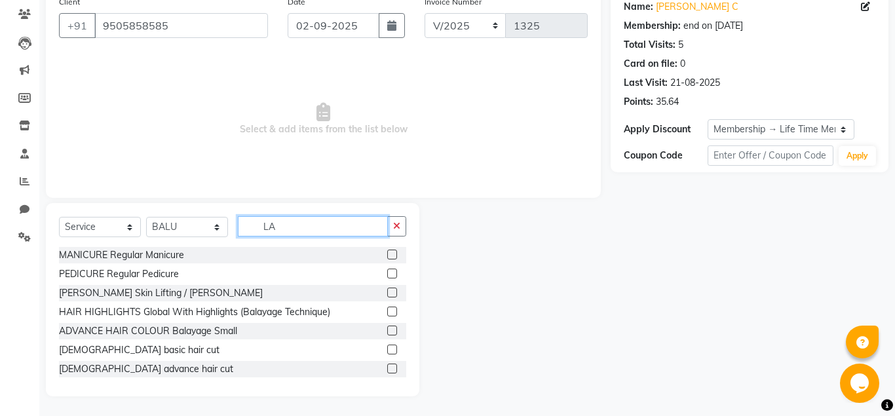
type input "LA"
click at [390, 371] on label at bounding box center [392, 368] width 10 height 10
click at [390, 371] on input "checkbox" at bounding box center [391, 369] width 9 height 9
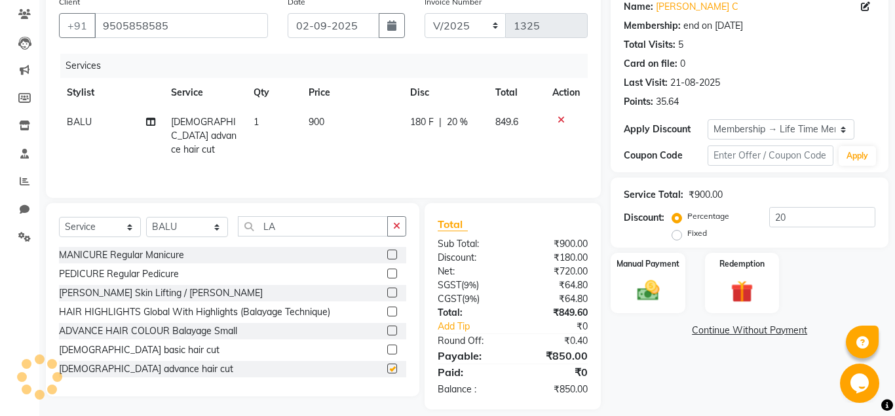
checkbox input "false"
click at [278, 225] on input "LA" at bounding box center [313, 226] width 150 height 20
type input "L"
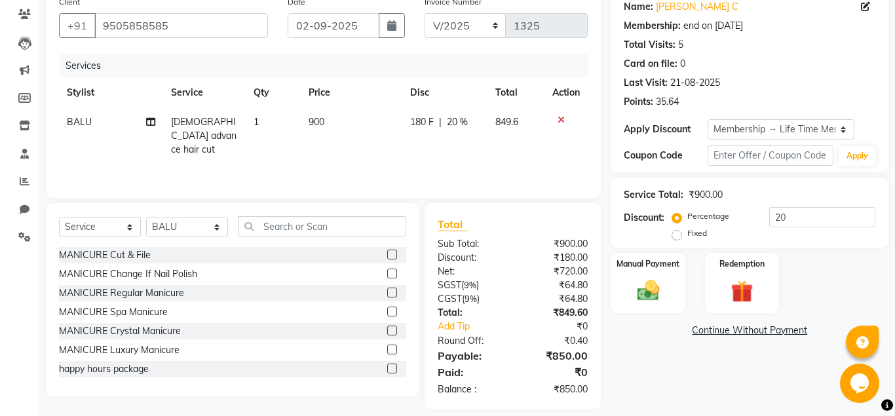
drag, startPoint x: 208, startPoint y: 208, endPoint x: 206, endPoint y: 225, distance: 17.1
click at [206, 218] on div "Select Service Product Membership Package Voucher Prepaid Gift Card Select Styl…" at bounding box center [232, 299] width 373 height 193
click at [146, 217] on select "Select Stylist [PERSON_NAME][DATE] [PERSON_NAME] [PERSON_NAME] [PERSON_NAME]" at bounding box center [187, 227] width 82 height 20
select select "72807"
click option "Silpa" at bounding box center [0, 0] width 0 height 0
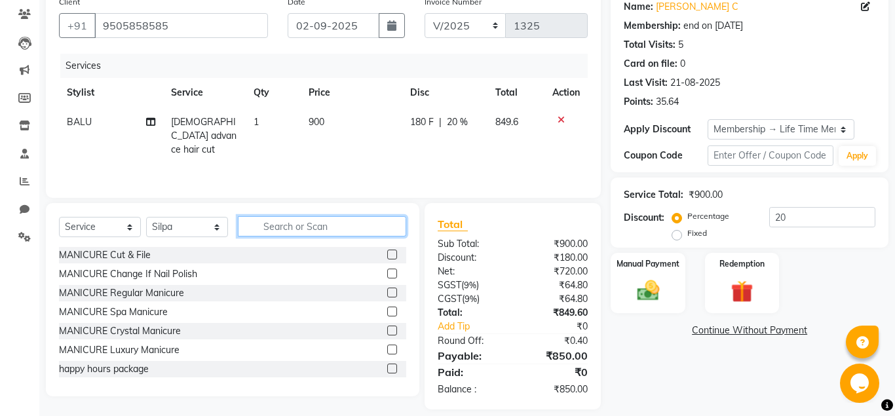
click at [272, 219] on input "text" at bounding box center [322, 226] width 168 height 20
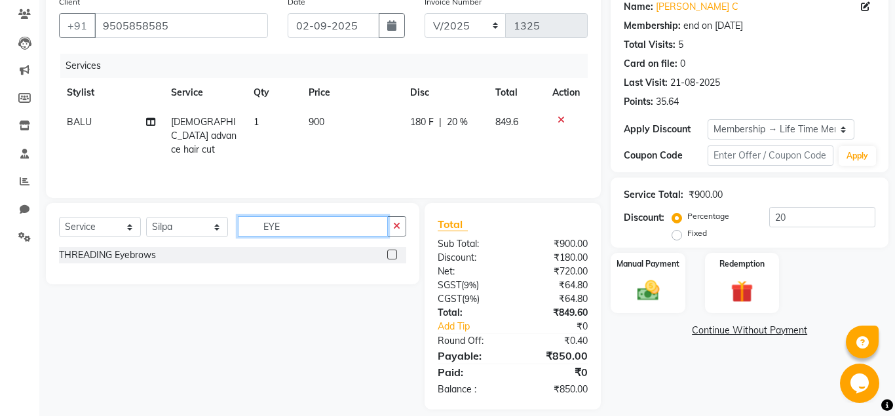
type input "EYE"
click at [392, 252] on label at bounding box center [392, 255] width 10 height 10
click at [392, 252] on input "checkbox" at bounding box center [391, 255] width 9 height 9
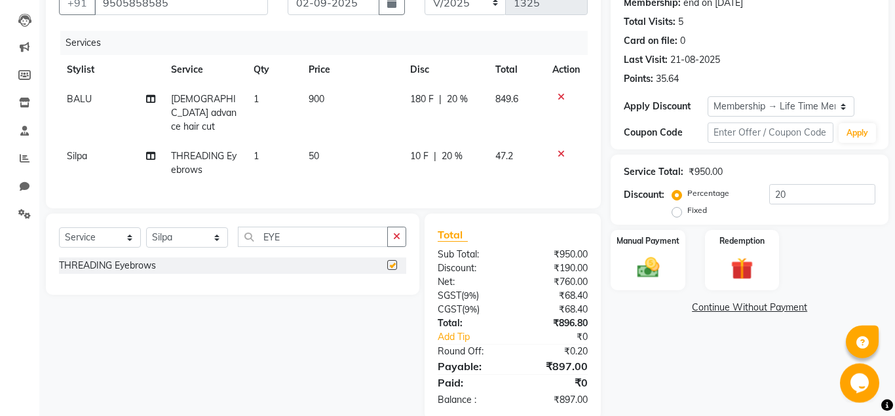
checkbox input "false"
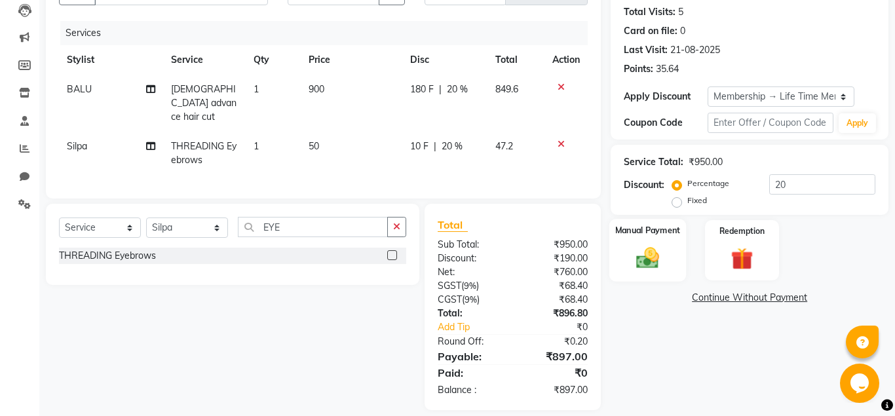
click at [618, 258] on div "Manual Payment" at bounding box center [647, 250] width 77 height 63
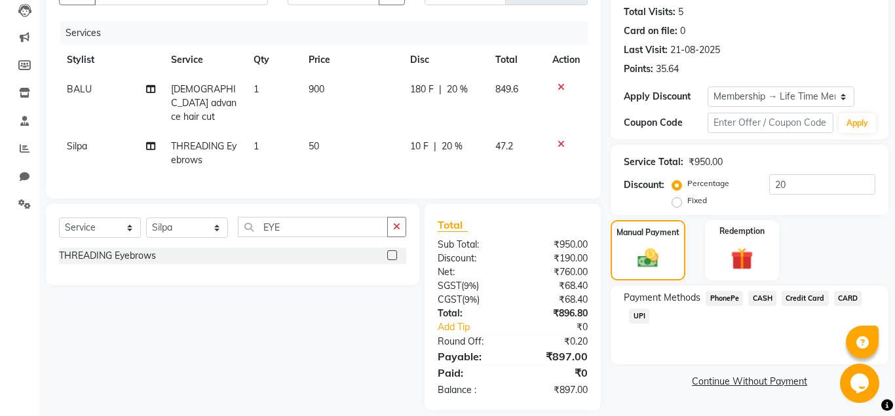
click at [638, 314] on span "UPI" at bounding box center [639, 315] width 20 height 15
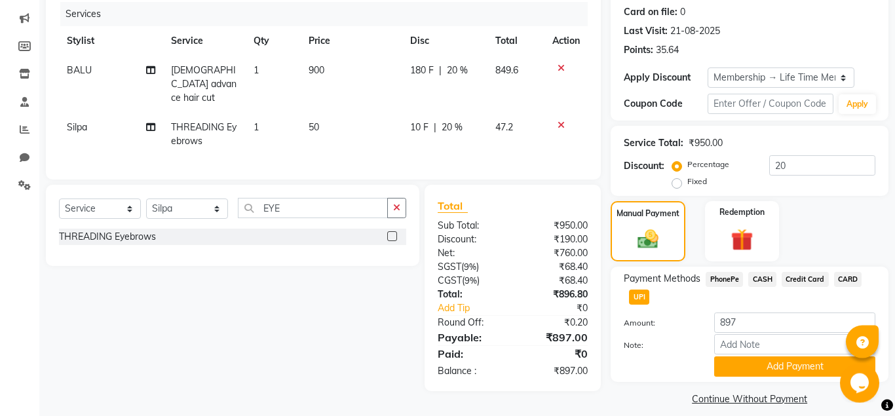
scroll to position [172, 0]
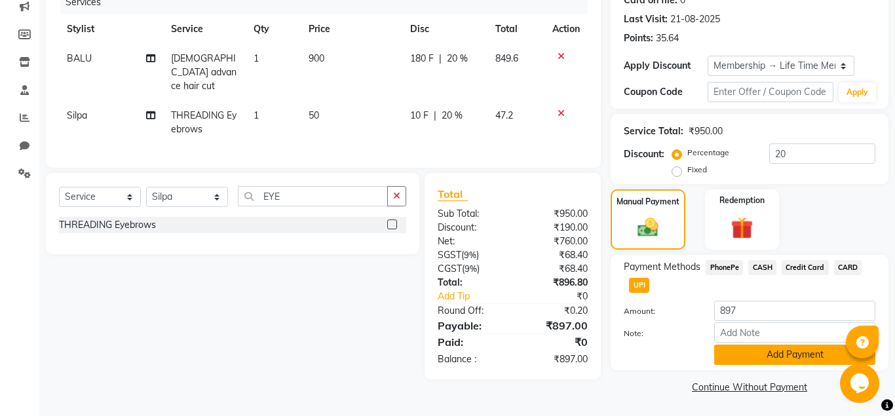
click at [765, 357] on button "Add Payment" at bounding box center [794, 354] width 161 height 20
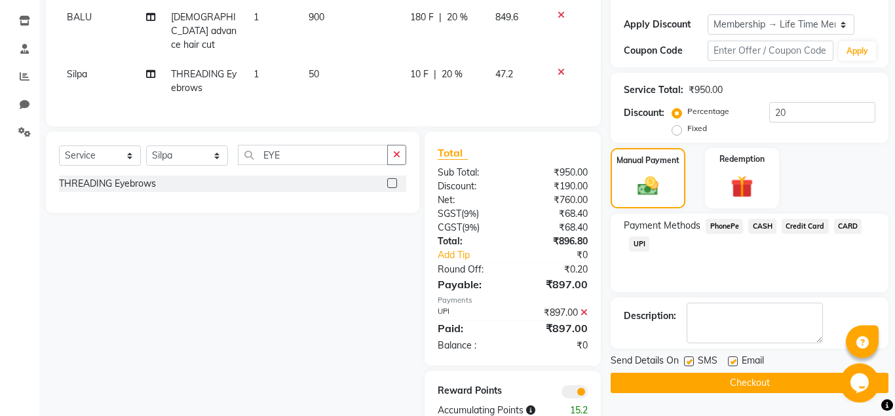
scroll to position [234, 0]
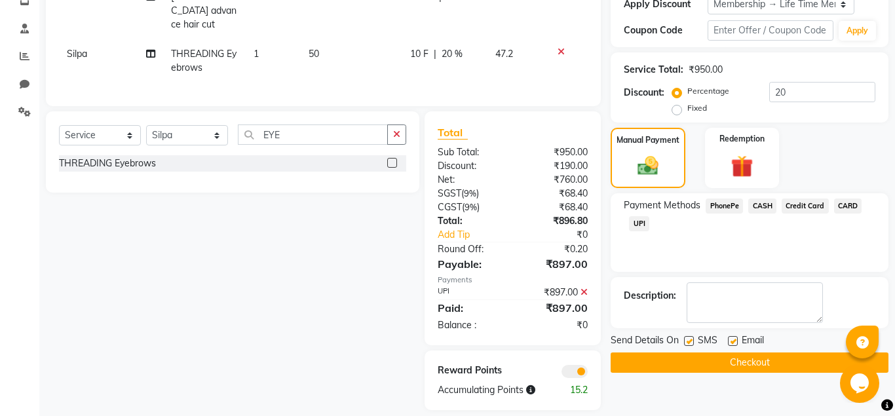
click at [735, 341] on label at bounding box center [733, 341] width 10 height 10
click at [735, 341] on input "checkbox" at bounding box center [732, 341] width 9 height 9
checkbox input "false"
click at [698, 358] on button "Checkout" at bounding box center [749, 362] width 278 height 20
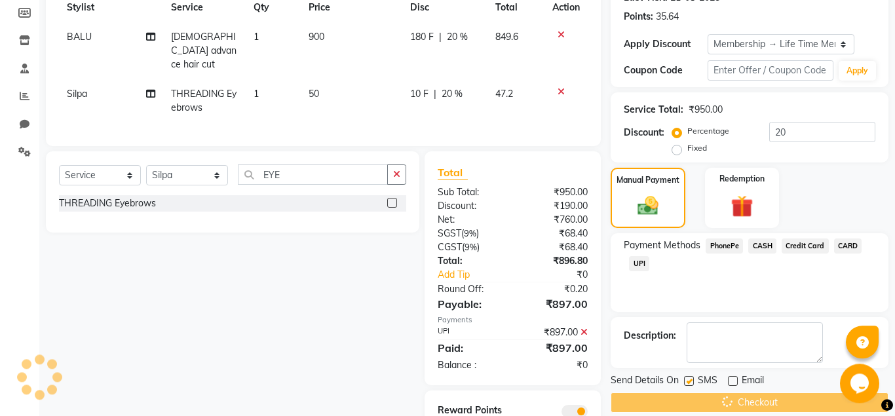
scroll to position [167, 0]
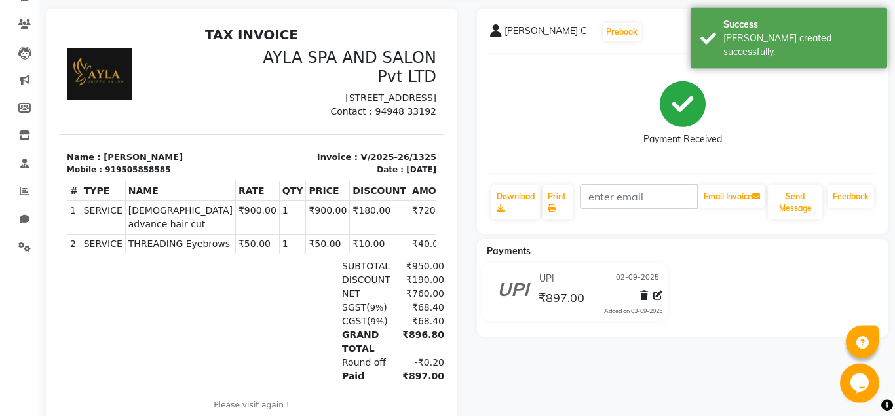
scroll to position [37, 0]
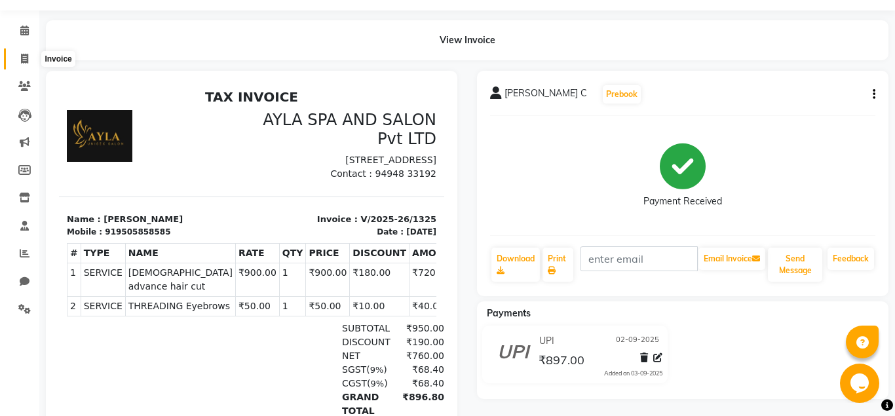
click at [28, 62] on icon at bounding box center [24, 59] width 7 height 10
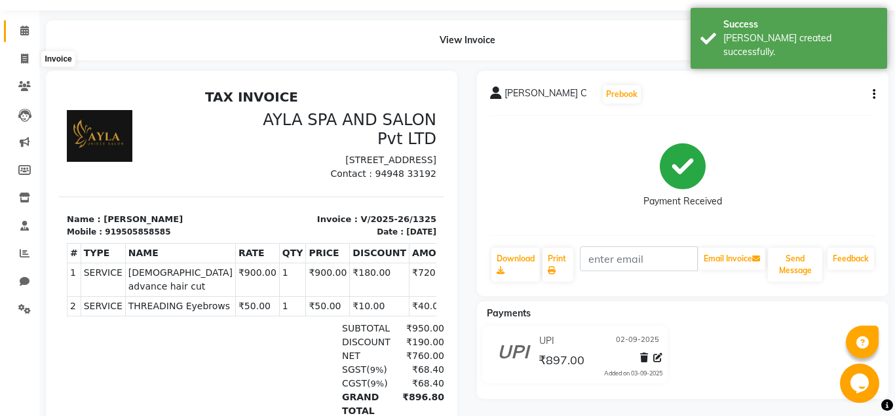
select select "service"
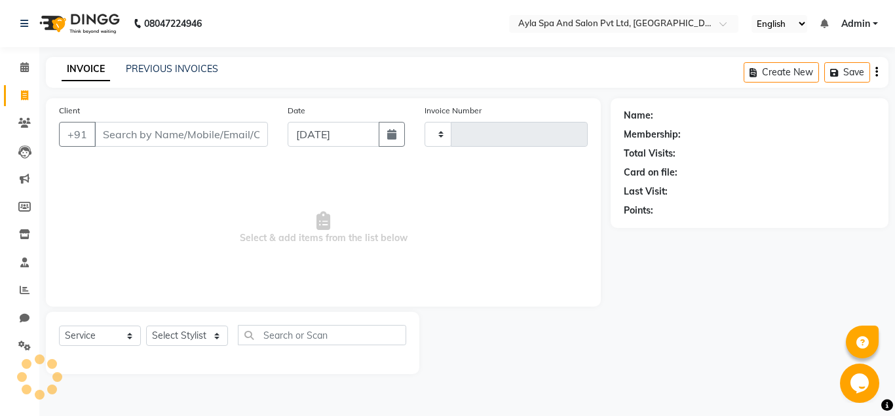
type input "1326"
select select "7756"
click at [129, 131] on input "Client" at bounding box center [181, 134] width 174 height 25
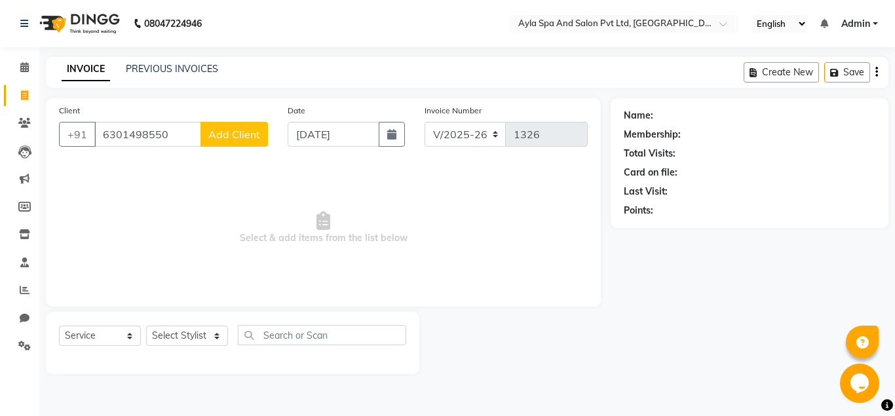
type input "6301498550"
click at [255, 132] on span "Add Client" at bounding box center [234, 134] width 52 height 13
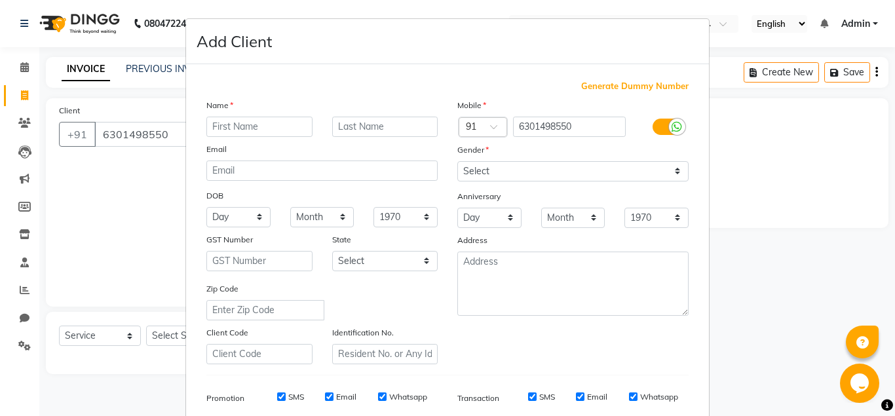
click at [267, 127] on input "text" at bounding box center [259, 127] width 106 height 20
type input "LAXMAN"
click at [457, 161] on select "Select [DEMOGRAPHIC_DATA] [DEMOGRAPHIC_DATA] Other Prefer Not To Say" at bounding box center [572, 171] width 231 height 20
select select "[DEMOGRAPHIC_DATA]"
click option "[DEMOGRAPHIC_DATA]" at bounding box center [0, 0] width 0 height 0
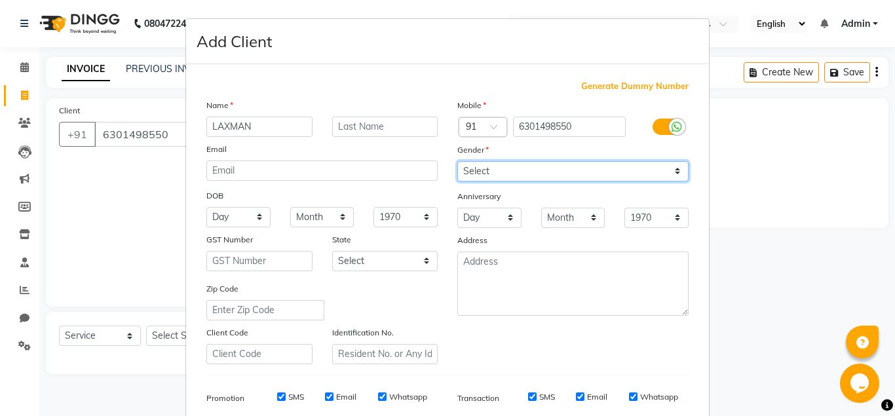
scroll to position [189, 0]
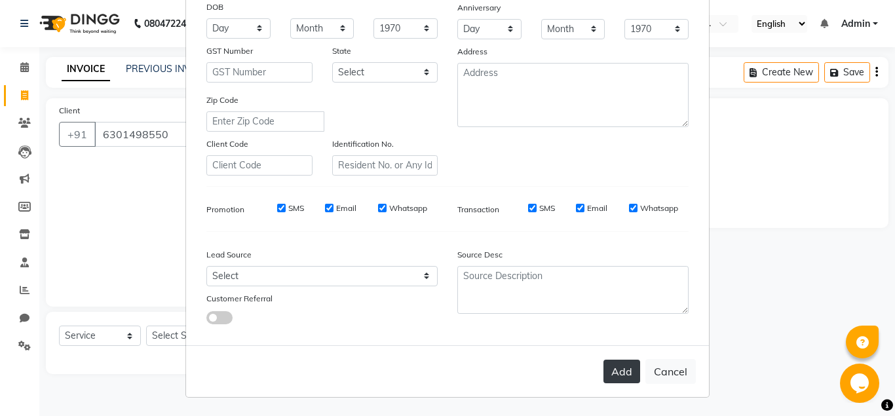
click at [625, 376] on button "Add" at bounding box center [621, 372] width 37 height 24
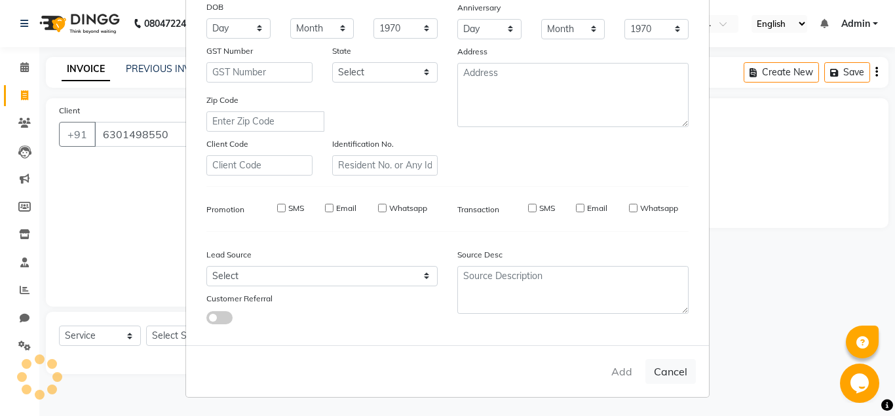
select select
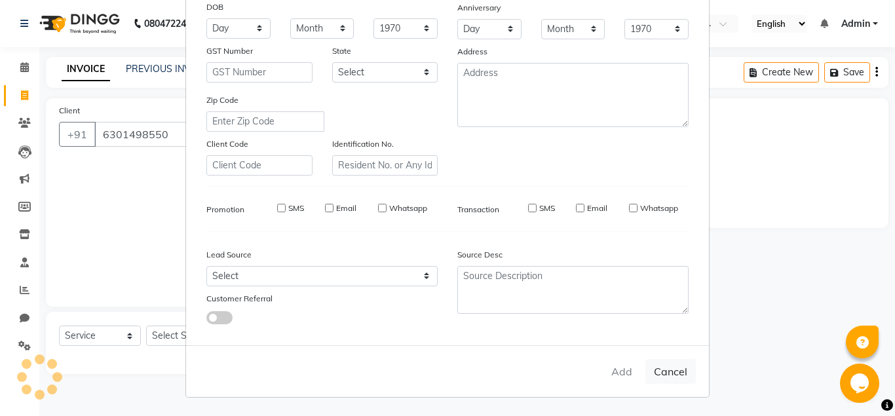
select select
checkbox input "false"
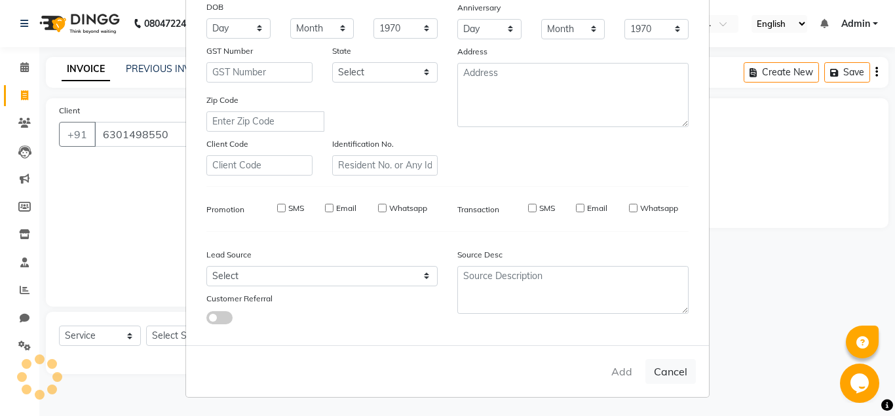
checkbox input "false"
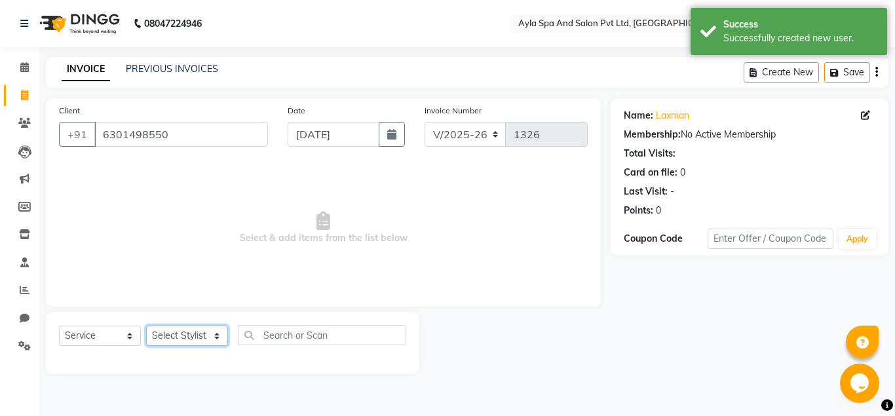
click at [146, 325] on select "Select Stylist [PERSON_NAME][DATE] [PERSON_NAME] [PERSON_NAME] [PERSON_NAME]" at bounding box center [187, 335] width 82 height 20
select select "86594"
click option "BALU" at bounding box center [0, 0] width 0 height 0
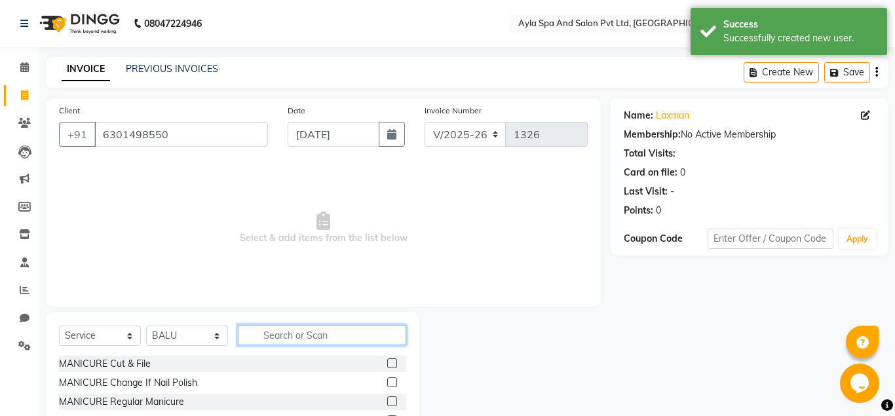
click at [259, 331] on input "text" at bounding box center [322, 335] width 168 height 20
type input "B"
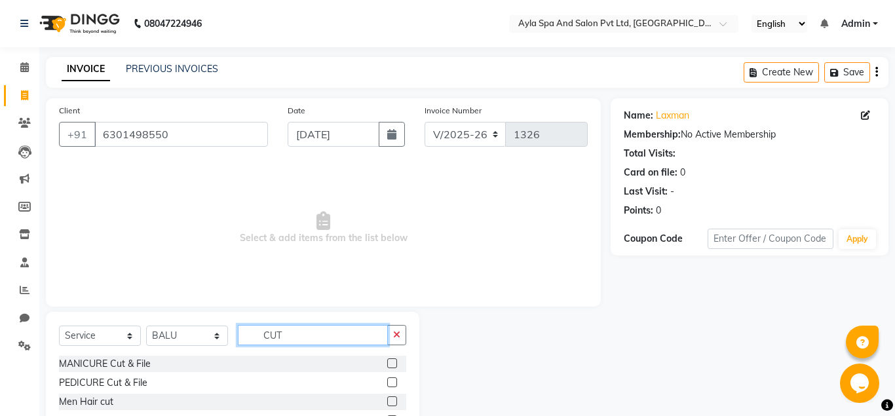
type input "CUT"
click at [396, 399] on label at bounding box center [392, 401] width 10 height 10
click at [396, 399] on input "checkbox" at bounding box center [391, 402] width 9 height 9
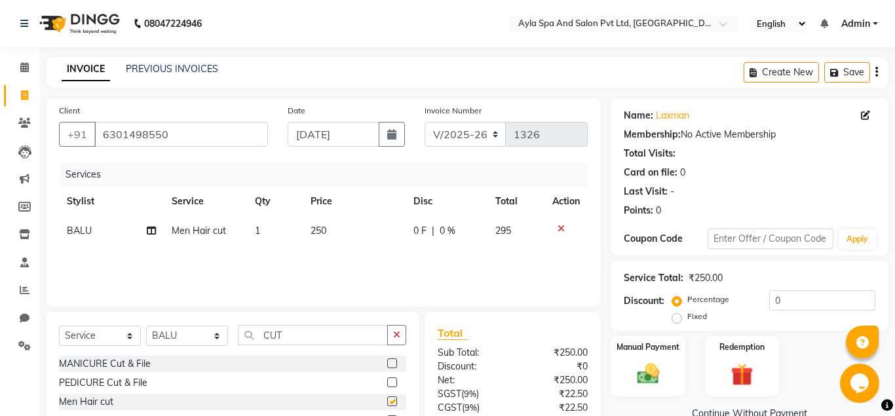
checkbox input "false"
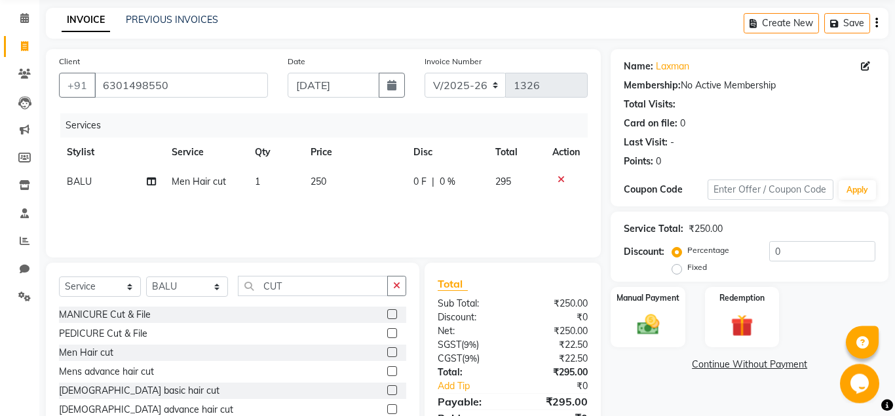
scroll to position [109, 0]
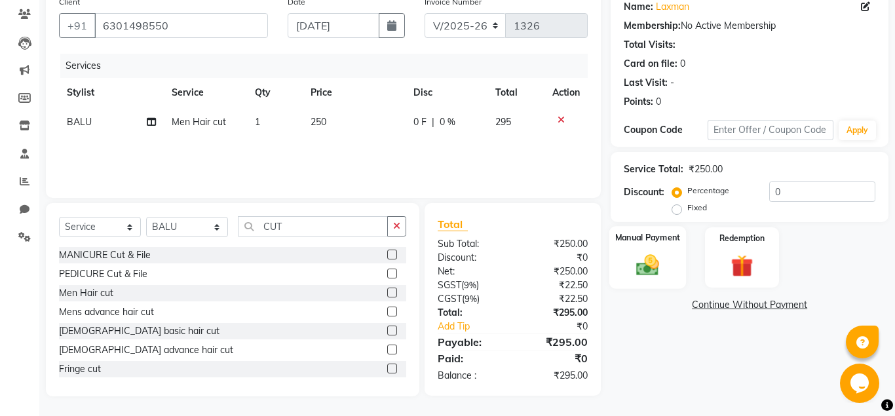
click at [654, 279] on div "Manual Payment" at bounding box center [647, 257] width 77 height 63
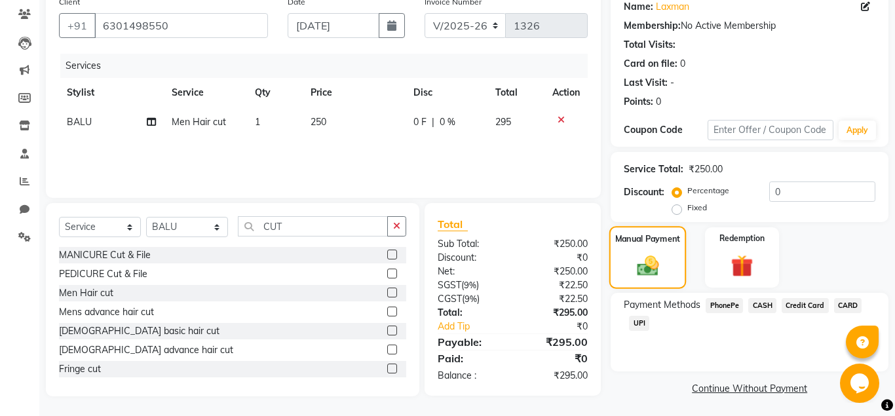
scroll to position [111, 0]
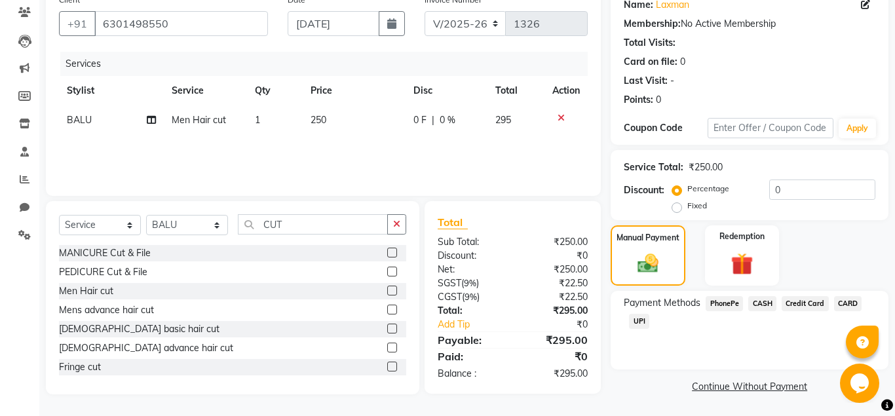
click at [638, 323] on span "UPI" at bounding box center [639, 321] width 20 height 15
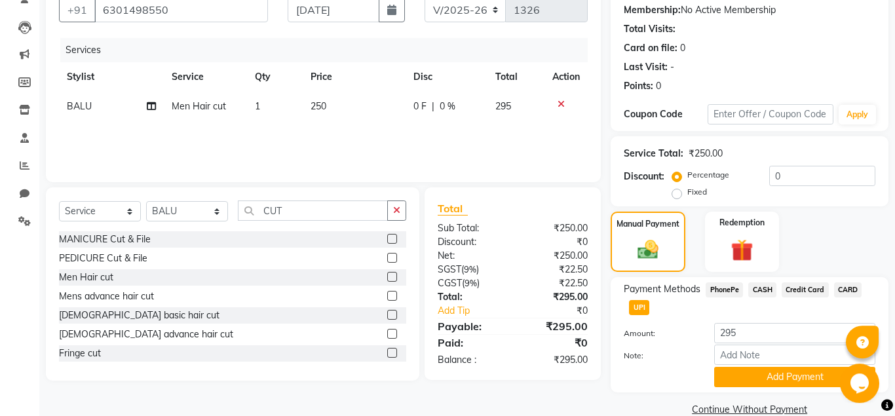
scroll to position [147, 0]
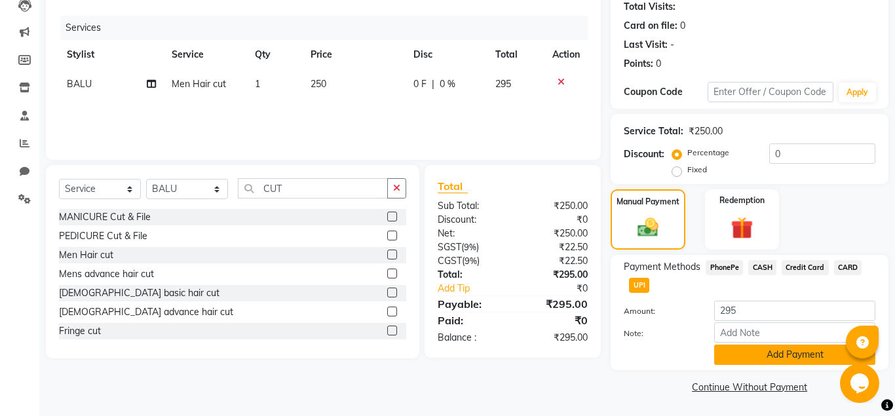
click at [750, 356] on button "Add Payment" at bounding box center [794, 354] width 161 height 20
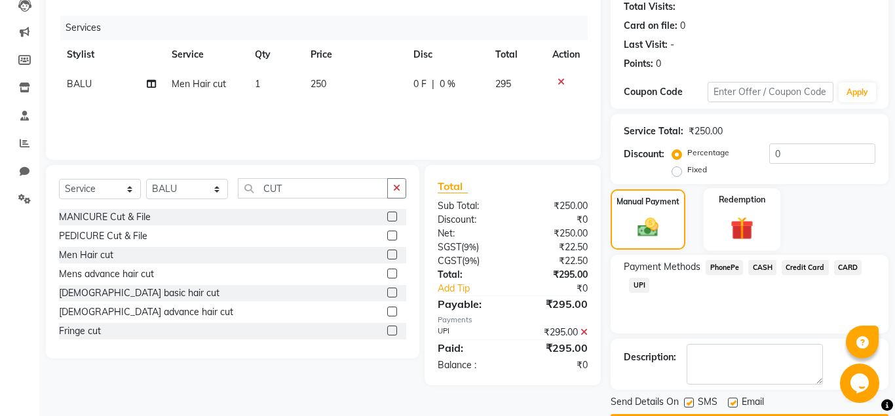
scroll to position [0, 0]
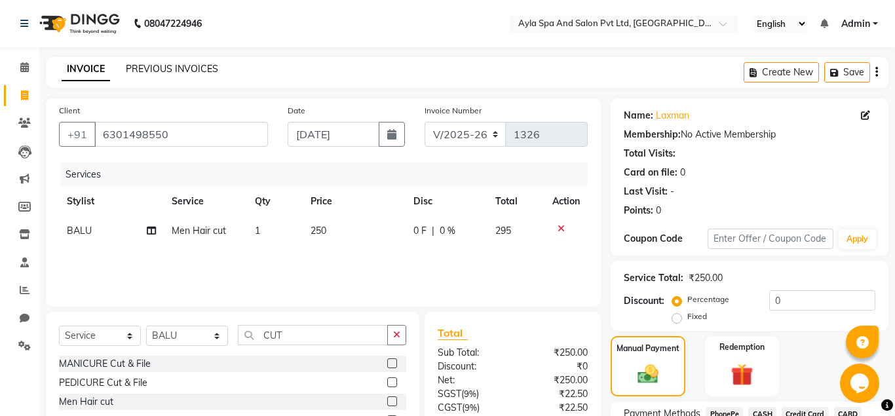
click at [188, 71] on link "PREVIOUS INVOICES" at bounding box center [172, 69] width 92 height 12
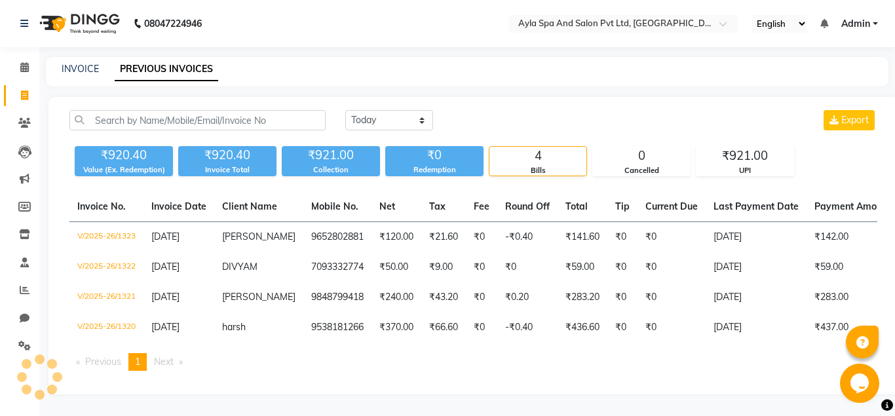
scroll to position [0, 249]
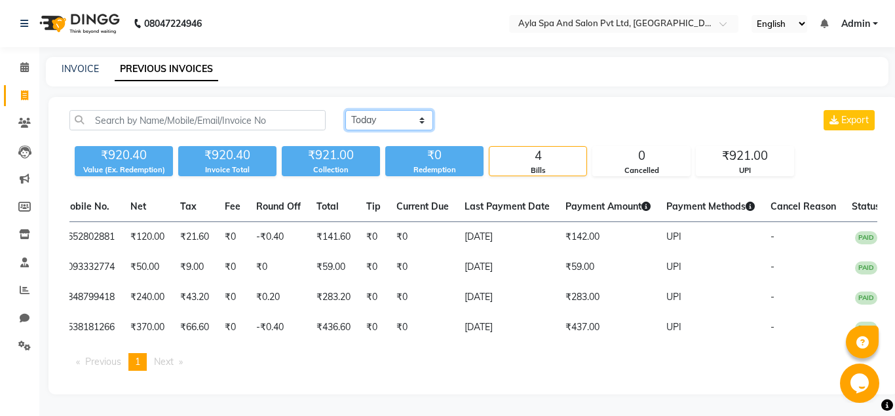
click at [345, 110] on select "[DATE] [DATE] Custom Range" at bounding box center [389, 120] width 88 height 20
select select "[DATE]"
click option "Yesterday" at bounding box center [0, 0] width 0 height 0
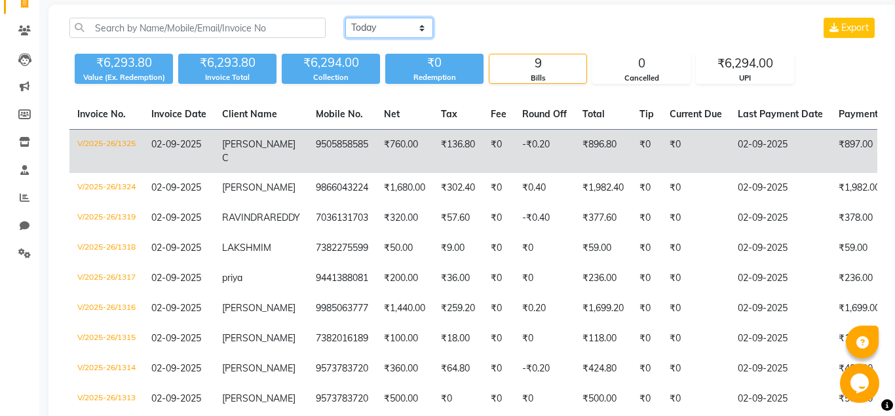
scroll to position [0, 0]
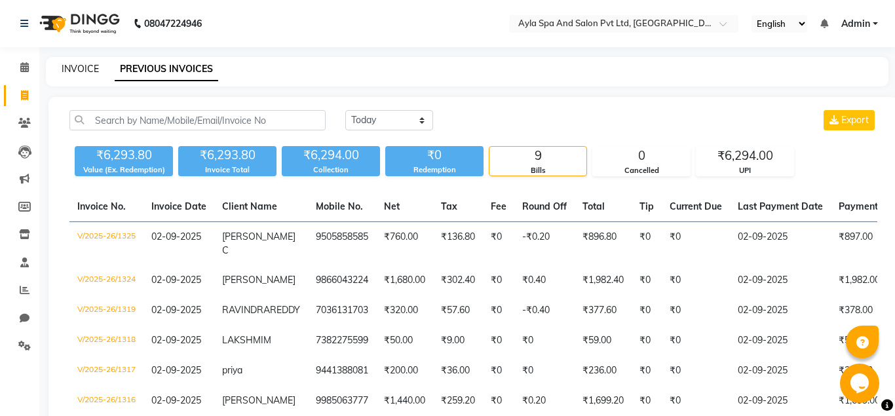
click at [90, 70] on link "INVOICE" at bounding box center [80, 69] width 37 height 12
select select "service"
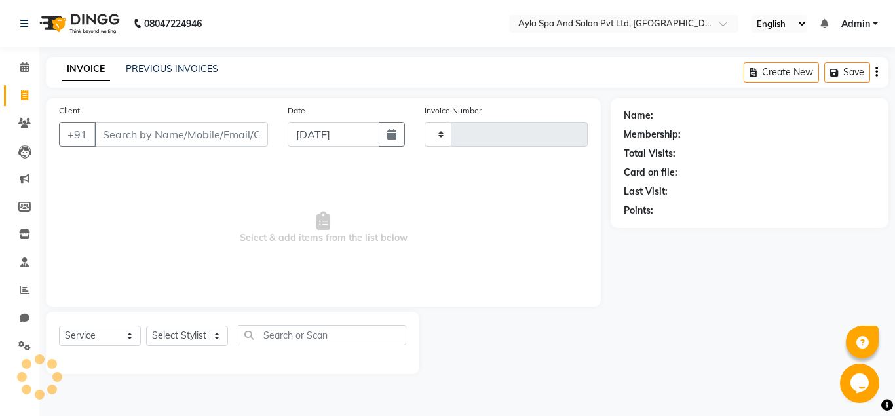
type input "1326"
select select "7756"
click at [170, 130] on input "Client" at bounding box center [181, 134] width 174 height 25
click at [170, 133] on input "Client" at bounding box center [181, 134] width 174 height 25
type input "9"
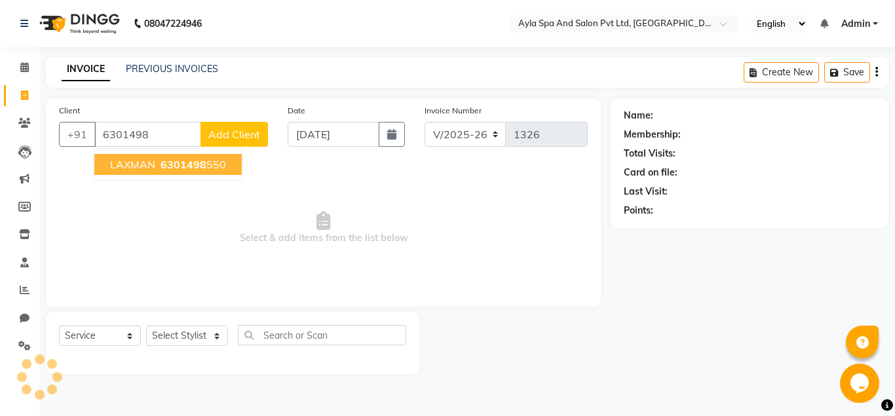
click at [193, 166] on span "6301498" at bounding box center [183, 164] width 46 height 13
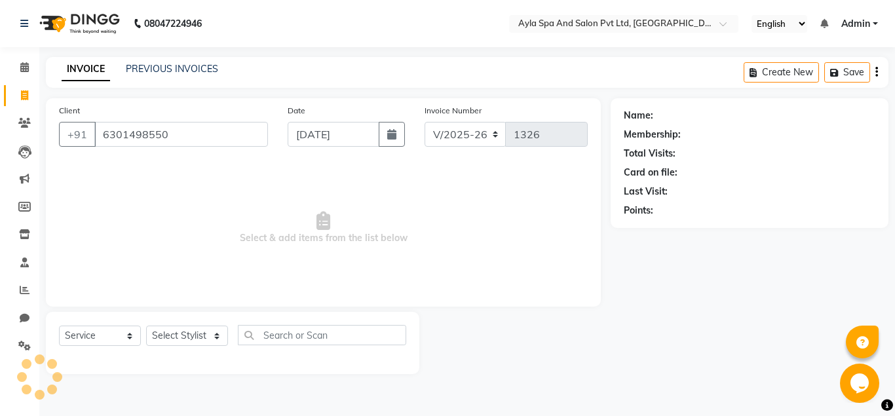
type input "6301498550"
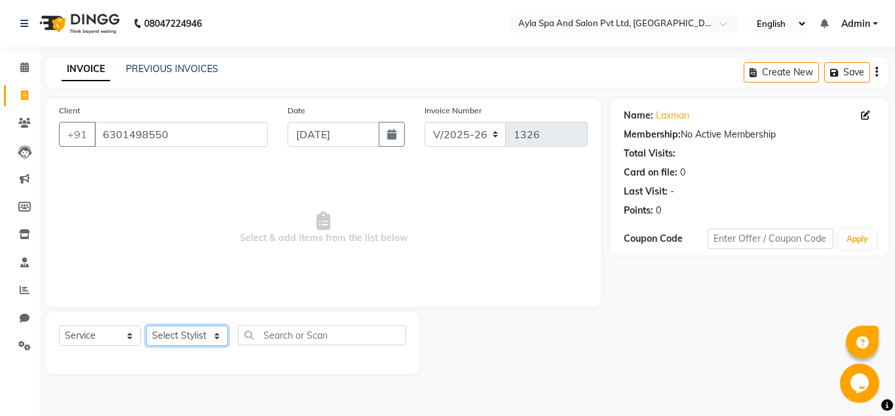
click at [146, 325] on select "Select Stylist [PERSON_NAME][DATE] [PERSON_NAME] [PERSON_NAME] [PERSON_NAME]" at bounding box center [187, 335] width 82 height 20
select select "86594"
click option "BALU" at bounding box center [0, 0] width 0 height 0
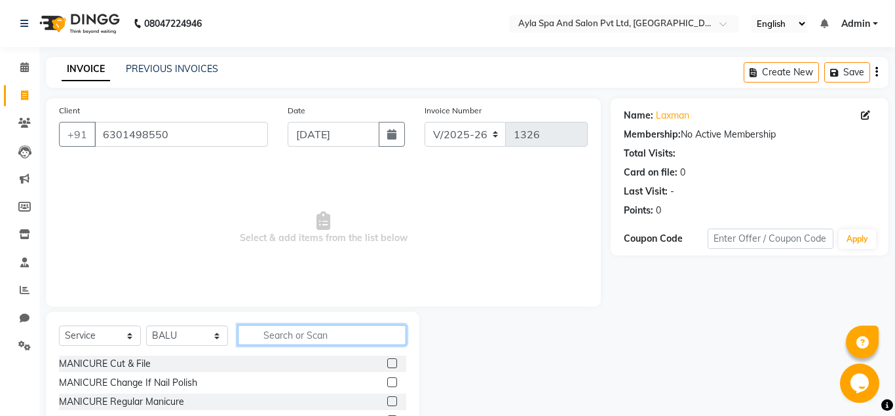
click at [307, 337] on input "text" at bounding box center [322, 335] width 168 height 20
type input "CUT"
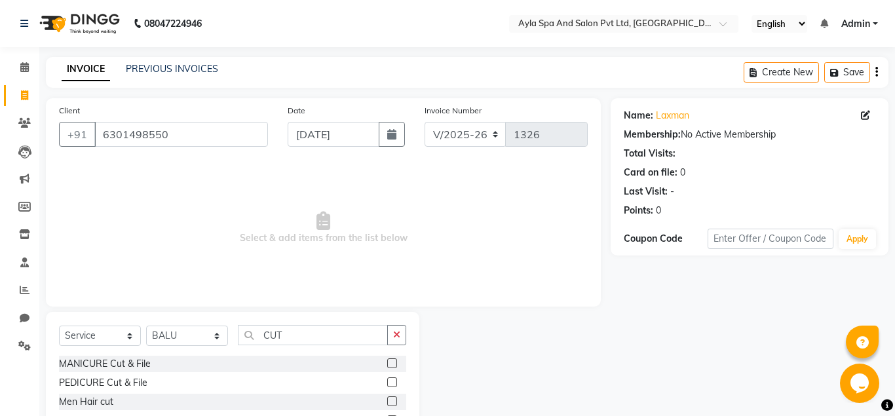
click at [390, 402] on label at bounding box center [392, 401] width 10 height 10
click at [390, 402] on input "checkbox" at bounding box center [391, 402] width 9 height 9
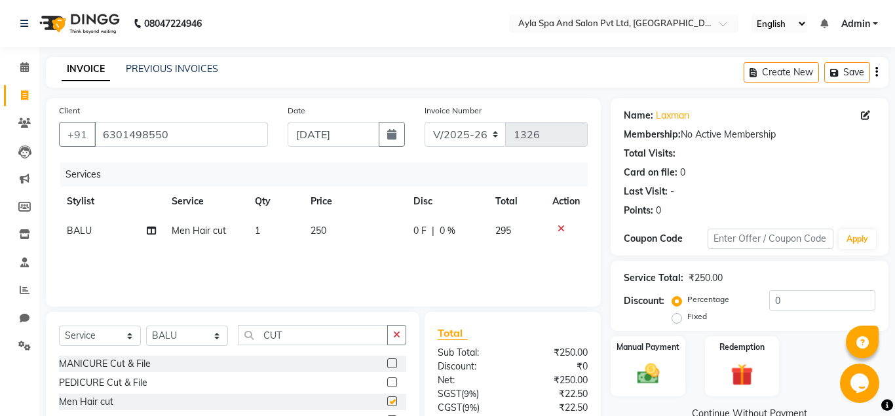
checkbox input "false"
click at [773, 297] on input "0" at bounding box center [822, 300] width 106 height 20
click at [769, 299] on input "0" at bounding box center [822, 300] width 106 height 20
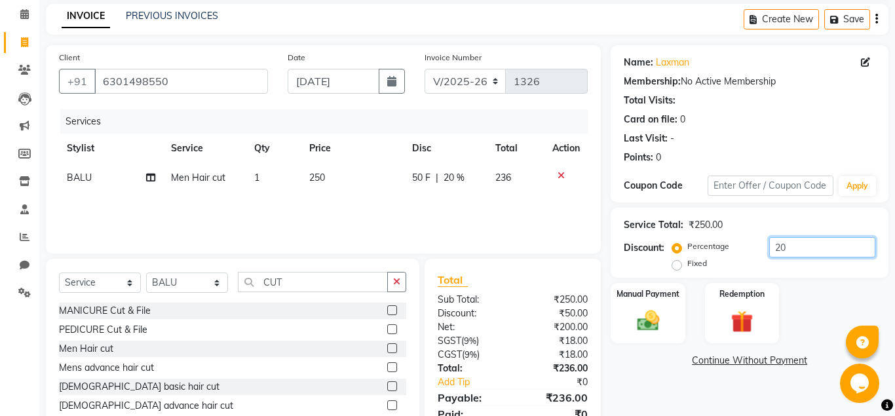
scroll to position [109, 0]
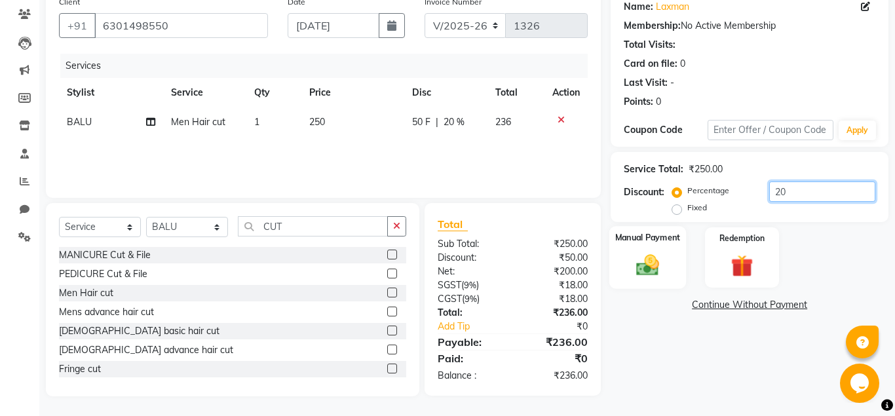
type input "20"
click at [675, 260] on div "Manual Payment" at bounding box center [647, 257] width 77 height 63
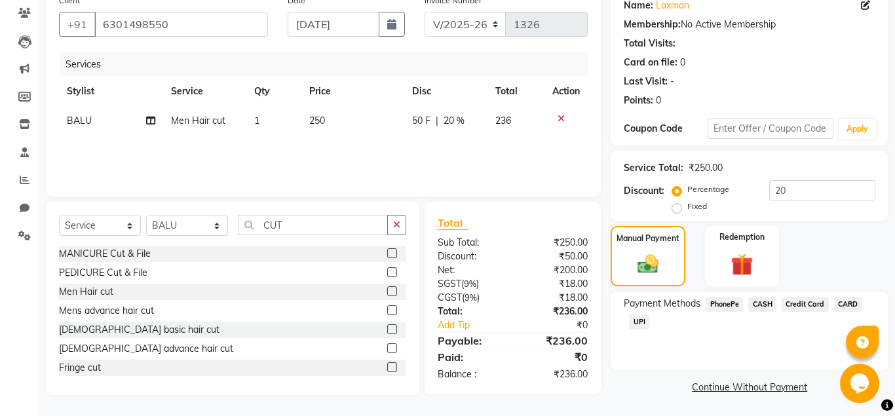
scroll to position [111, 0]
drag, startPoint x: 680, startPoint y: 296, endPoint x: 657, endPoint y: 315, distance: 29.8
click at [639, 321] on span "UPI" at bounding box center [639, 321] width 20 height 15
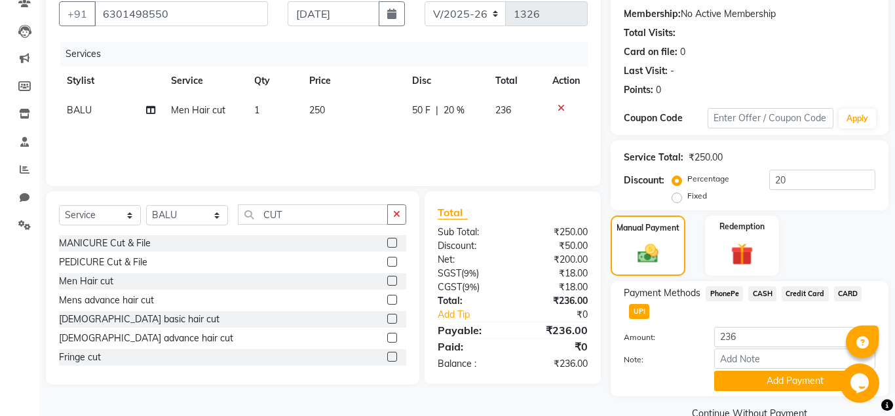
scroll to position [147, 0]
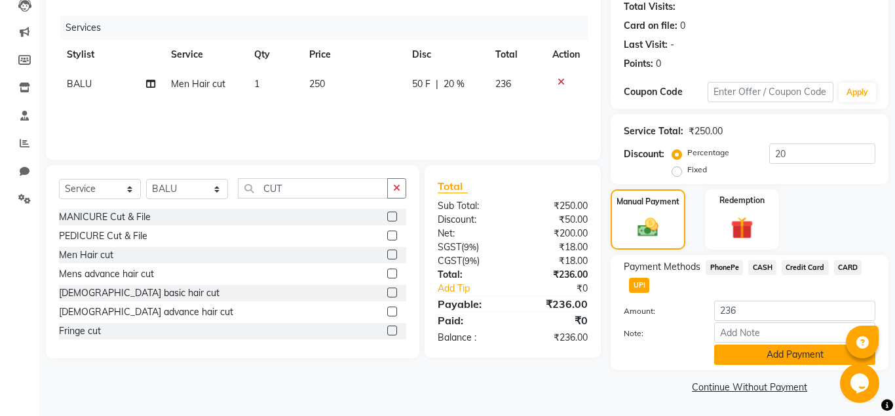
click at [743, 355] on button "Add Payment" at bounding box center [794, 354] width 161 height 20
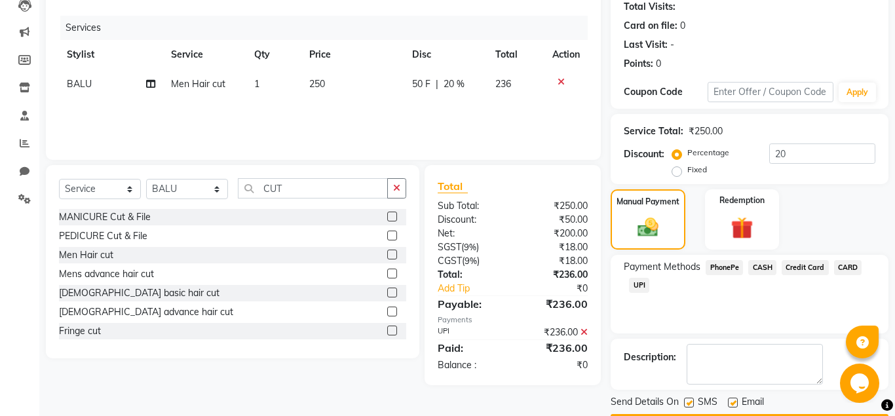
scroll to position [185, 0]
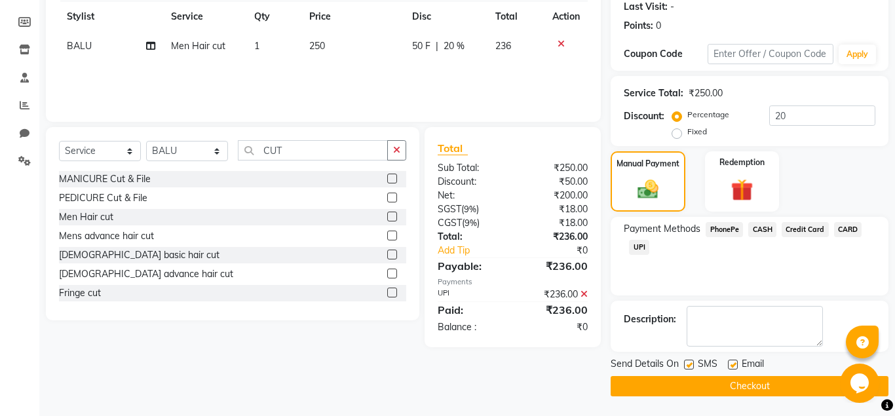
click at [737, 360] on label at bounding box center [733, 365] width 10 height 10
click at [736, 361] on input "checkbox" at bounding box center [732, 365] width 9 height 9
checkbox input "false"
click at [690, 364] on label at bounding box center [689, 365] width 10 height 10
click at [690, 364] on input "checkbox" at bounding box center [688, 365] width 9 height 9
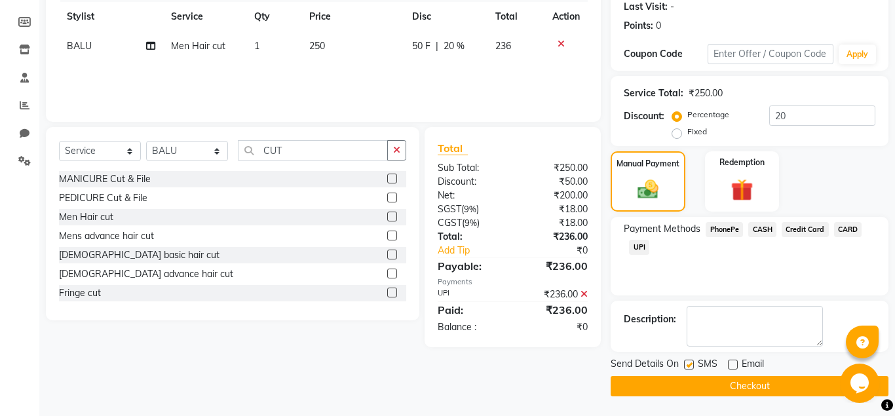
checkbox input "false"
click at [692, 380] on button "Checkout" at bounding box center [749, 386] width 278 height 20
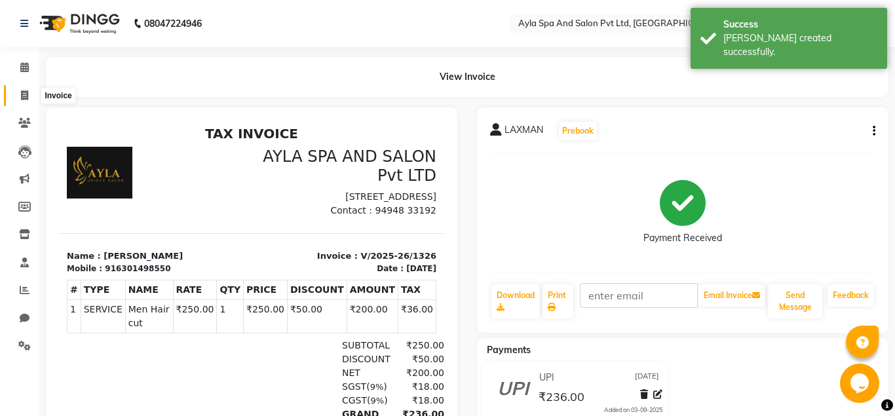
click at [27, 96] on icon at bounding box center [24, 95] width 7 height 10
select select "service"
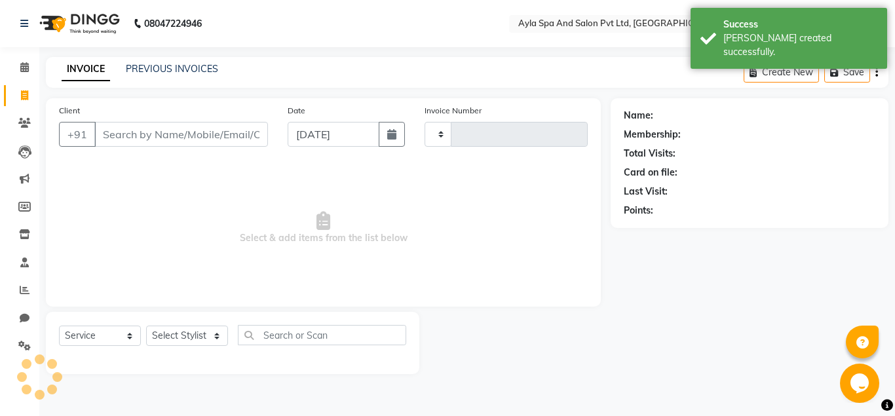
type input "1327"
select select "7756"
click at [153, 137] on input "Client" at bounding box center [181, 134] width 174 height 25
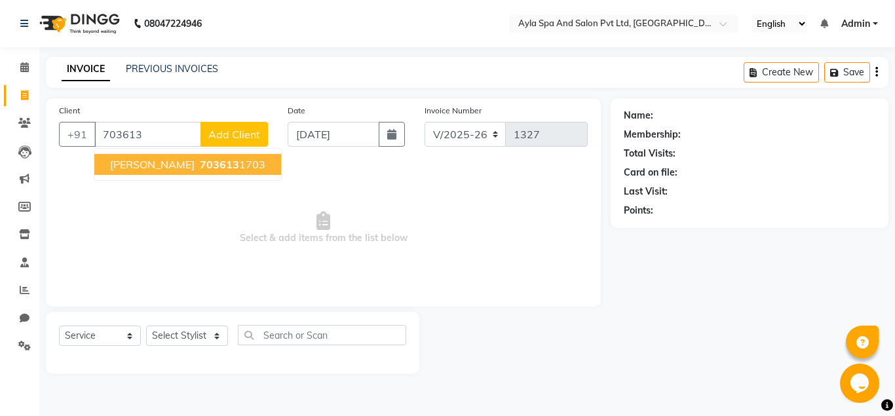
click at [132, 158] on span "[PERSON_NAME]" at bounding box center [152, 164] width 84 height 13
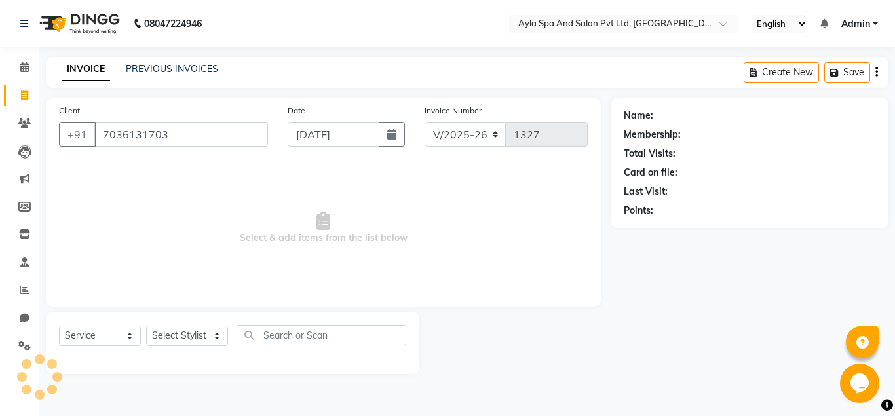
type input "7036131703"
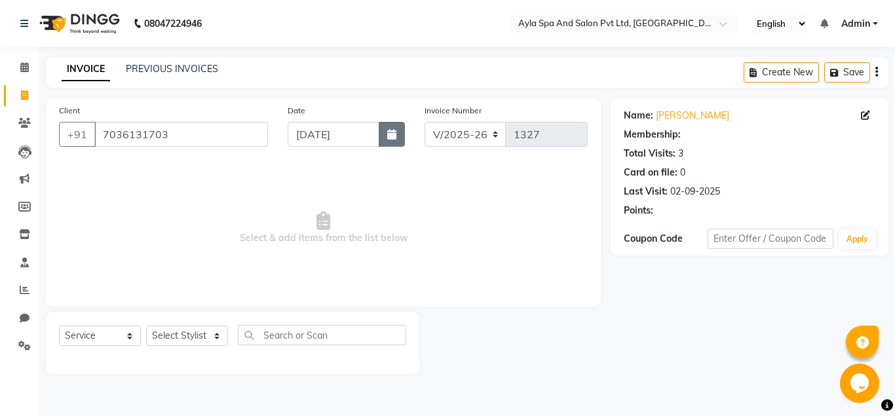
select select "1: Object"
click at [395, 130] on icon "button" at bounding box center [391, 134] width 9 height 10
select select "9"
select select "2025"
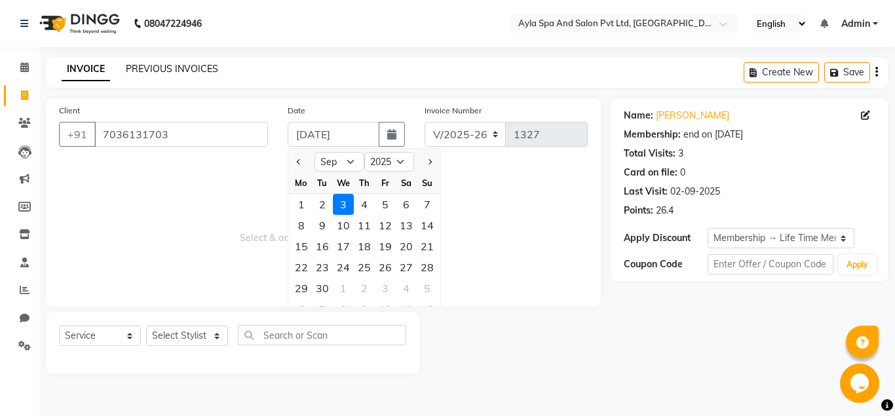
click at [177, 64] on link "PREVIOUS INVOICES" at bounding box center [172, 69] width 92 height 12
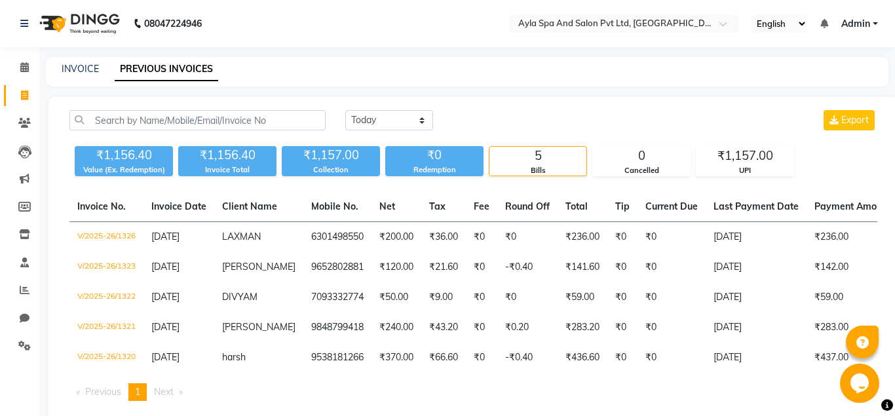
scroll to position [0, 249]
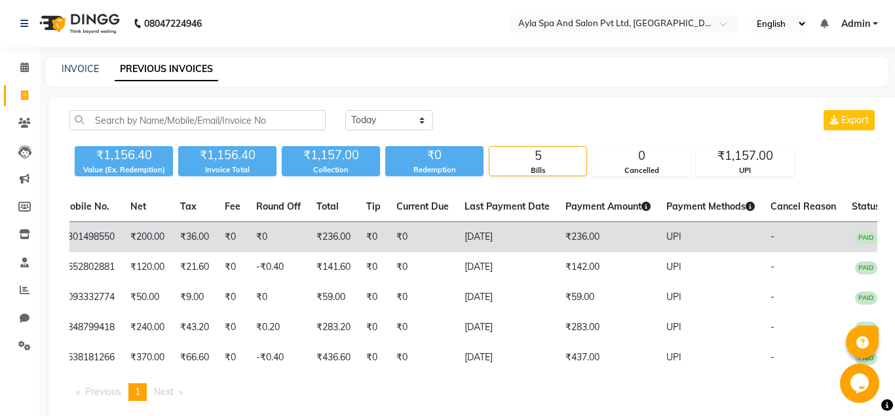
click at [843, 244] on td "PAID" at bounding box center [865, 237] width 44 height 31
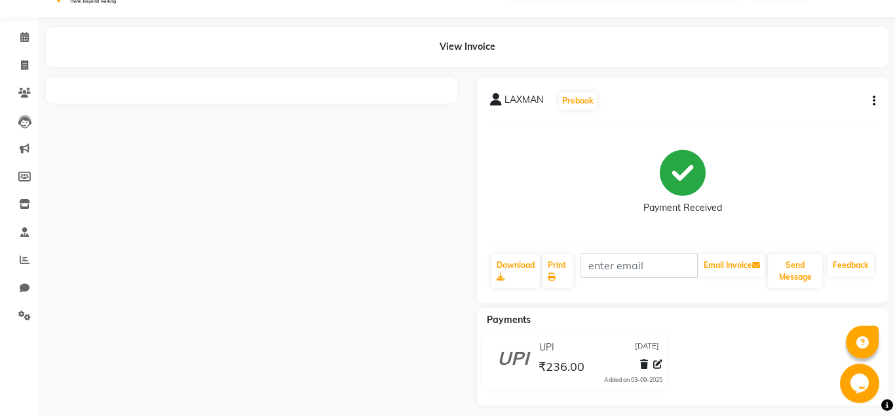
scroll to position [39, 0]
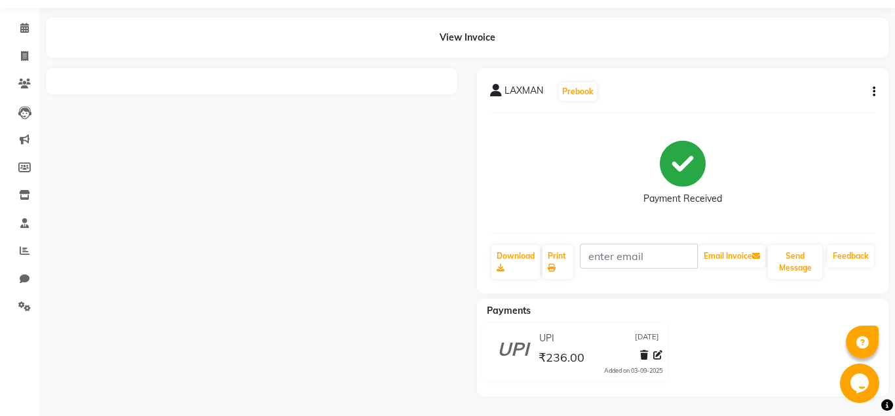
click at [874, 92] on icon "button" at bounding box center [873, 92] width 3 height 1
click at [794, 57] on div "Cancel Invoice" at bounding box center [809, 59] width 90 height 16
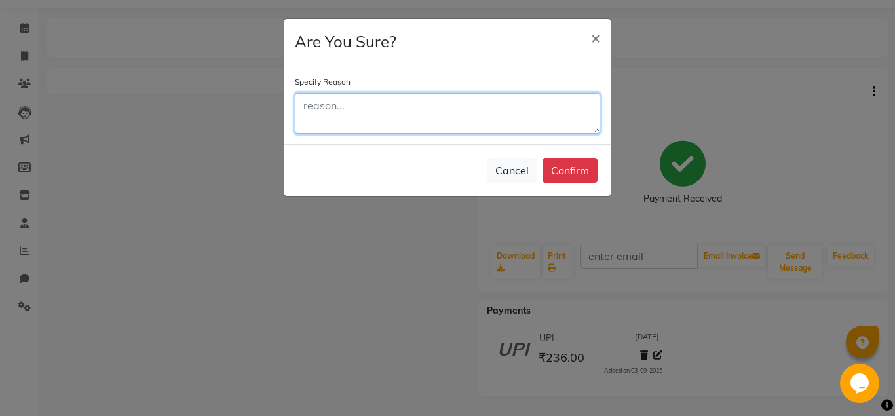
click at [412, 108] on textarea at bounding box center [447, 113] width 305 height 41
type textarea "WRONG BILL"
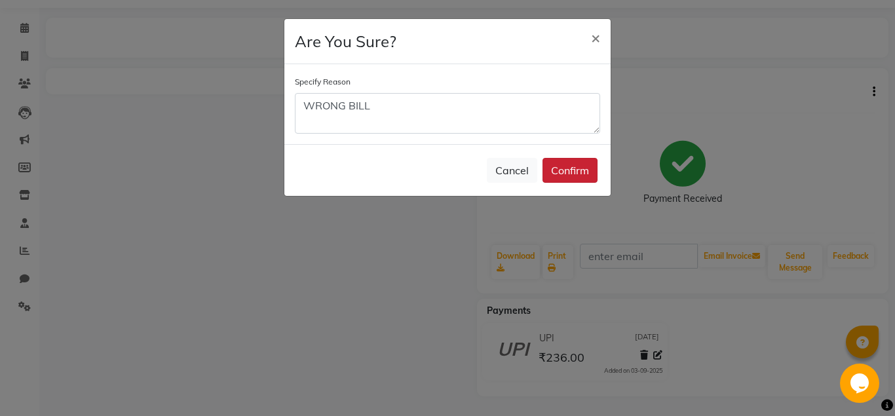
click at [561, 172] on button "Confirm" at bounding box center [569, 170] width 55 height 25
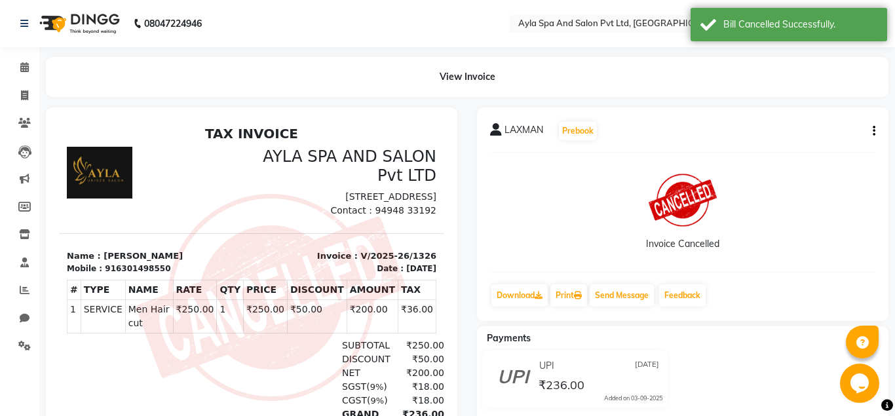
scroll to position [0, 0]
drag, startPoint x: 18, startPoint y: 90, endPoint x: 78, endPoint y: 96, distance: 59.9
click at [18, 92] on span at bounding box center [24, 95] width 23 height 15
select select "service"
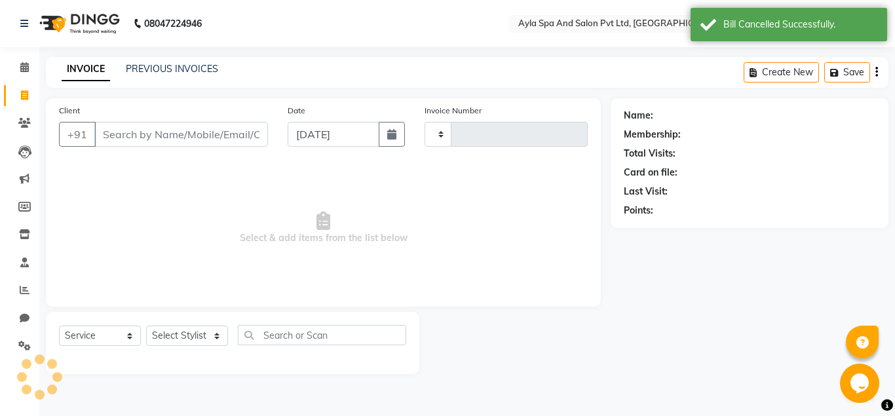
type input "1327"
select select "7756"
click at [210, 135] on input "Client" at bounding box center [181, 134] width 174 height 25
click at [386, 136] on button "button" at bounding box center [392, 134] width 26 height 25
select select "9"
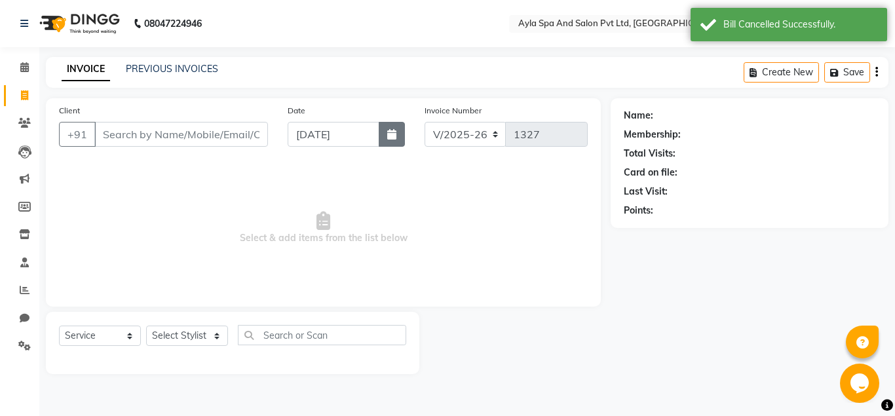
select select "2025"
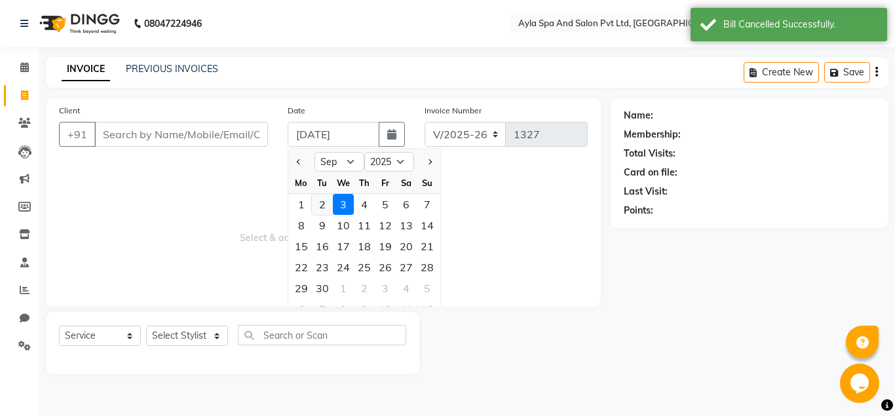
click at [328, 207] on div "2" at bounding box center [322, 204] width 21 height 21
type input "02-09-2025"
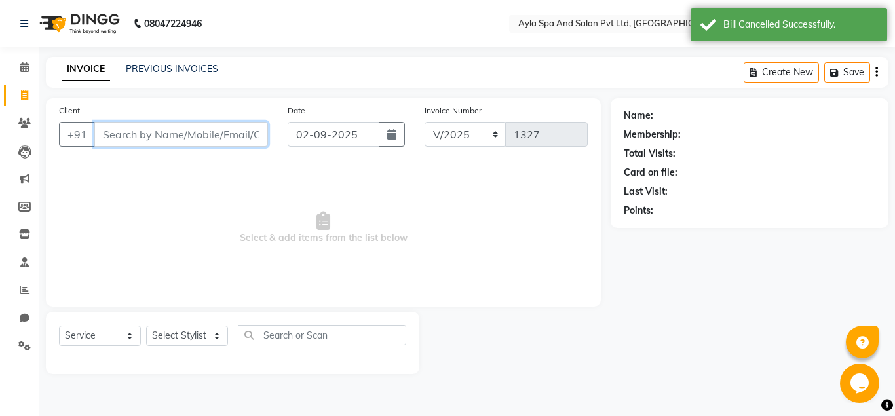
click at [162, 136] on input "Client" at bounding box center [181, 134] width 174 height 25
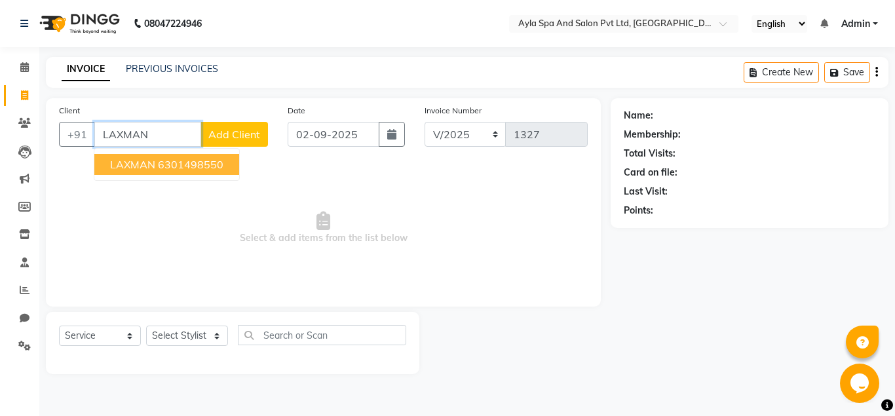
click at [173, 162] on ngb-highlight "6301498550" at bounding box center [190, 164] width 65 height 13
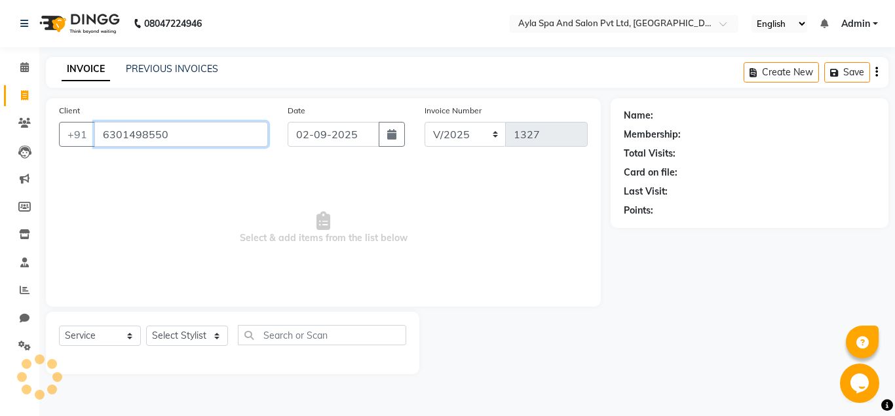
type input "6301498550"
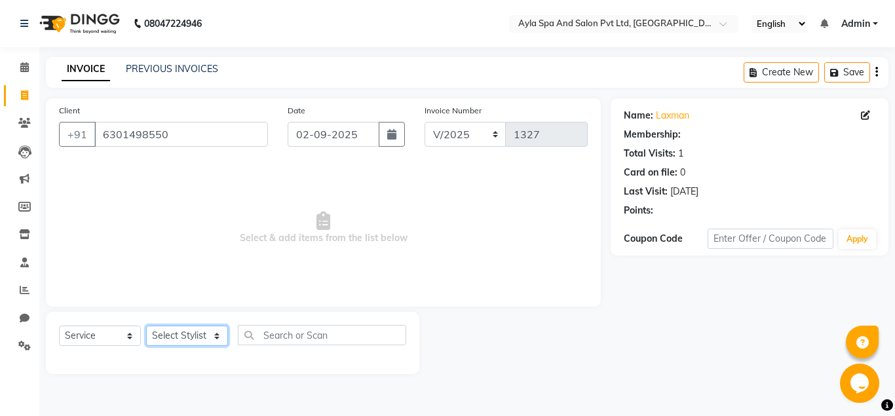
click at [146, 325] on select "Select Stylist [PERSON_NAME][DATE] [PERSON_NAME] [PERSON_NAME] [PERSON_NAME]" at bounding box center [187, 335] width 82 height 20
select select "86594"
click option "BALU" at bounding box center [0, 0] width 0 height 0
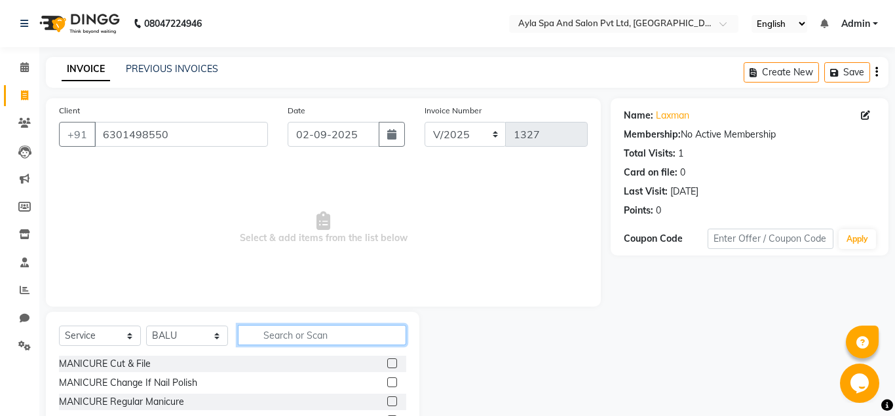
click at [260, 329] on input "text" at bounding box center [322, 335] width 168 height 20
type input "CUT"
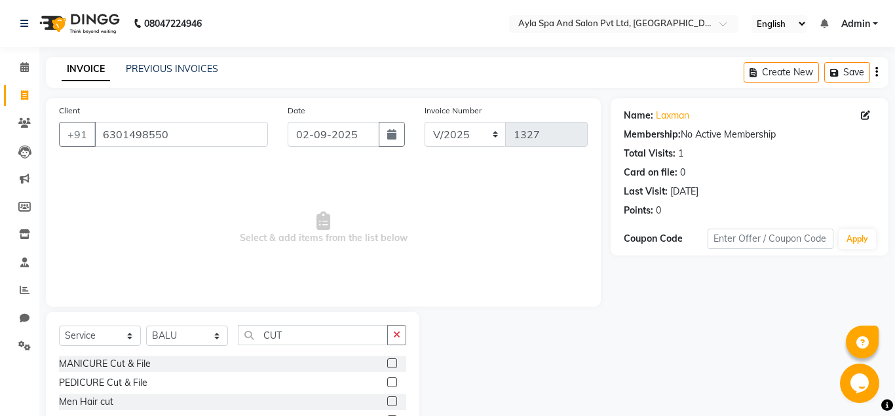
click at [392, 401] on label at bounding box center [392, 401] width 10 height 10
click at [392, 401] on input "checkbox" at bounding box center [391, 402] width 9 height 9
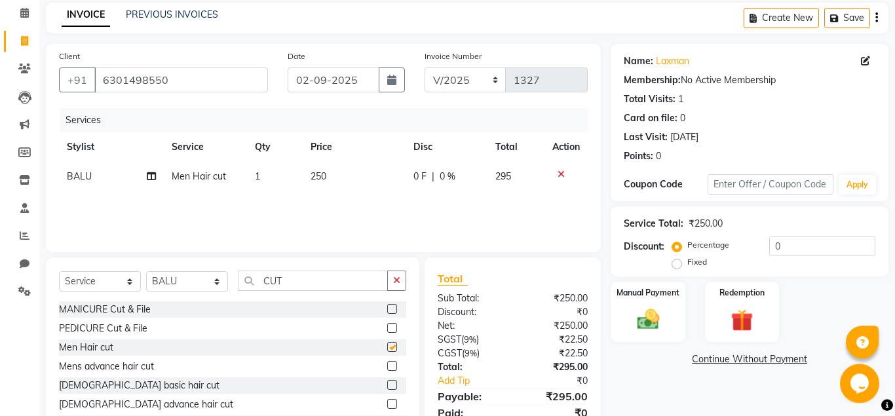
checkbox input "false"
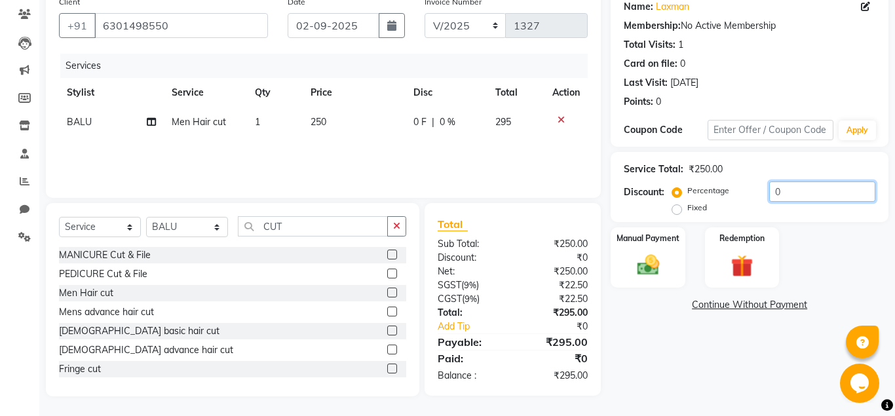
click at [769, 193] on input "0" at bounding box center [822, 191] width 106 height 20
type input "20"
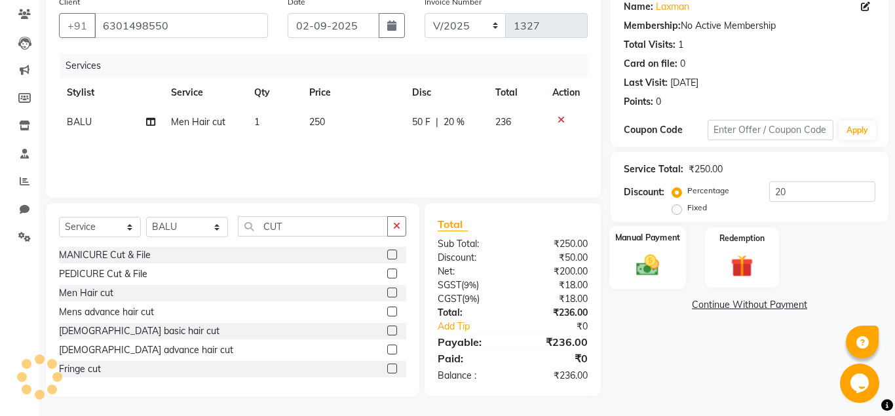
drag, startPoint x: 678, startPoint y: 257, endPoint x: 676, endPoint y: 244, distance: 13.2
click at [677, 255] on div "Manual Payment" at bounding box center [647, 257] width 77 height 63
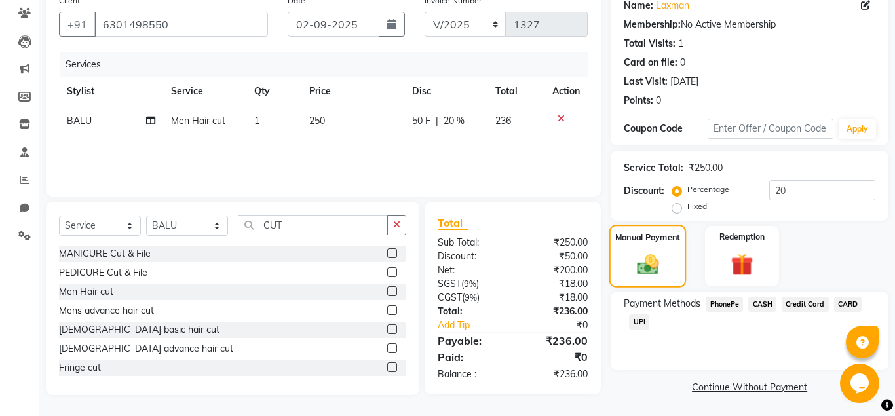
scroll to position [111, 0]
click at [642, 320] on span "UPI" at bounding box center [639, 321] width 20 height 15
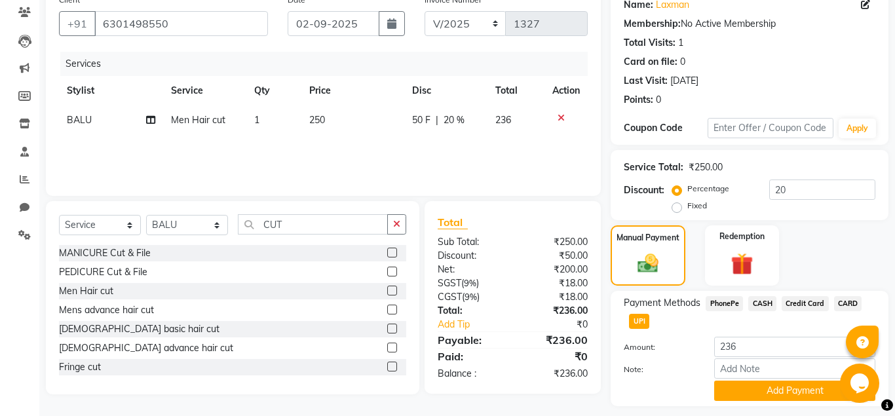
scroll to position [147, 0]
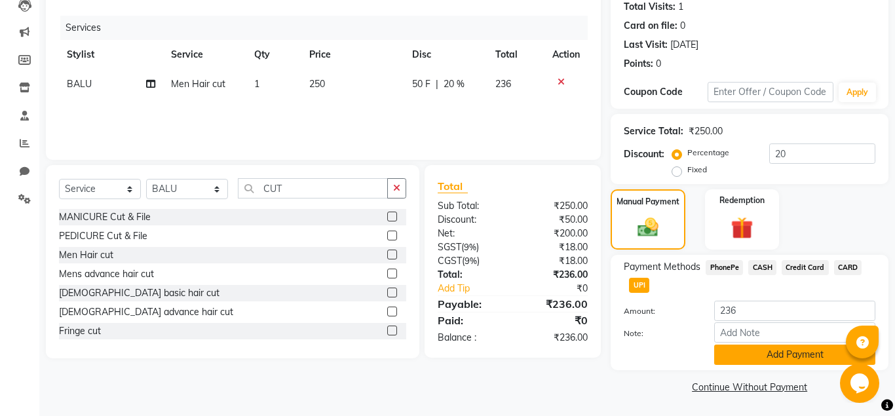
click at [749, 344] on button "Add Payment" at bounding box center [794, 354] width 161 height 20
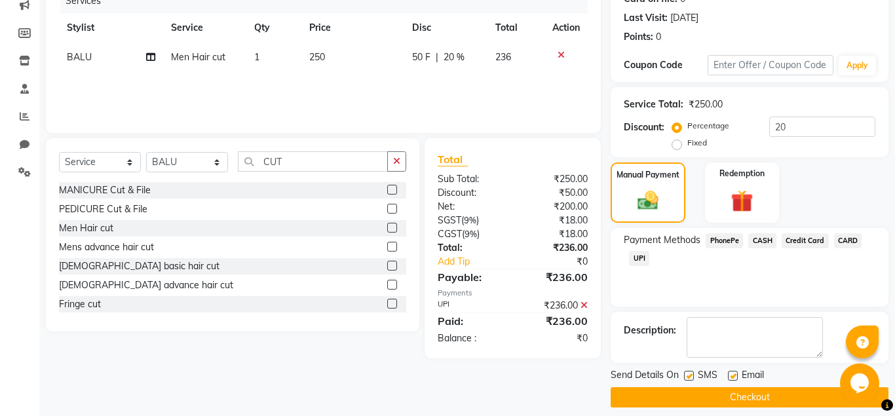
scroll to position [185, 0]
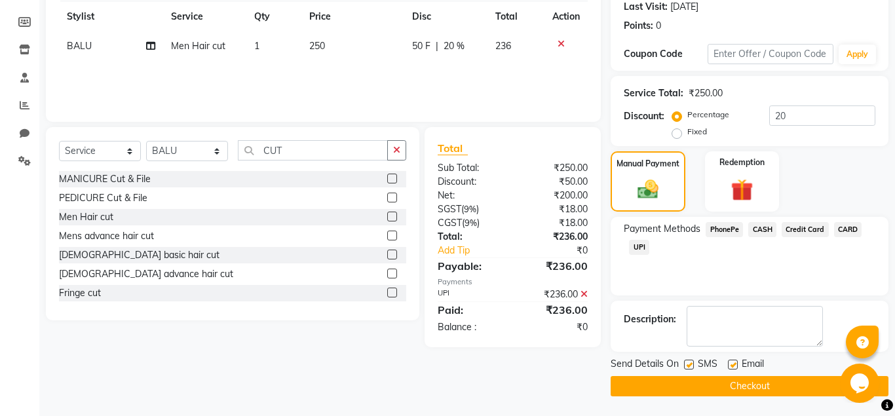
click at [731, 363] on label at bounding box center [733, 365] width 10 height 10
click at [731, 363] on input "checkbox" at bounding box center [732, 365] width 9 height 9
checkbox input "false"
click at [688, 369] on label at bounding box center [689, 365] width 10 height 10
click at [688, 369] on input "checkbox" at bounding box center [688, 365] width 9 height 9
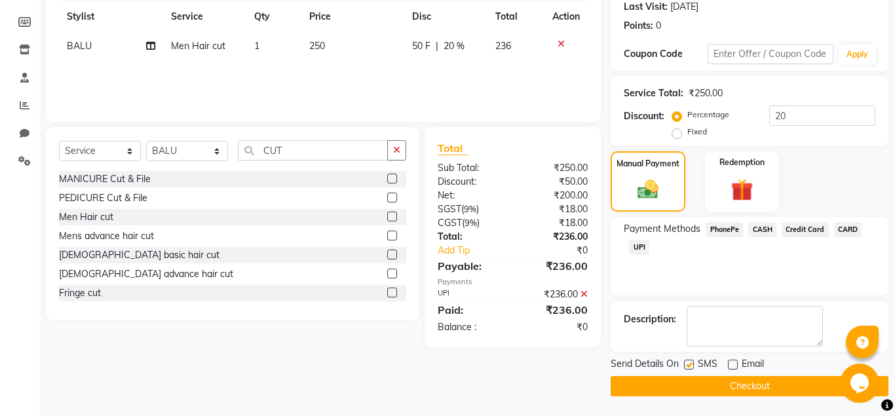
checkbox input "false"
click at [688, 386] on button "Checkout" at bounding box center [749, 386] width 278 height 20
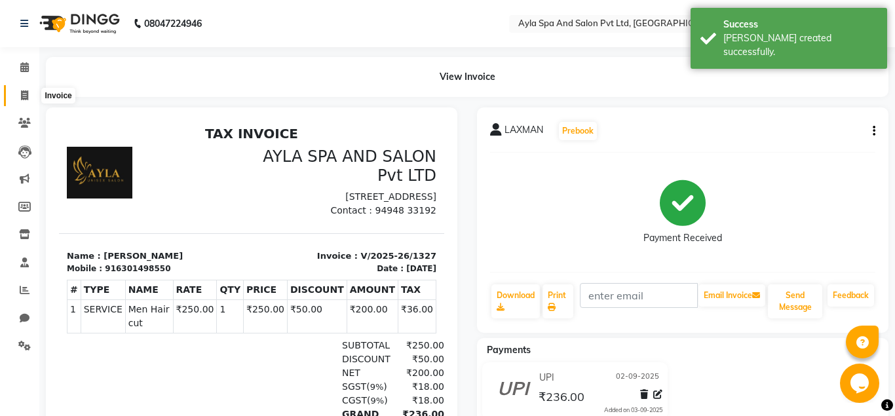
click at [19, 94] on span at bounding box center [24, 95] width 23 height 15
select select "service"
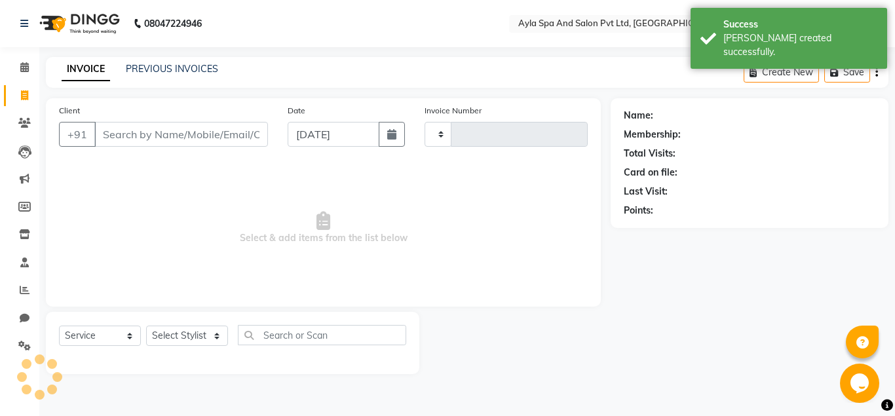
type input "1328"
select select "7756"
click at [394, 134] on icon "button" at bounding box center [391, 134] width 9 height 10
select select "9"
select select "2025"
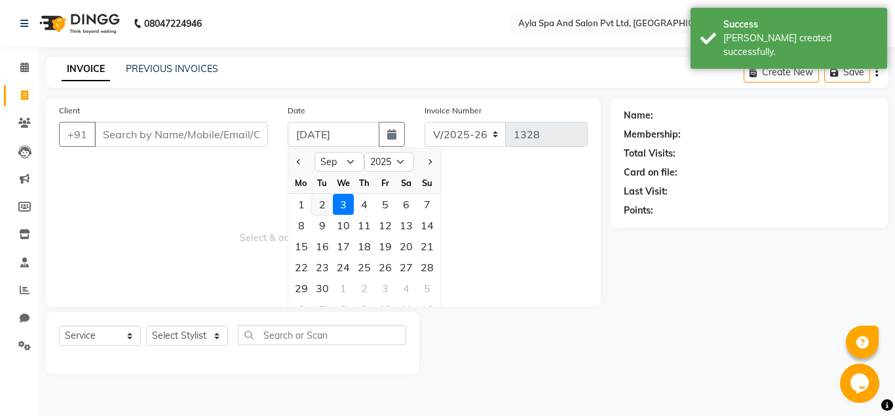
click at [321, 206] on div "2" at bounding box center [322, 204] width 21 height 21
type input "02-09-2025"
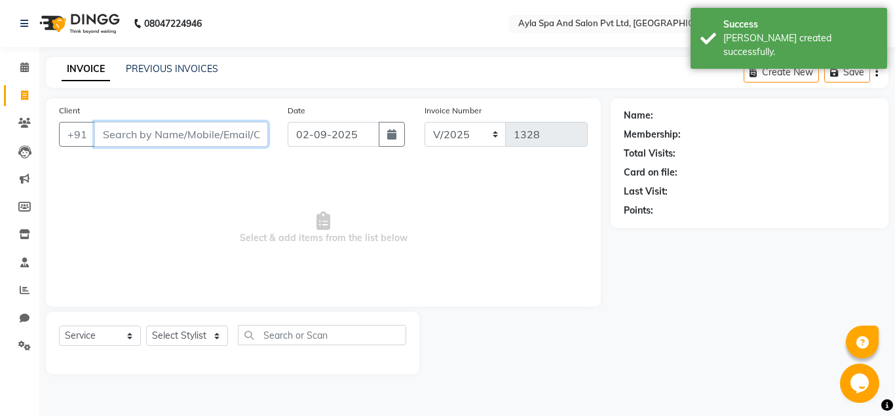
click at [206, 139] on input "Client" at bounding box center [181, 134] width 174 height 25
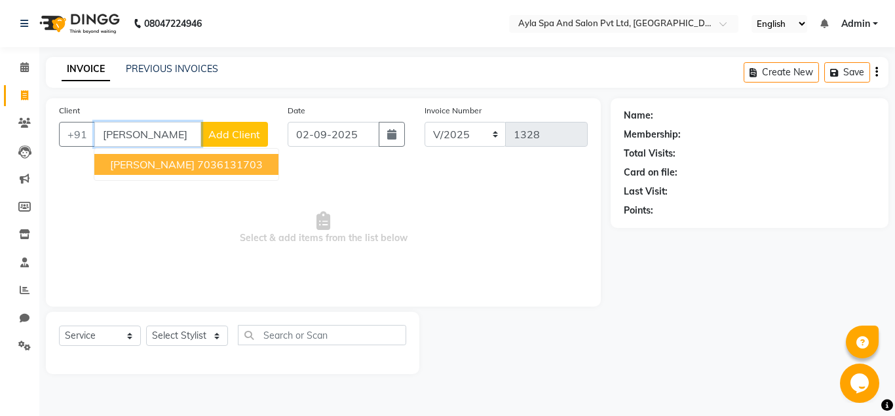
click at [223, 169] on ngb-highlight "7036131703" at bounding box center [229, 164] width 65 height 13
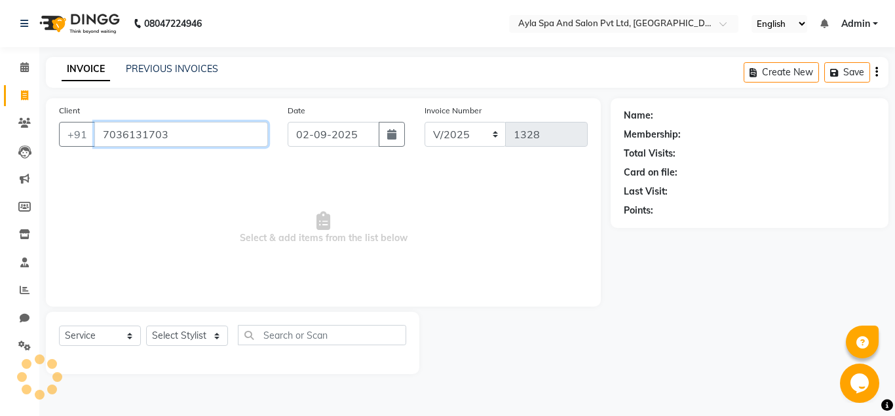
type input "7036131703"
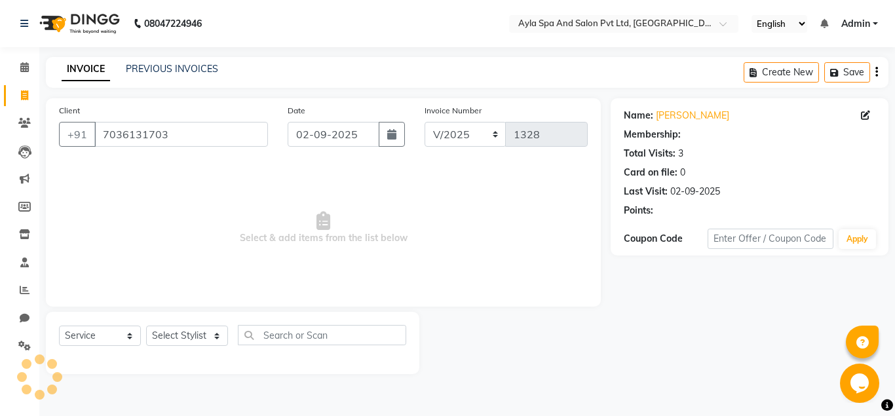
select select "1: Object"
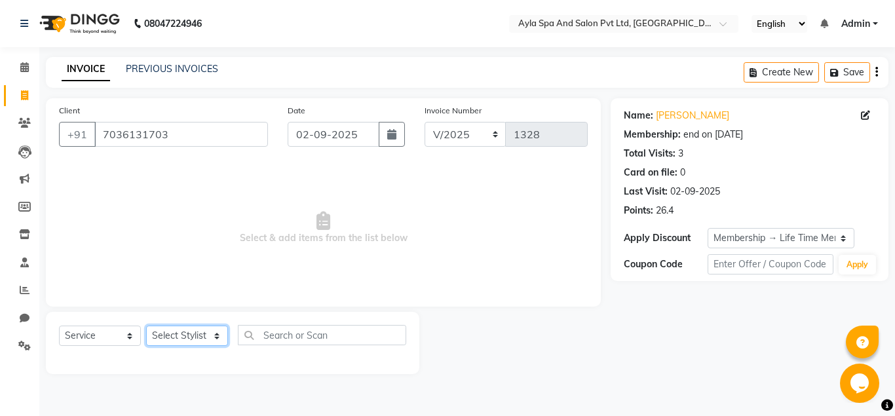
click at [146, 325] on select "Select Stylist [PERSON_NAME][DATE] [PERSON_NAME] [PERSON_NAME] [PERSON_NAME]" at bounding box center [187, 335] width 82 height 20
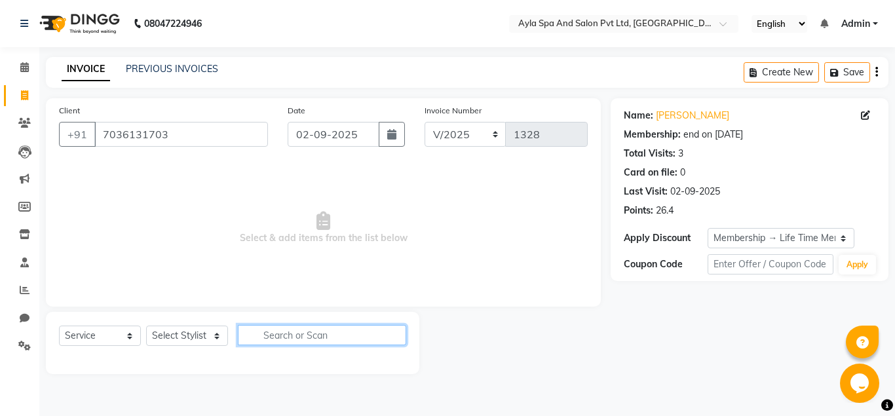
drag, startPoint x: 202, startPoint y: 333, endPoint x: 268, endPoint y: 327, distance: 66.4
click at [268, 327] on input "text" at bounding box center [322, 335] width 168 height 20
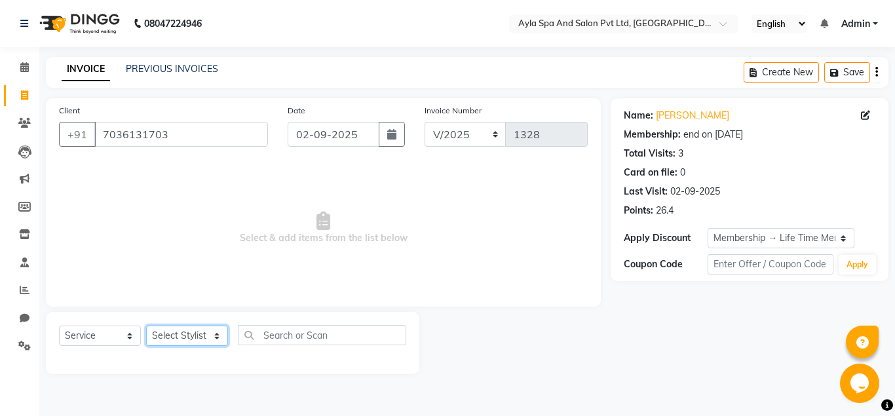
click at [146, 325] on select "Select Stylist [PERSON_NAME][DATE] [PERSON_NAME] [PERSON_NAME] [PERSON_NAME]" at bounding box center [187, 335] width 82 height 20
click option "[PERSON_NAME][DATE]" at bounding box center [0, 0] width 0 height 0
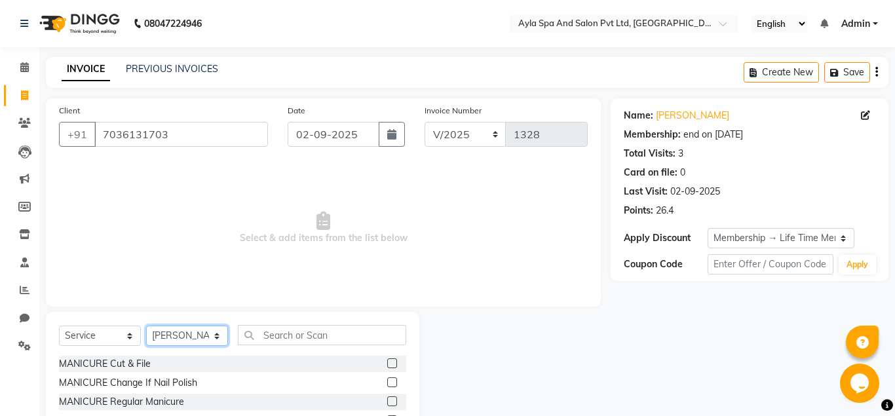
click at [146, 325] on select "Select Stylist [PERSON_NAME][DATE] [PERSON_NAME] [PERSON_NAME] [PERSON_NAME]" at bounding box center [187, 335] width 82 height 20
select select "86594"
click option "BALU" at bounding box center [0, 0] width 0 height 0
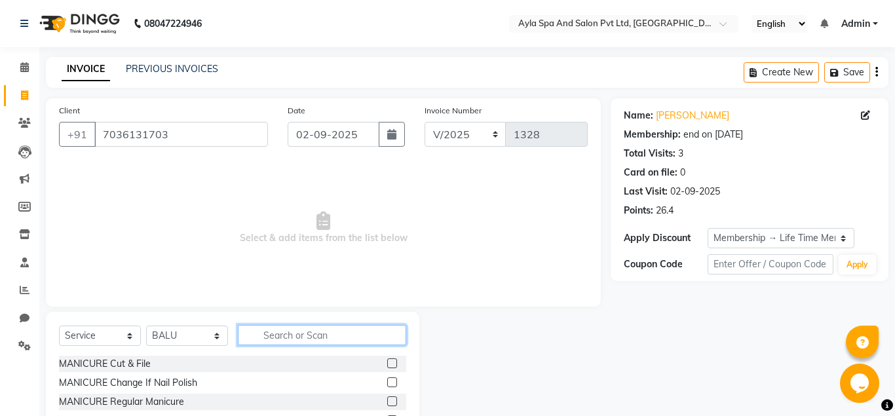
click at [261, 335] on input "text" at bounding box center [322, 335] width 168 height 20
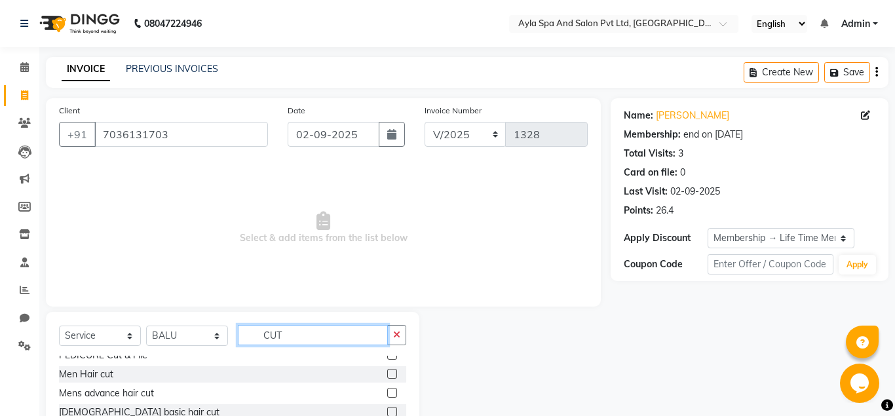
scroll to position [40, 0]
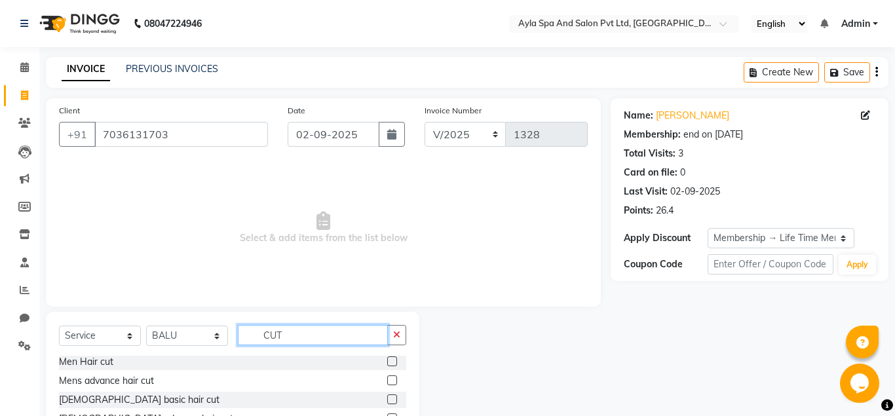
type input "CUT"
click at [388, 358] on label at bounding box center [392, 361] width 10 height 10
click at [388, 358] on input "checkbox" at bounding box center [391, 362] width 9 height 9
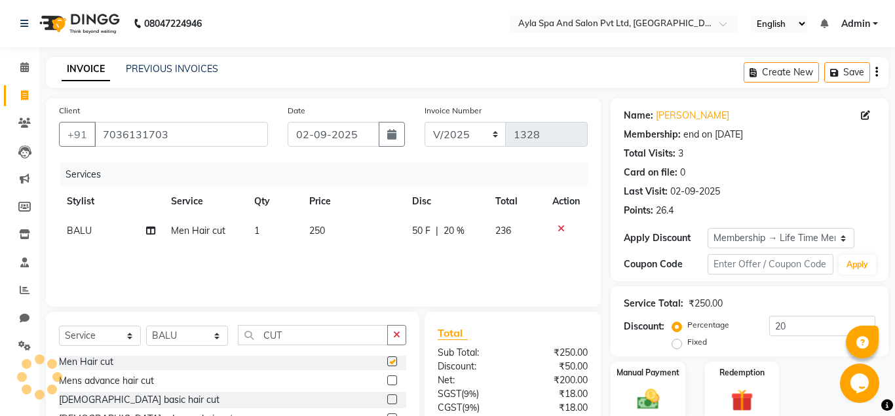
checkbox input "false"
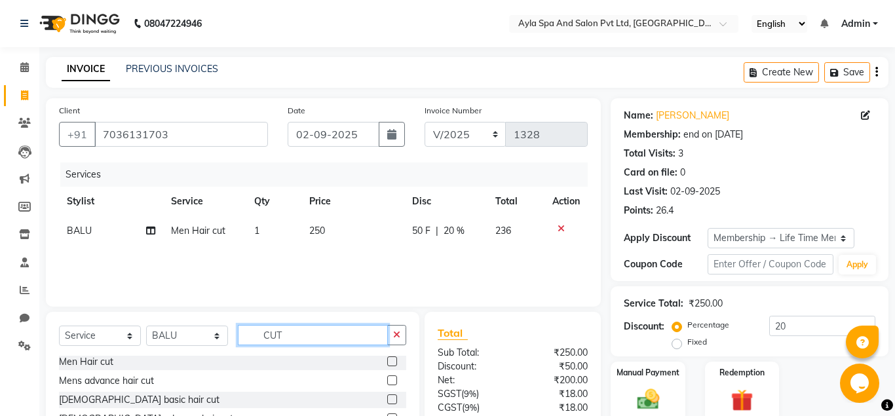
drag, startPoint x: 323, startPoint y: 327, endPoint x: 341, endPoint y: 289, distance: 41.9
click at [324, 325] on input "CUT" at bounding box center [313, 335] width 150 height 20
click at [292, 330] on input "CUT" at bounding box center [313, 335] width 150 height 20
type input "C"
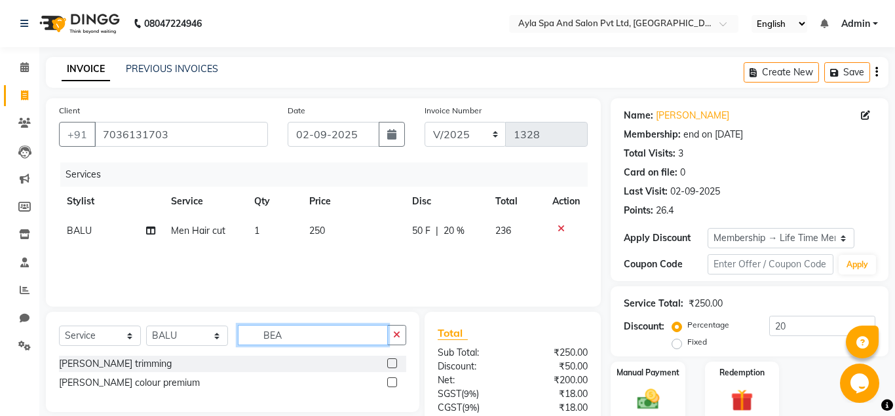
type input "BEA"
click at [393, 361] on label at bounding box center [392, 363] width 10 height 10
click at [393, 361] on input "checkbox" at bounding box center [391, 364] width 9 height 9
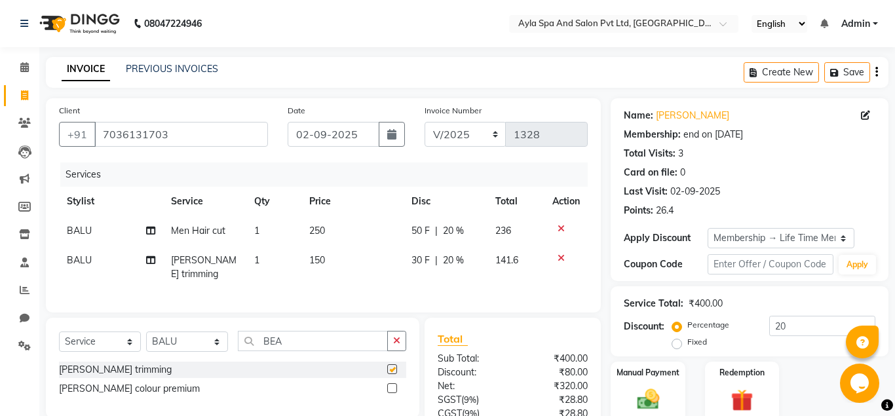
checkbox input "false"
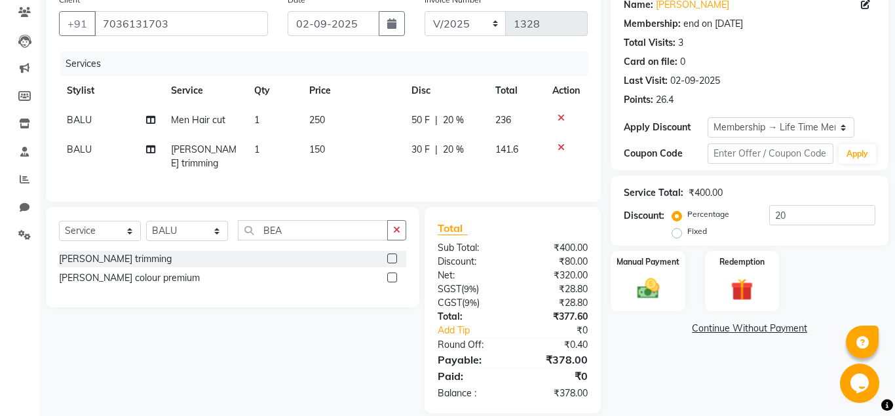
scroll to position [122, 0]
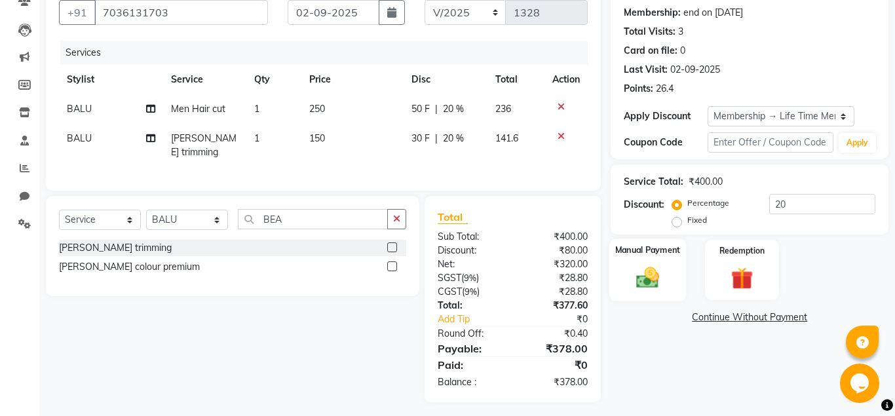
click at [670, 259] on div "Manual Payment" at bounding box center [647, 269] width 77 height 63
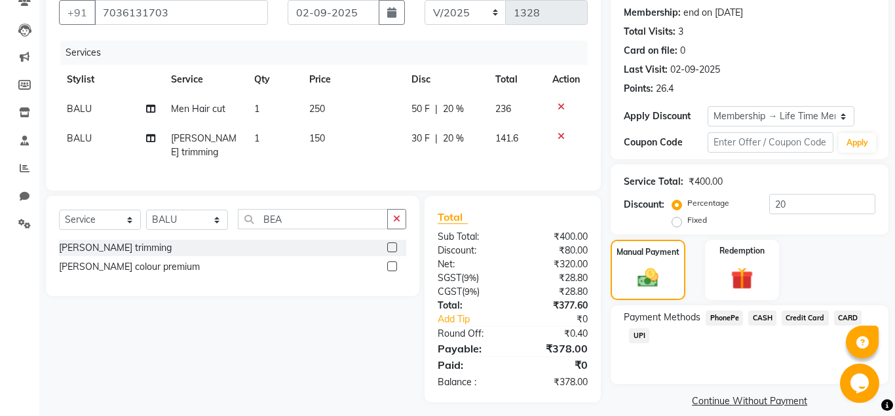
click at [646, 333] on span "UPI" at bounding box center [639, 335] width 20 height 15
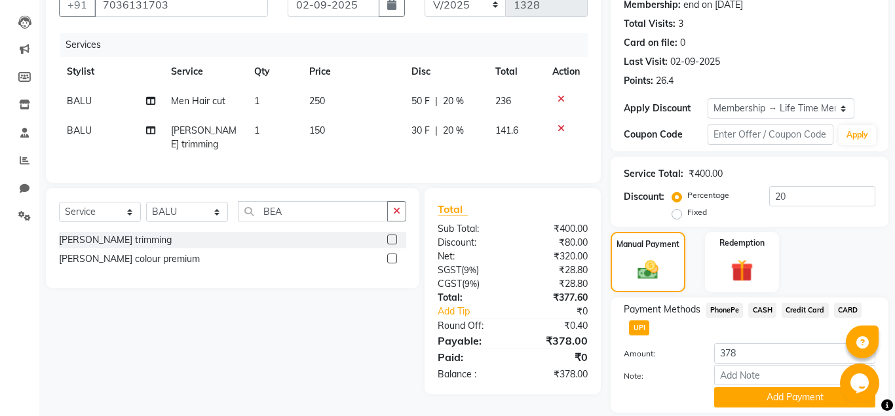
scroll to position [172, 0]
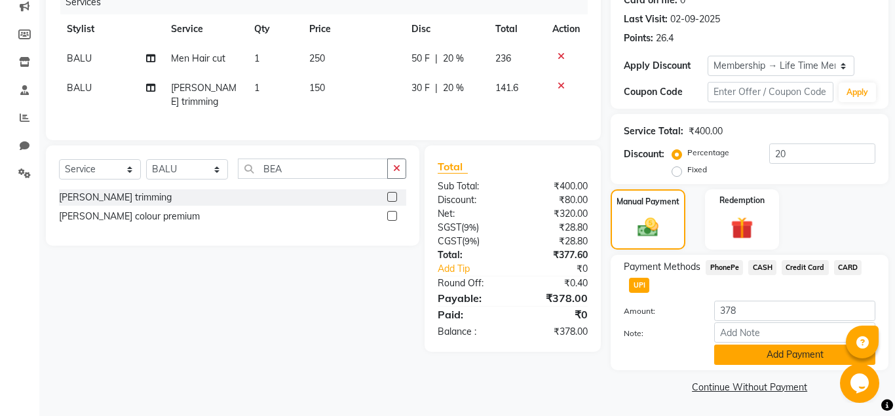
click at [774, 359] on button "Add Payment" at bounding box center [794, 354] width 161 height 20
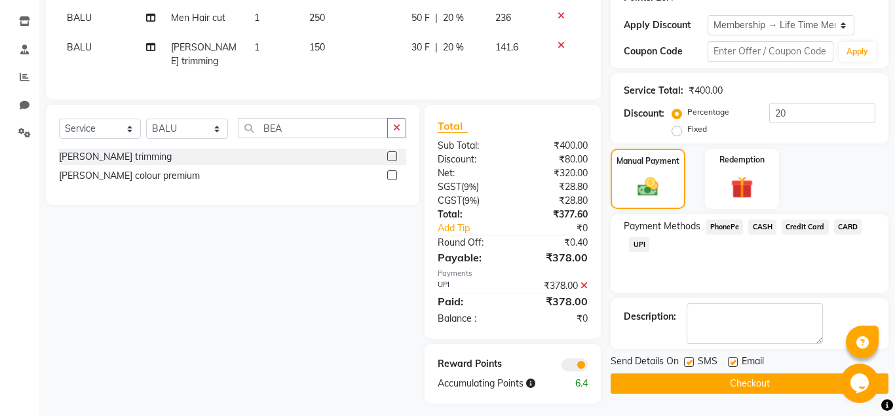
scroll to position [214, 0]
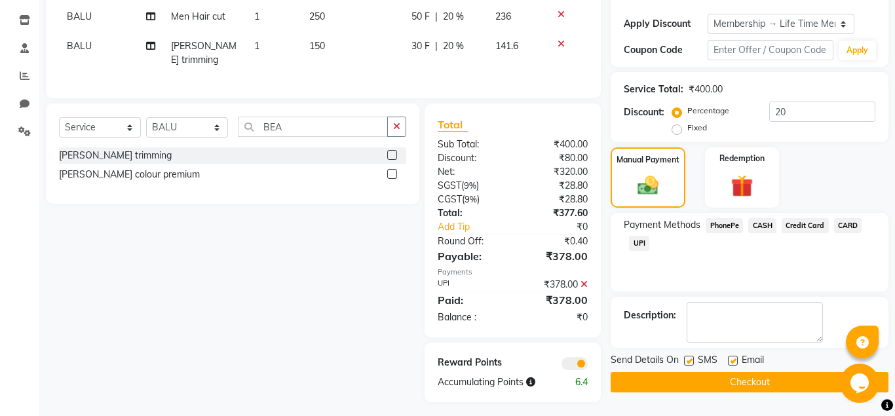
click at [734, 361] on label at bounding box center [733, 361] width 10 height 10
click at [734, 361] on input "checkbox" at bounding box center [732, 361] width 9 height 9
checkbox input "false"
click at [734, 379] on button "Checkout" at bounding box center [749, 382] width 278 height 20
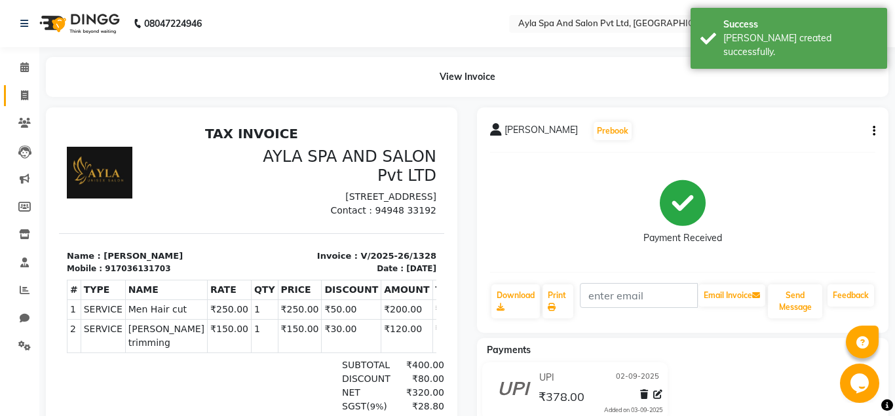
click at [22, 87] on link "Invoice" at bounding box center [19, 96] width 31 height 22
select select "service"
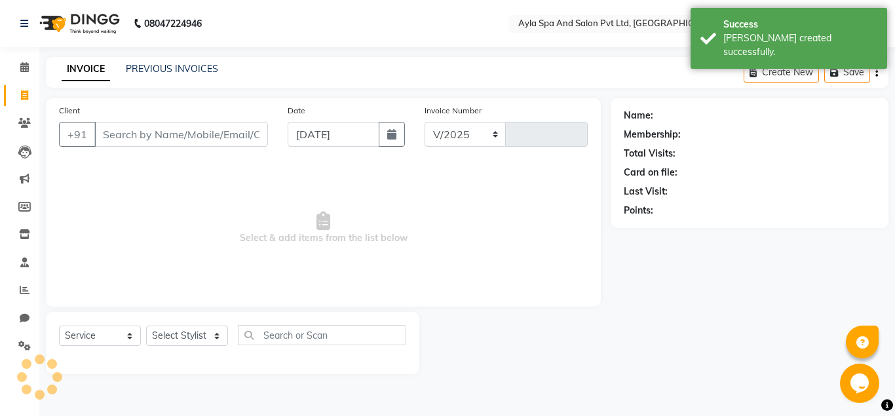
select select "7756"
type input "1329"
click at [148, 64] on link "PREVIOUS INVOICES" at bounding box center [172, 69] width 92 height 12
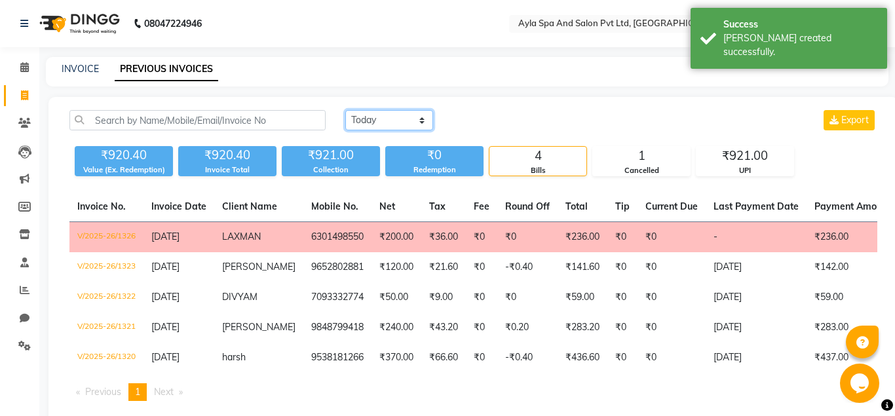
click at [345, 110] on select "[DATE] [DATE] Custom Range" at bounding box center [389, 120] width 88 height 20
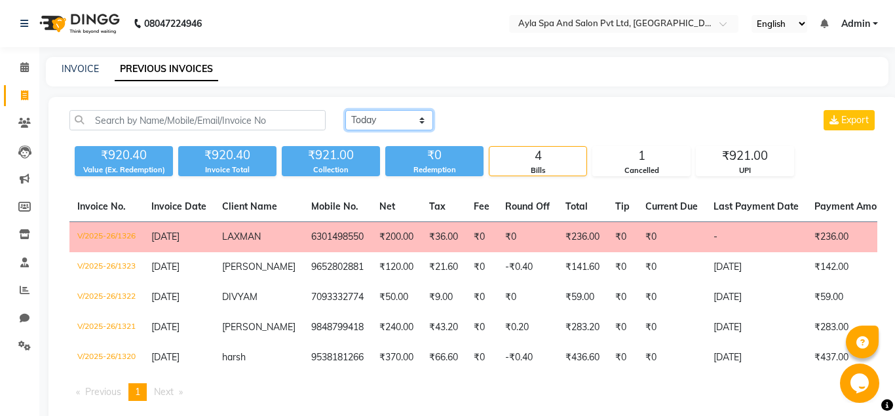
select select "[DATE]"
click option "Yesterday" at bounding box center [0, 0] width 0 height 0
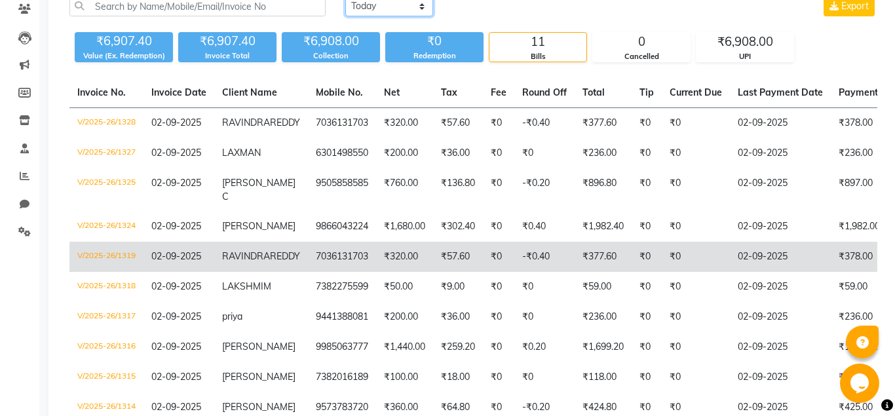
scroll to position [102, 0]
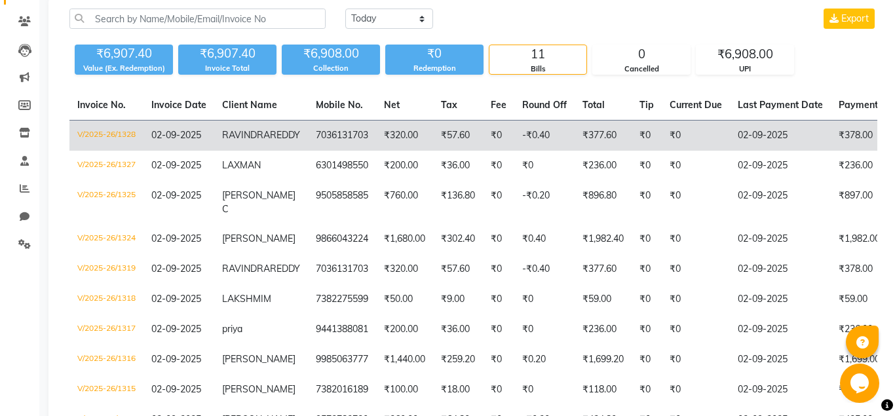
click at [338, 149] on td "7036131703" at bounding box center [342, 135] width 68 height 31
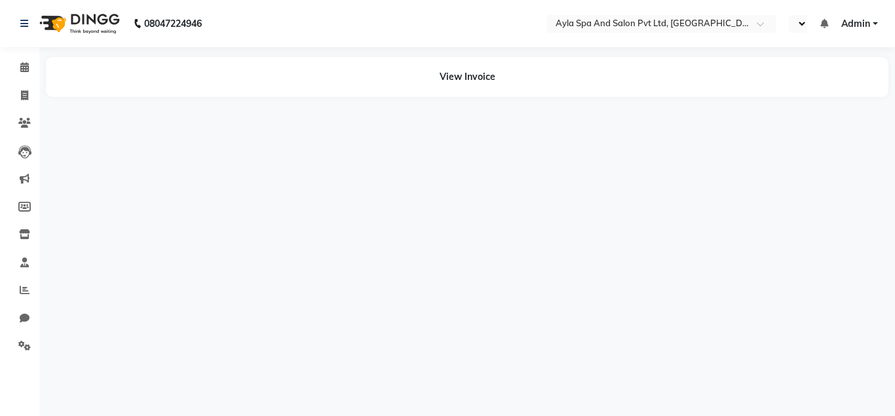
select select "en"
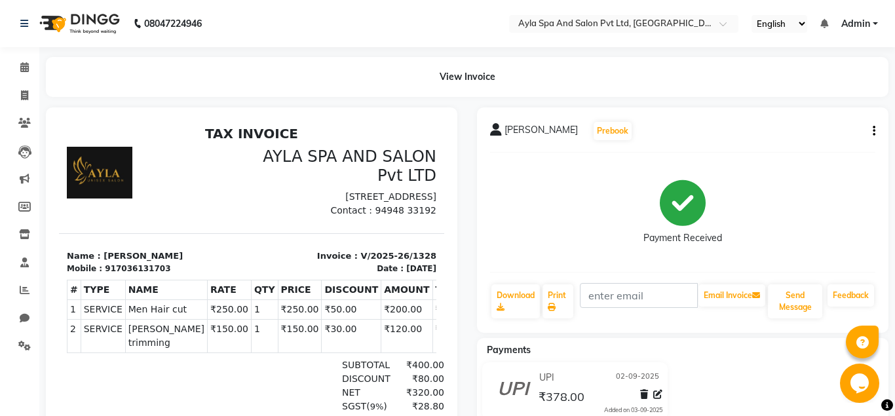
drag, startPoint x: 876, startPoint y: 132, endPoint x: 870, endPoint y: 124, distance: 9.8
click at [878, 130] on div "RAVINDRA REDDY Prebook Payment Received Download Print Email Invoice Send Messa…" at bounding box center [682, 219] width 411 height 225
click at [876, 134] on div "RAVINDRA REDDY Prebook Payment Received Download Print Email Invoice Send Messa…" at bounding box center [682, 219] width 411 height 225
click at [876, 133] on div "RAVINDRA REDDY Prebook Payment Received Download Print Email Invoice Send Messa…" at bounding box center [682, 219] width 411 height 225
click at [875, 131] on div "RAVINDRA REDDY Prebook Payment Received Download Print Email Invoice Send Messa…" at bounding box center [682, 219] width 411 height 225
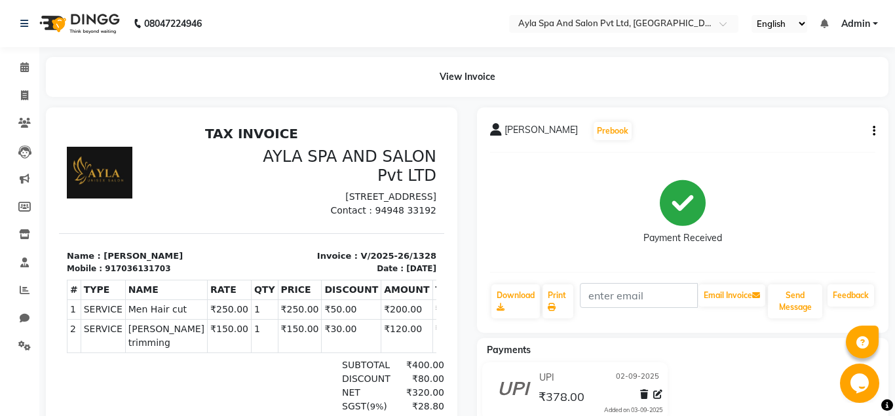
click at [871, 128] on button "button" at bounding box center [871, 131] width 8 height 14
click at [811, 100] on div "Cancel Invoice" at bounding box center [809, 98] width 90 height 16
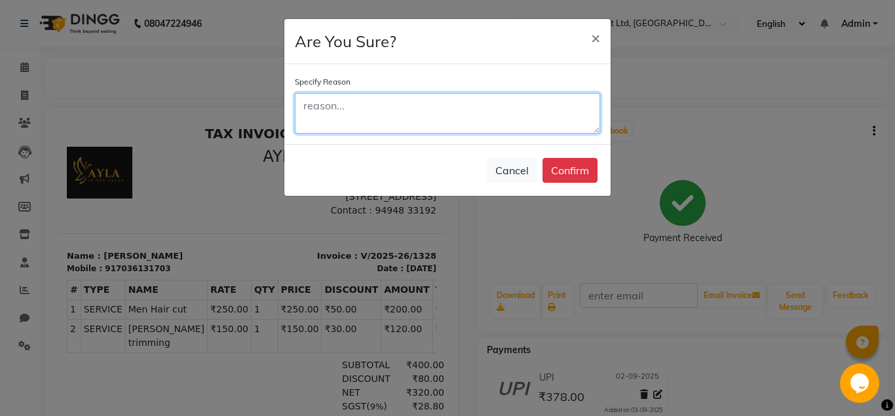
click at [320, 106] on textarea at bounding box center [447, 113] width 305 height 41
type textarea "C"
type textarea "WRONG BILL"
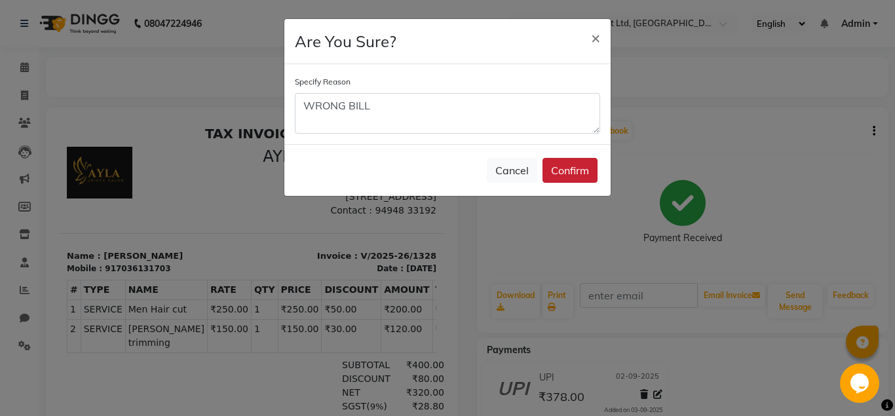
click at [568, 172] on button "Confirm" at bounding box center [569, 170] width 55 height 25
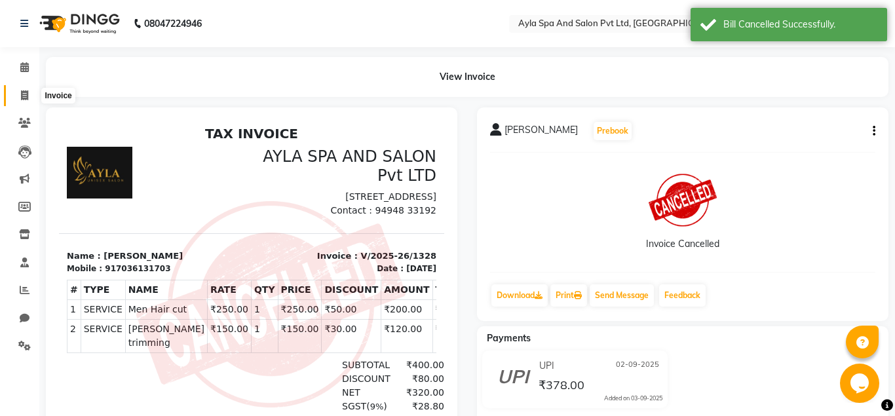
click at [22, 91] on icon at bounding box center [24, 95] width 7 height 10
select select "service"
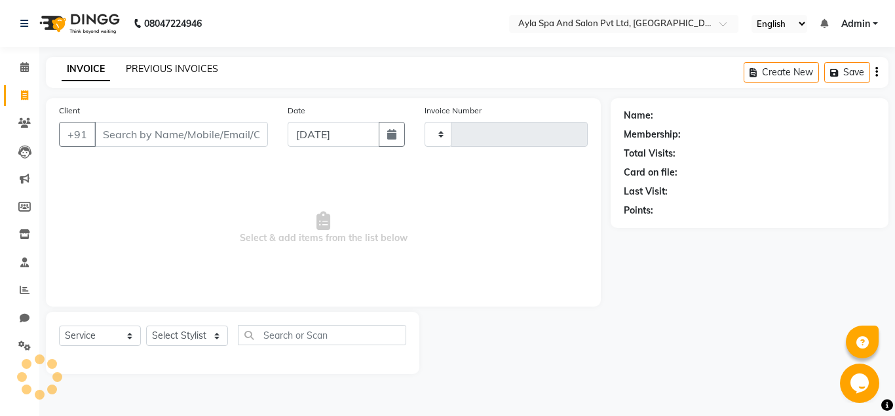
type input "1329"
select select "7756"
click at [170, 67] on link "PREVIOUS INVOICES" at bounding box center [172, 69] width 92 height 12
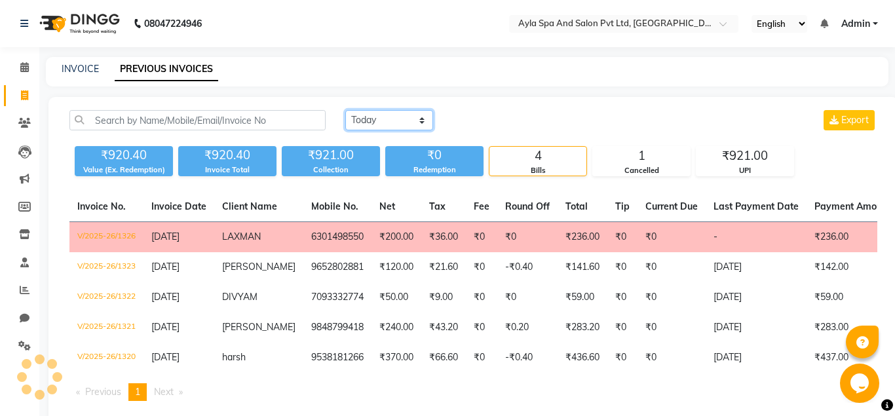
click at [345, 110] on select "[DATE] [DATE] Custom Range" at bounding box center [389, 120] width 88 height 20
click option "Yesterday" at bounding box center [0, 0] width 0 height 0
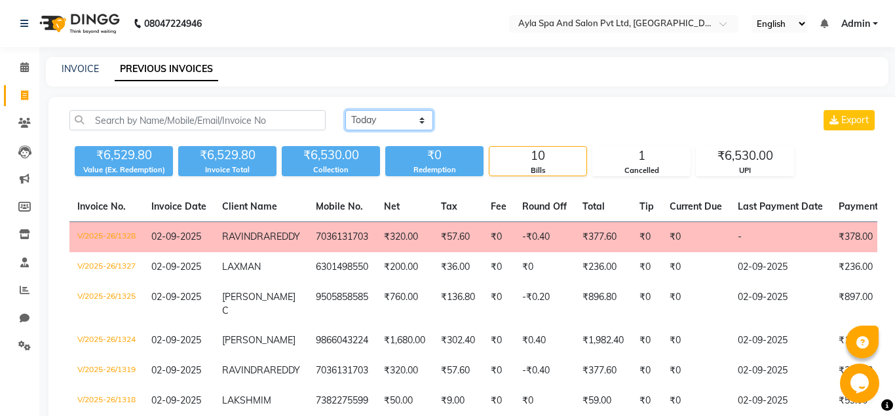
click at [345, 110] on select "[DATE] [DATE] Custom Range" at bounding box center [389, 120] width 88 height 20
select select "today"
click option "Today" at bounding box center [0, 0] width 0 height 0
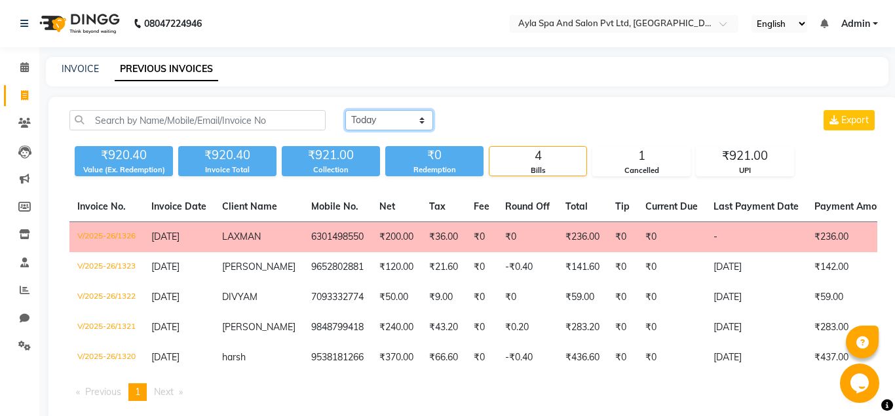
scroll to position [0, 270]
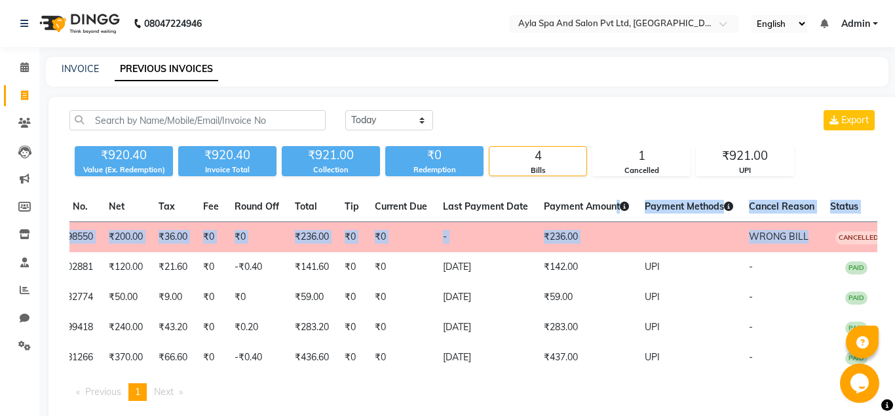
drag, startPoint x: 808, startPoint y: 234, endPoint x: 592, endPoint y: 211, distance: 217.4
click at [592, 211] on table "Invoice No. Invoice Date Client Name Mobile No. Net Tax Fee Round Off Total Tip…" at bounding box center [472, 282] width 807 height 181
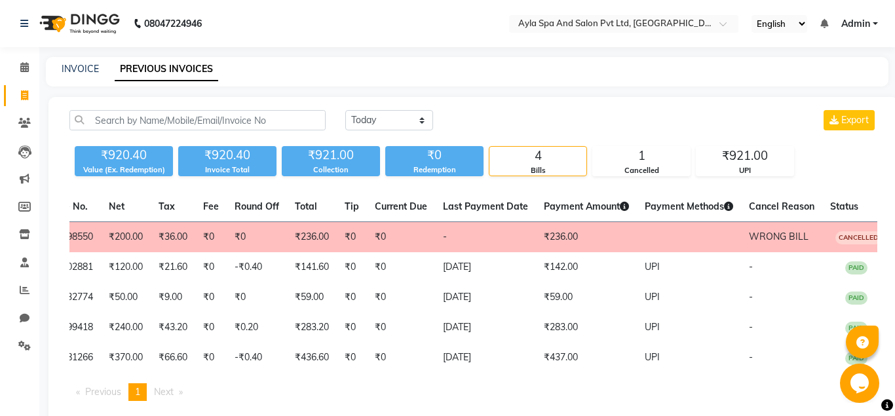
click at [715, 388] on ul "Previous page 1 / 1 You're on page 1 Next page" at bounding box center [472, 392] width 807 height 18
